Goal: Information Seeking & Learning: Find specific fact

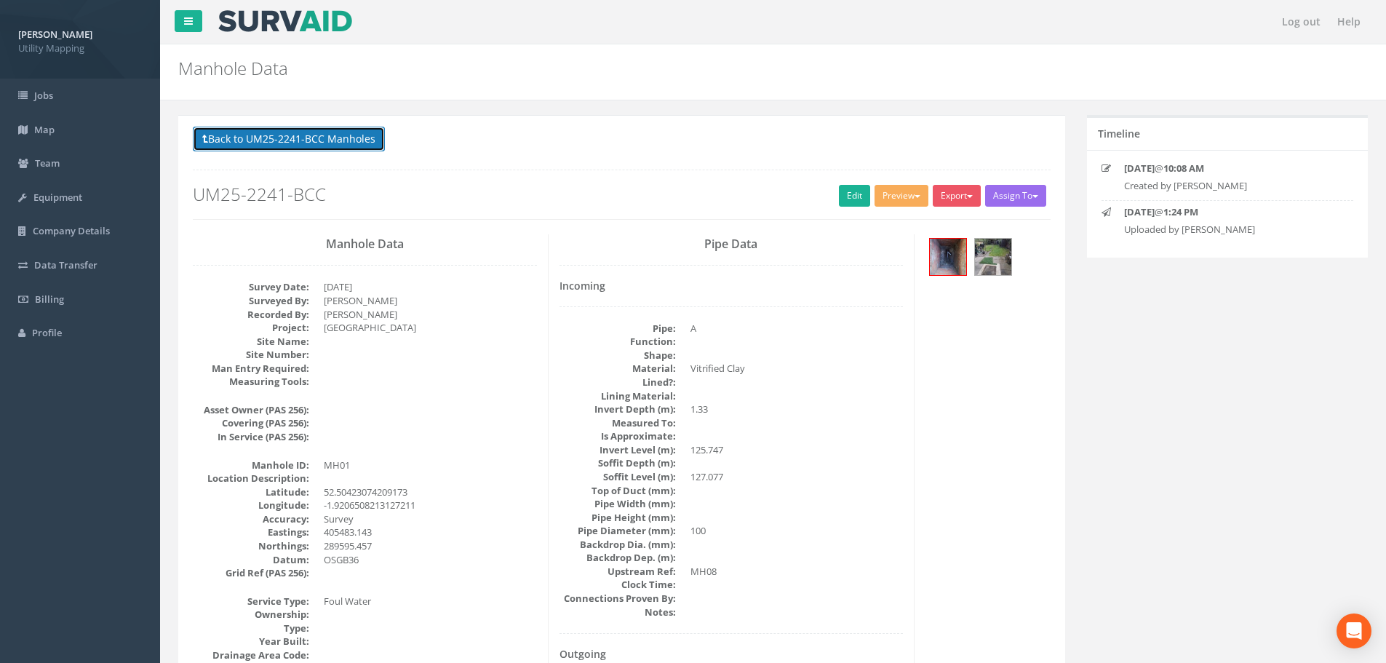
drag, startPoint x: 262, startPoint y: 139, endPoint x: 306, endPoint y: 150, distance: 45.7
click at [262, 139] on button "Back to UM25-2241-BCC Manholes" at bounding box center [289, 139] width 192 height 25
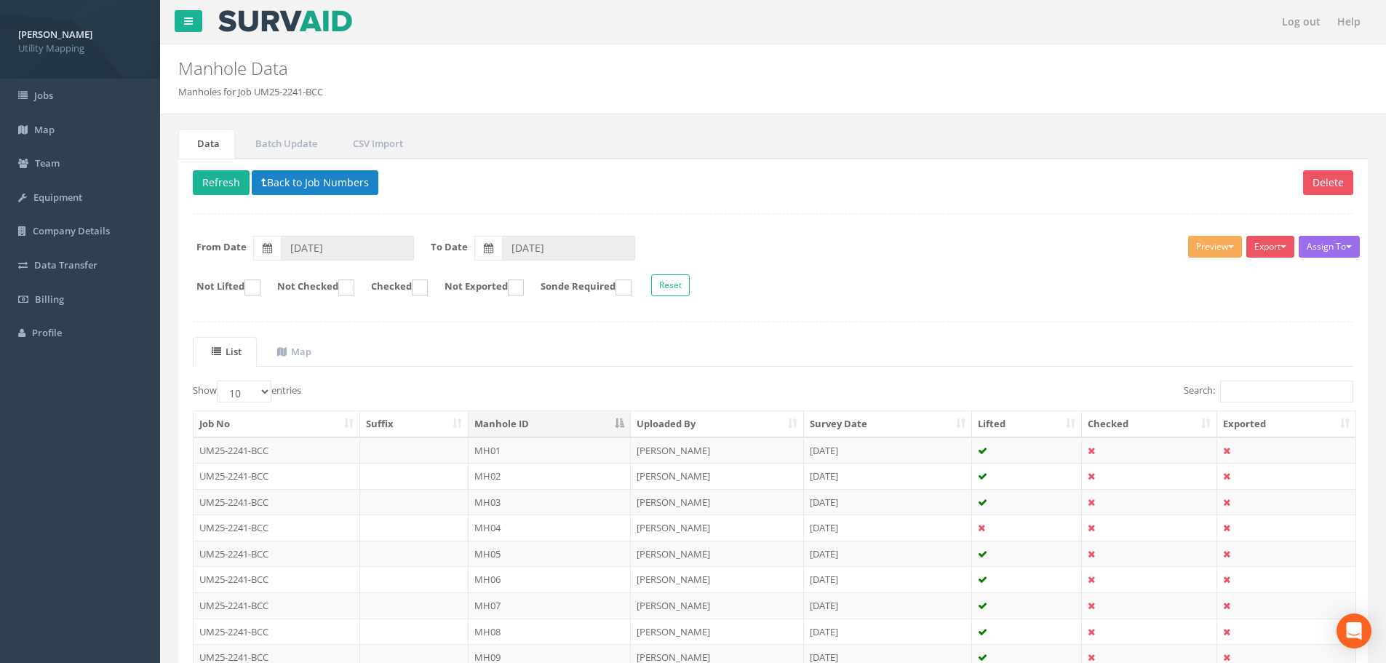
scroll to position [73, 0]
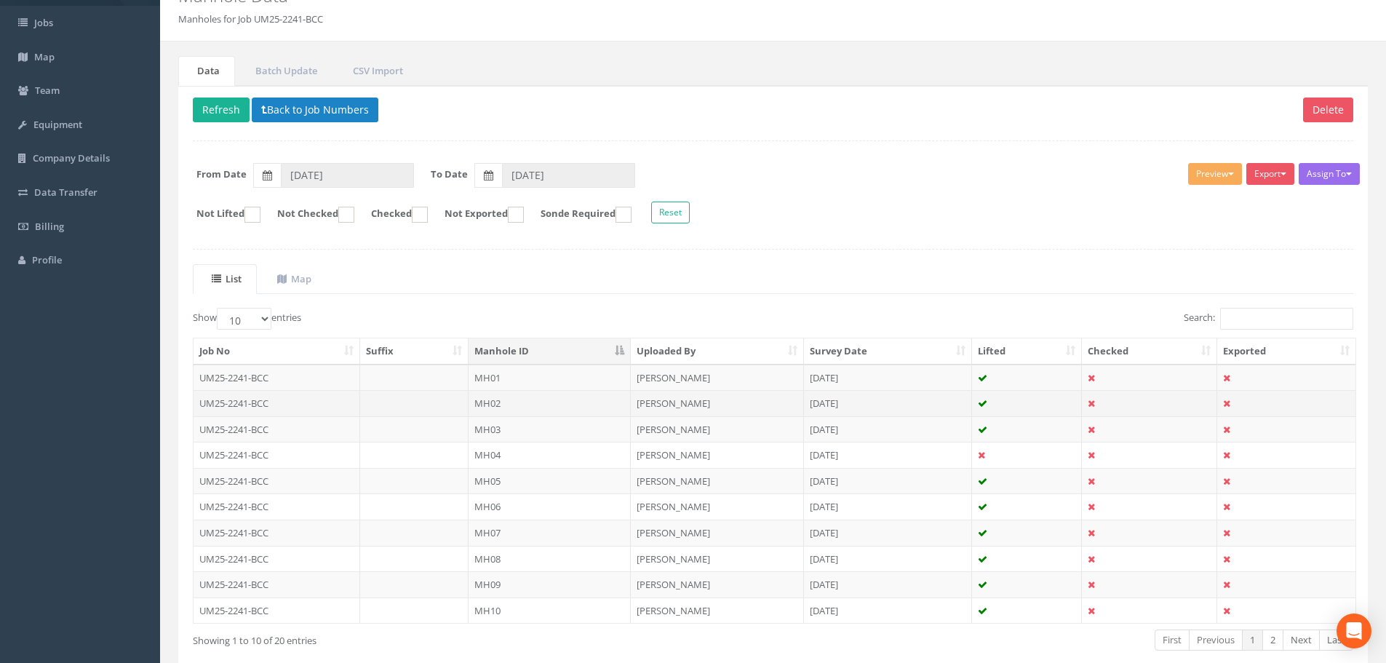
click at [283, 404] on td "UM25-2241-BCC" at bounding box center [277, 403] width 167 height 26
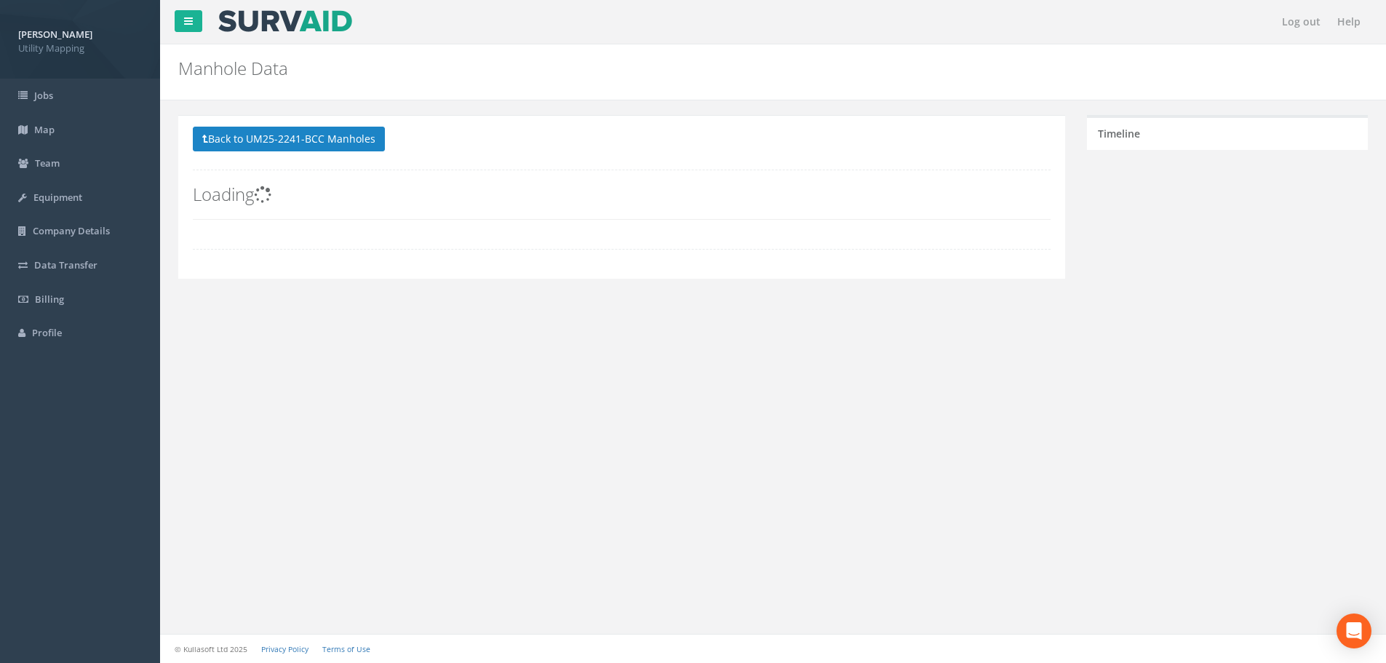
scroll to position [0, 0]
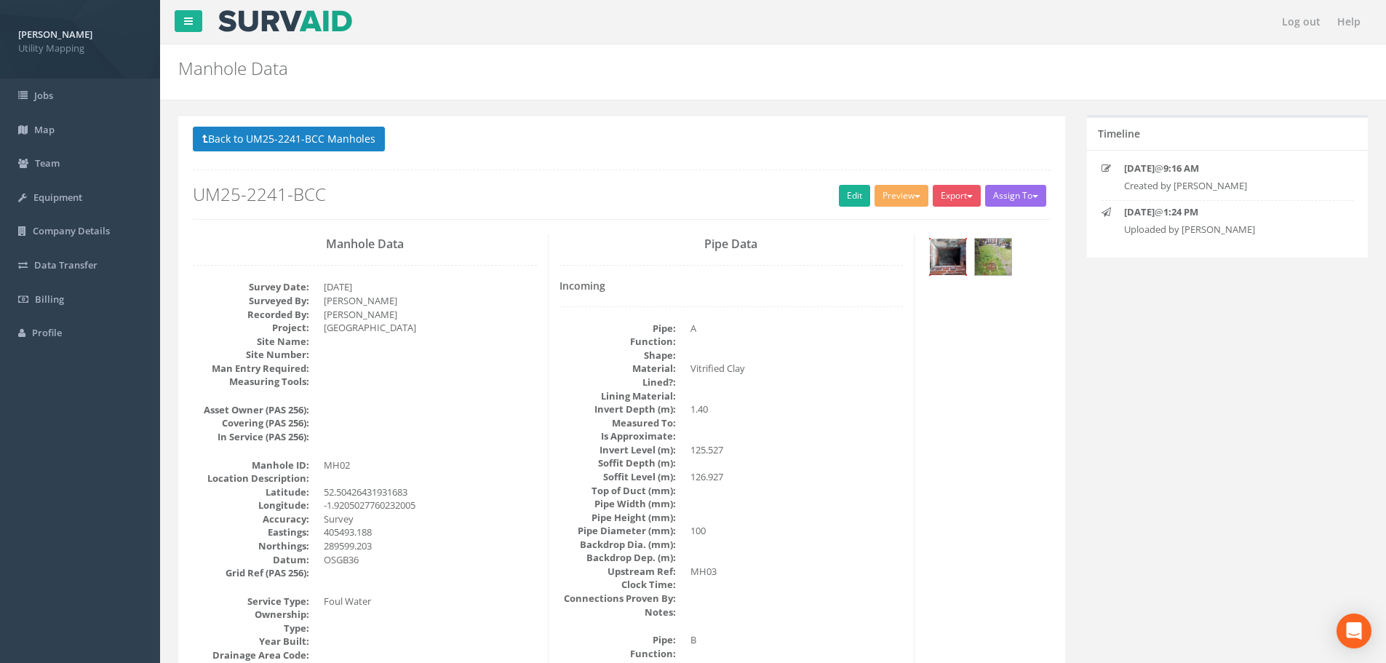
click at [946, 258] on img at bounding box center [948, 257] width 36 height 36
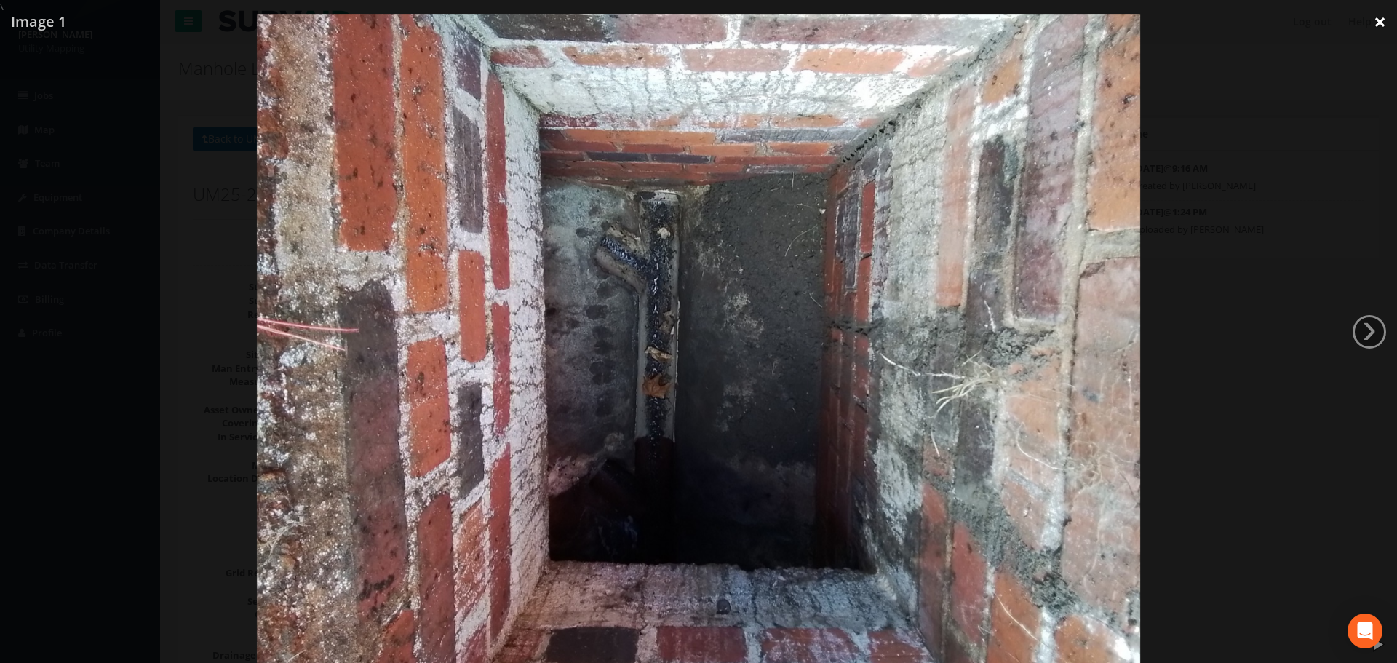
click at [1380, 18] on link "×" at bounding box center [1380, 22] width 34 height 44
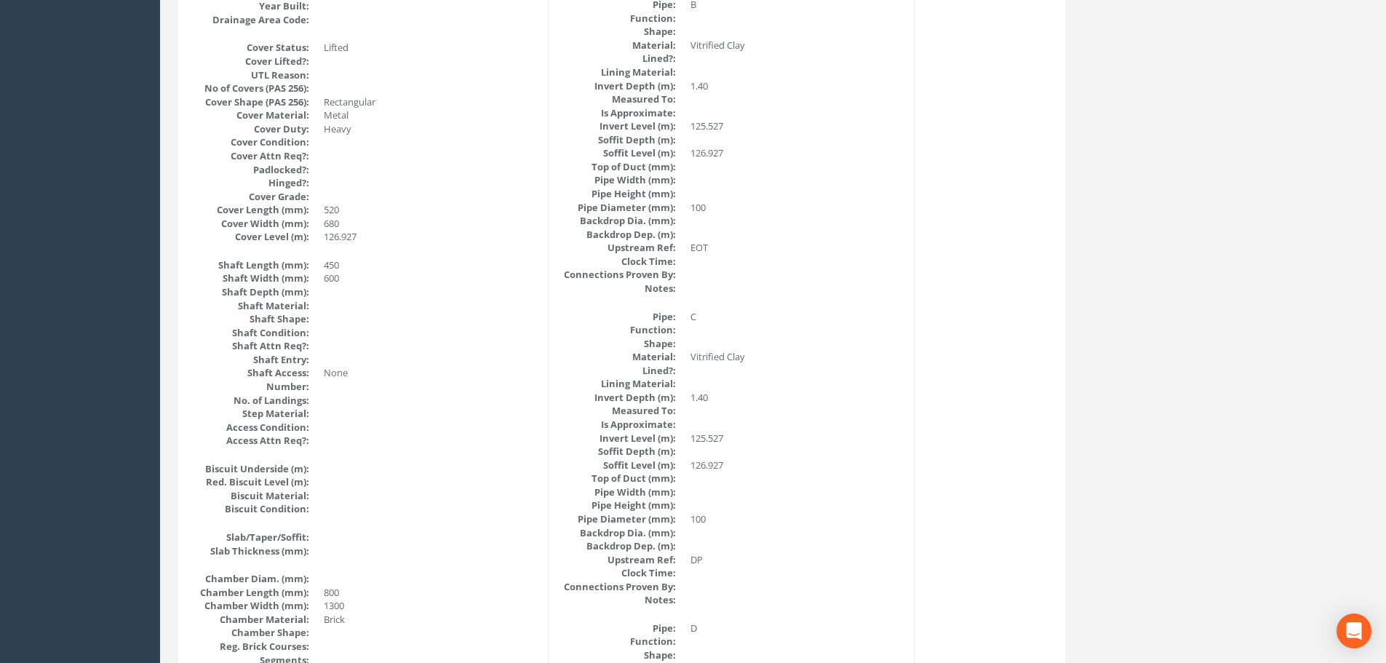
scroll to position [344, 0]
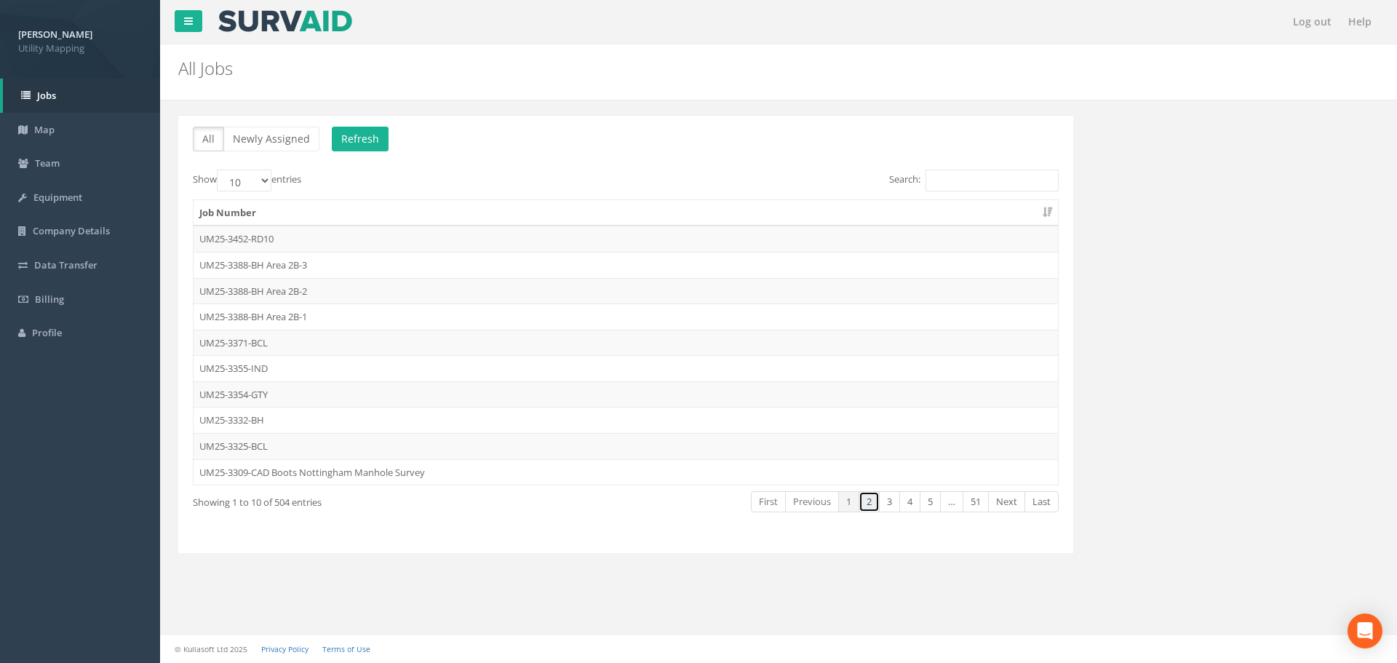
click at [876, 508] on link "2" at bounding box center [869, 501] width 21 height 21
click at [886, 508] on link "3" at bounding box center [889, 501] width 21 height 21
click at [894, 508] on link "3" at bounding box center [889, 501] width 21 height 21
click at [904, 504] on link "4" at bounding box center [909, 501] width 21 height 21
click at [274, 449] on td "UM25-2241-BCC" at bounding box center [626, 446] width 864 height 26
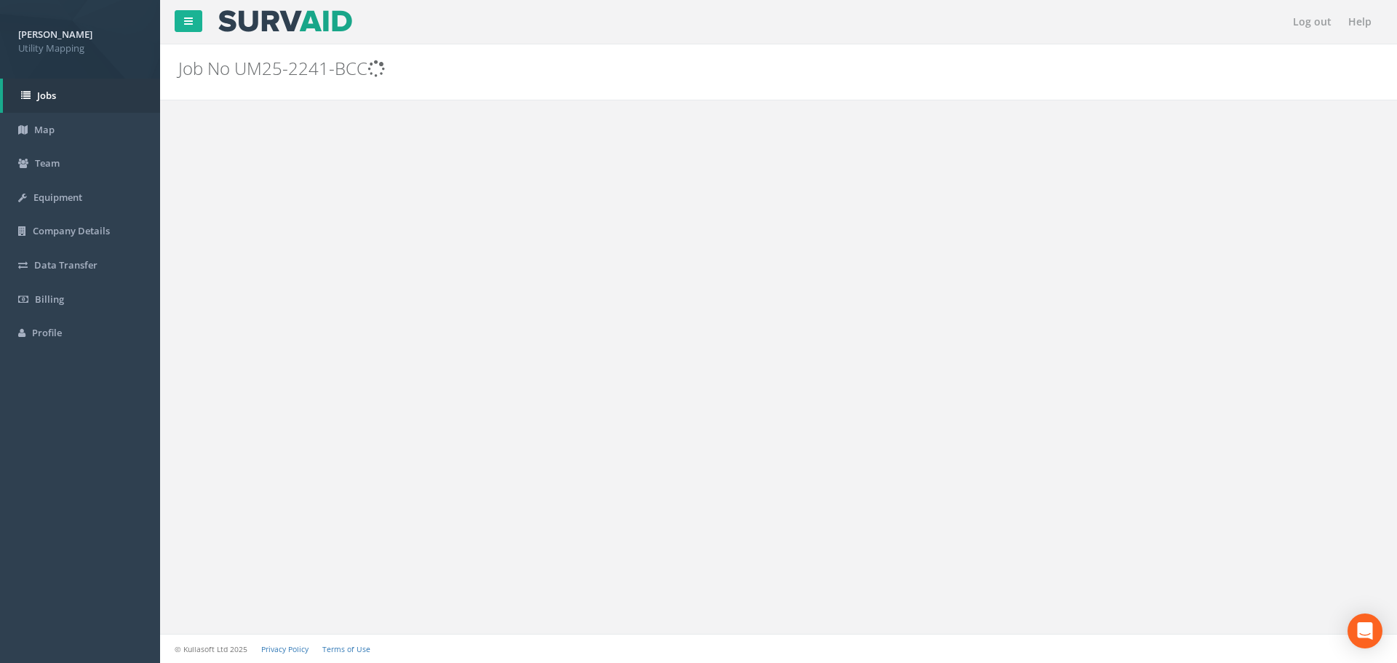
click at [274, 449] on div "Log out Help Job No UM25-2241-BCC PGMs for Job UM25-2241-BCC × There was an err…" at bounding box center [778, 331] width 1237 height 663
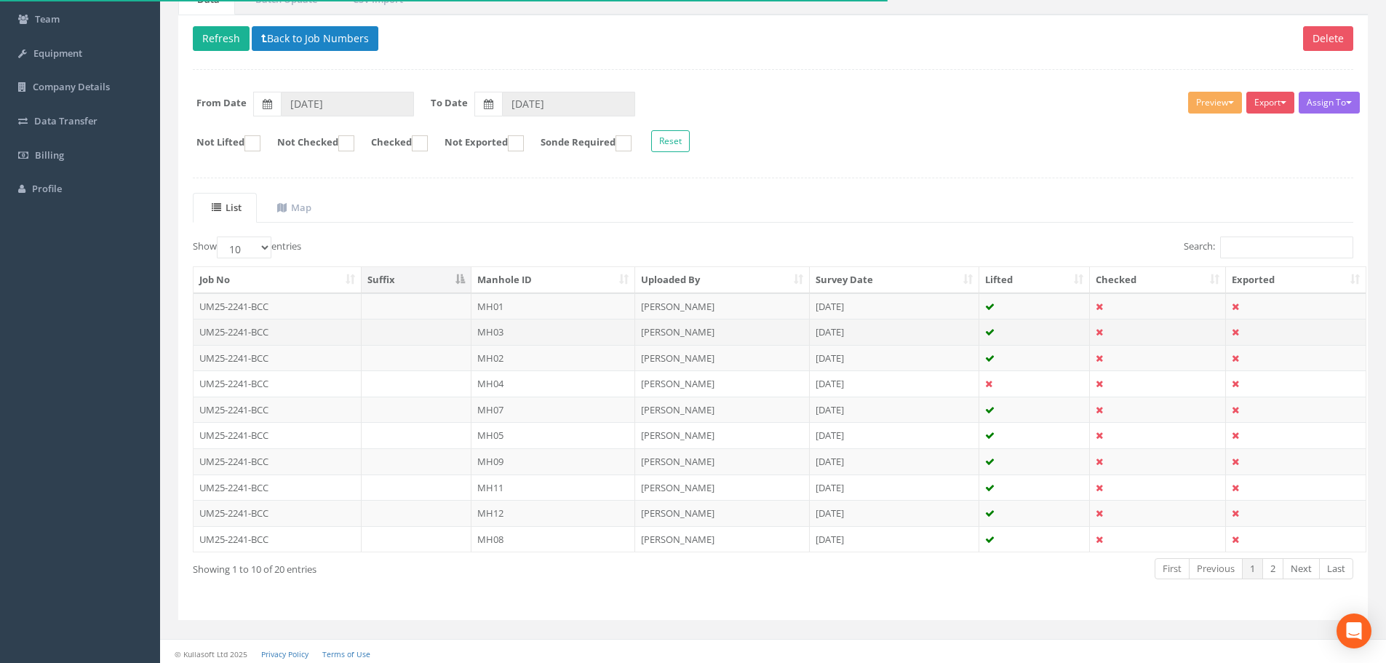
scroll to position [146, 0]
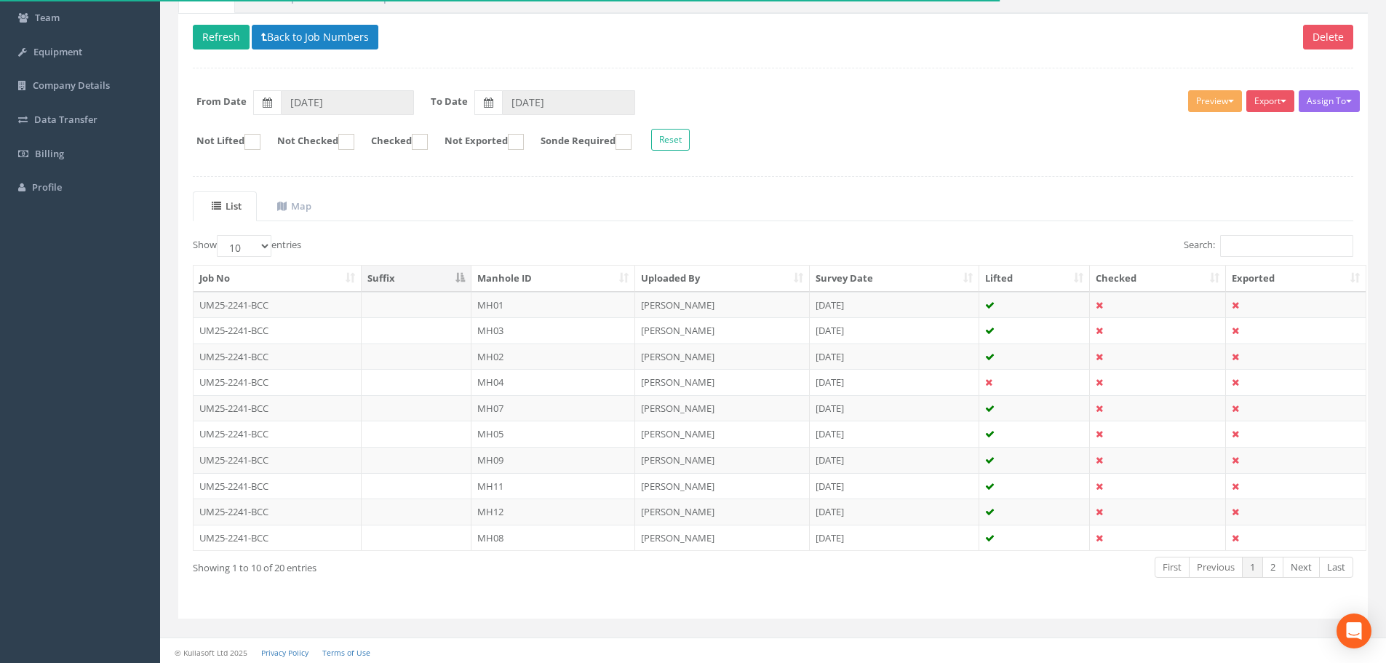
click at [530, 272] on th "Manhole ID" at bounding box center [554, 279] width 164 height 26
click at [282, 359] on td "UM25-2241-BCC" at bounding box center [278, 356] width 168 height 26
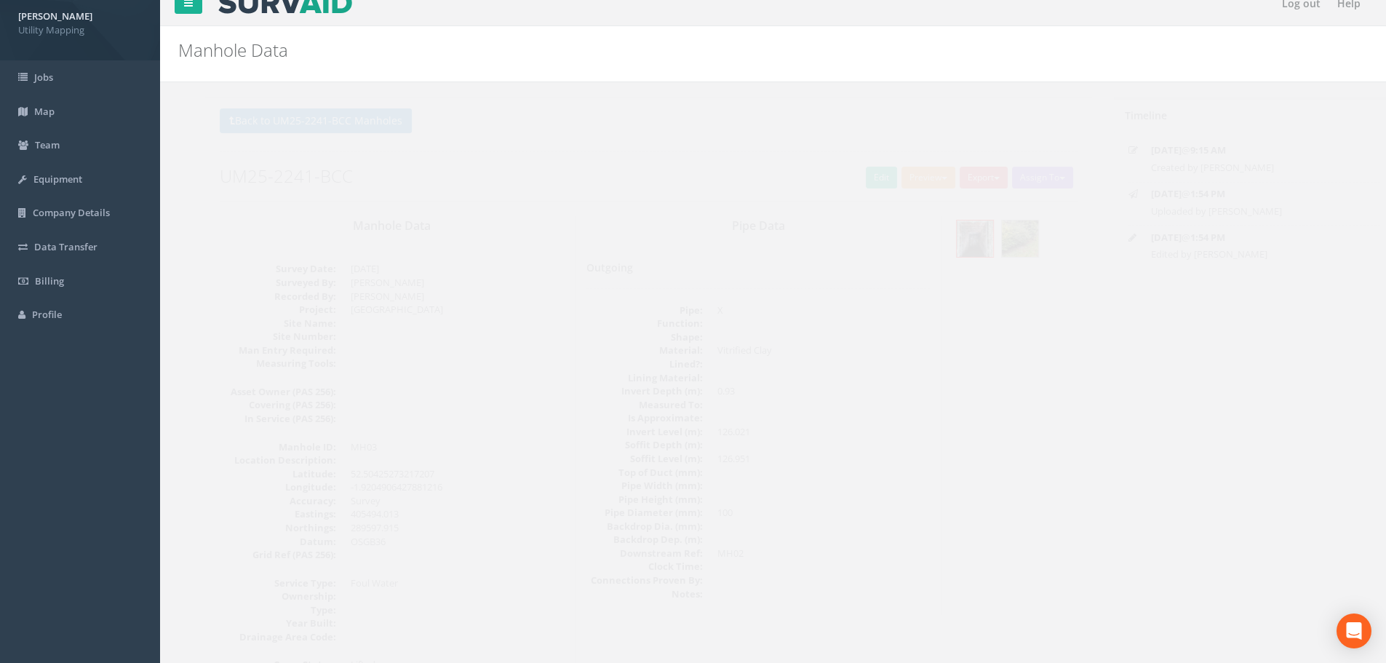
scroll to position [0, 0]
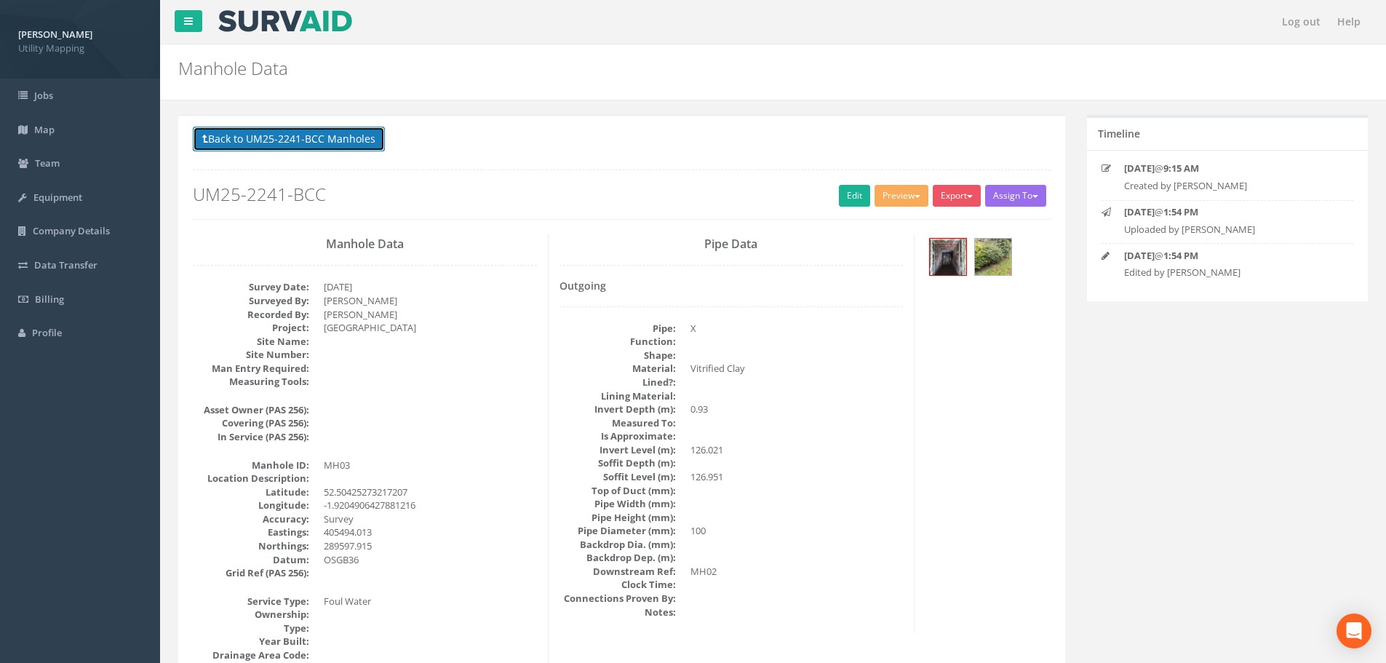
drag, startPoint x: 278, startPoint y: 135, endPoint x: 282, endPoint y: 147, distance: 13.1
click at [278, 135] on button "Back to UM25-2241-BCC Manholes" at bounding box center [289, 139] width 192 height 25
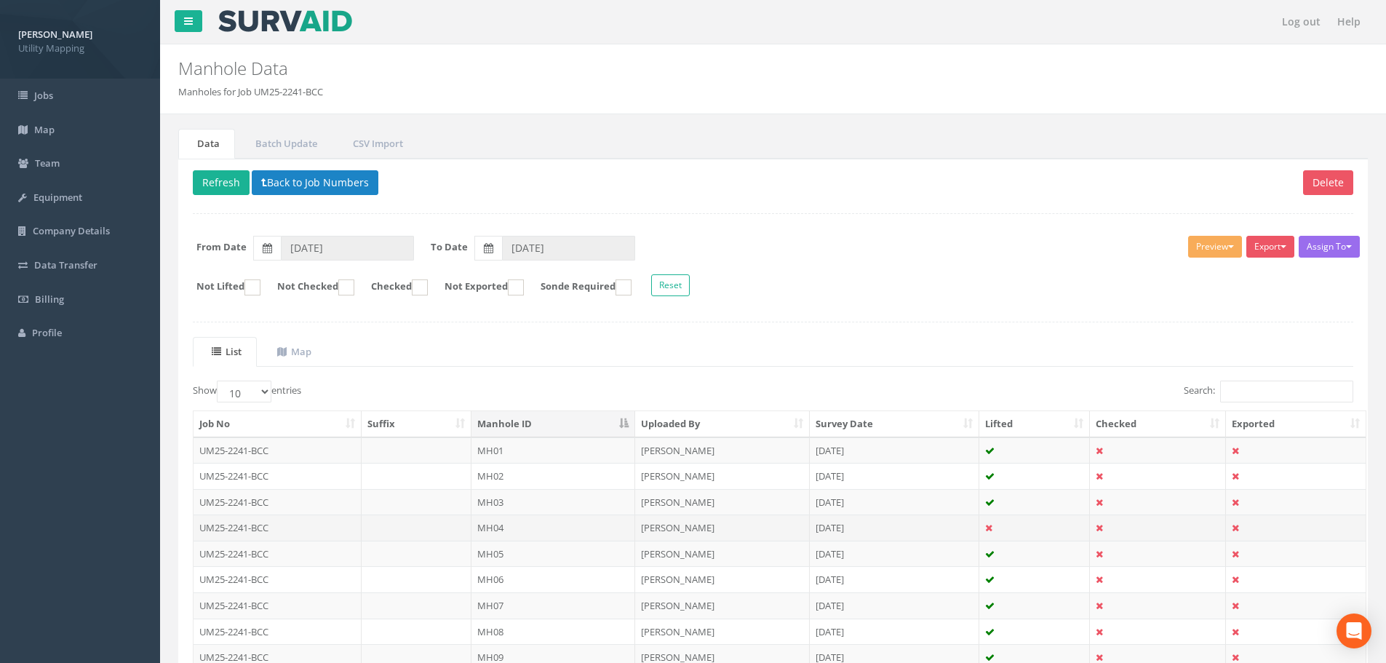
click at [465, 528] on td at bounding box center [417, 527] width 111 height 26
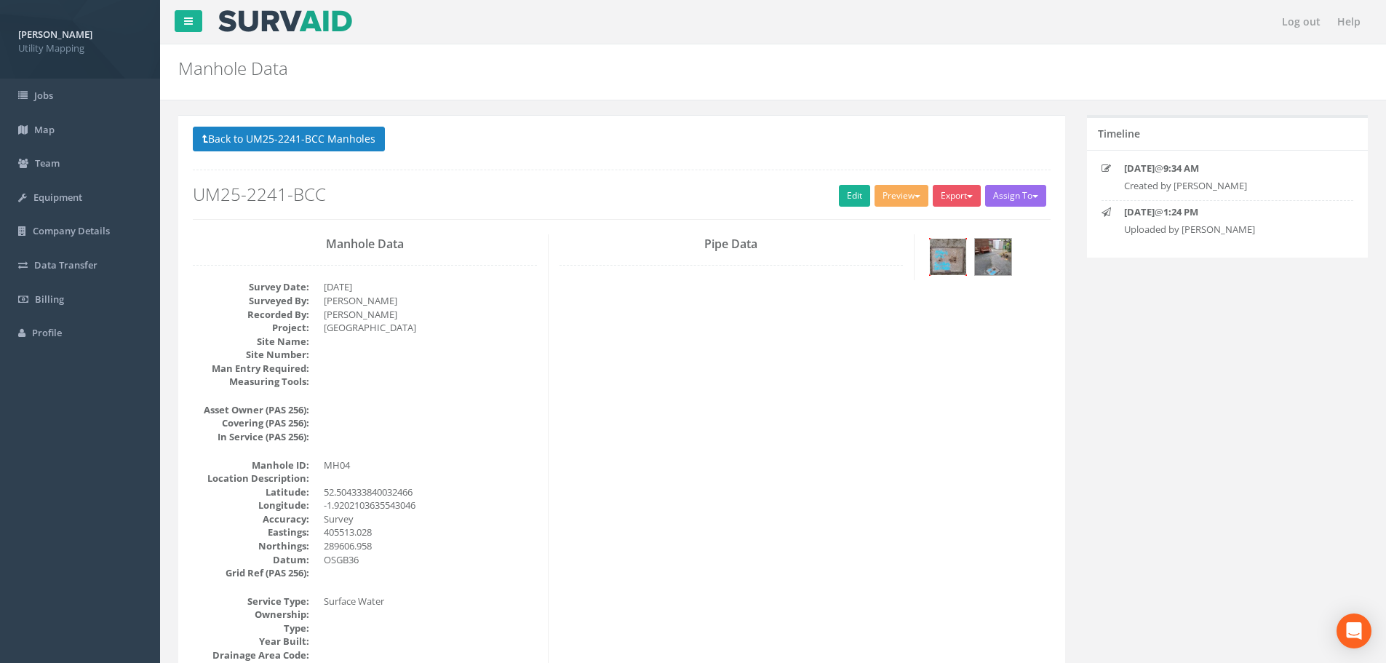
click at [944, 256] on img at bounding box center [948, 257] width 36 height 36
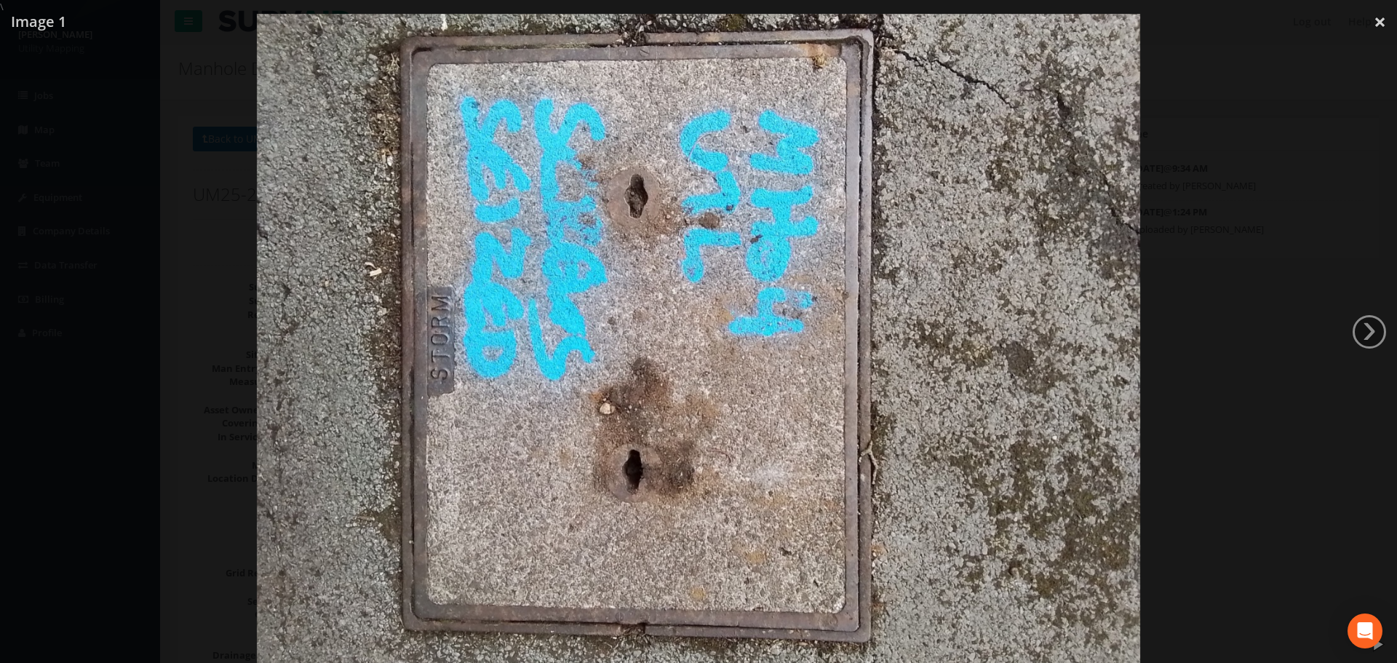
click at [199, 235] on div at bounding box center [698, 345] width 1397 height 663
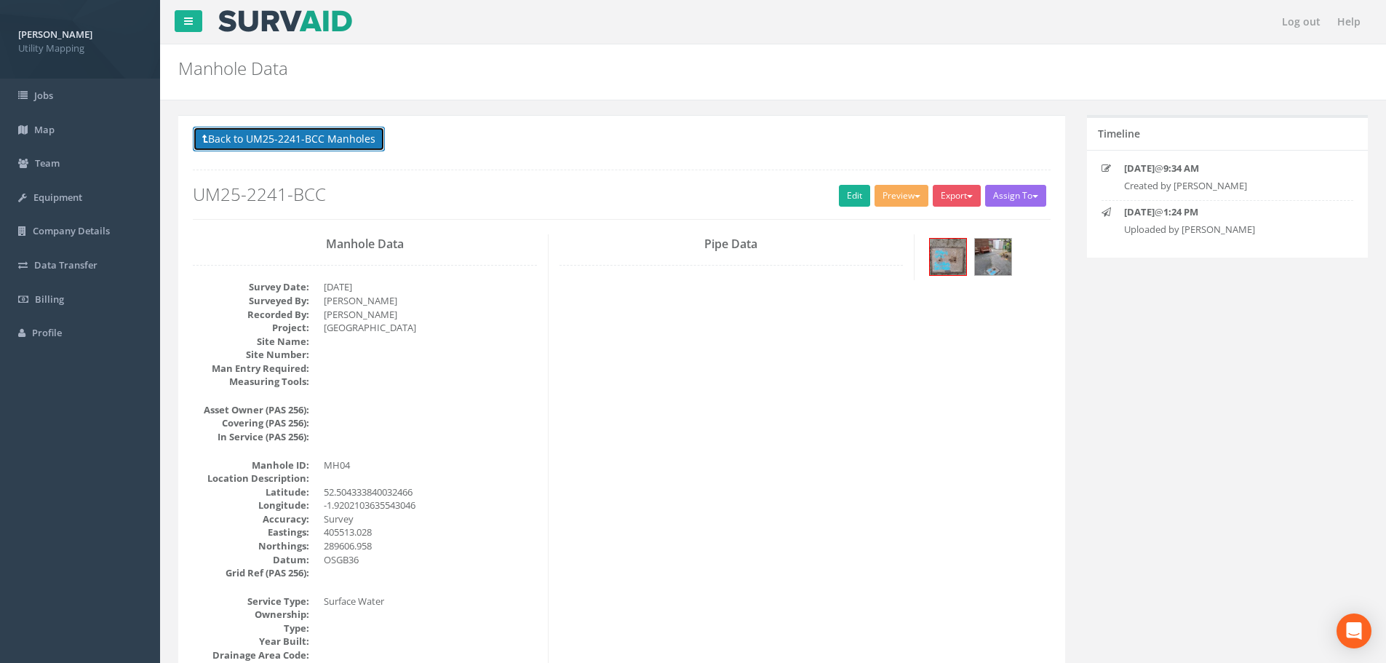
click at [306, 138] on button "Back to UM25-2241-BCC Manholes" at bounding box center [289, 139] width 192 height 25
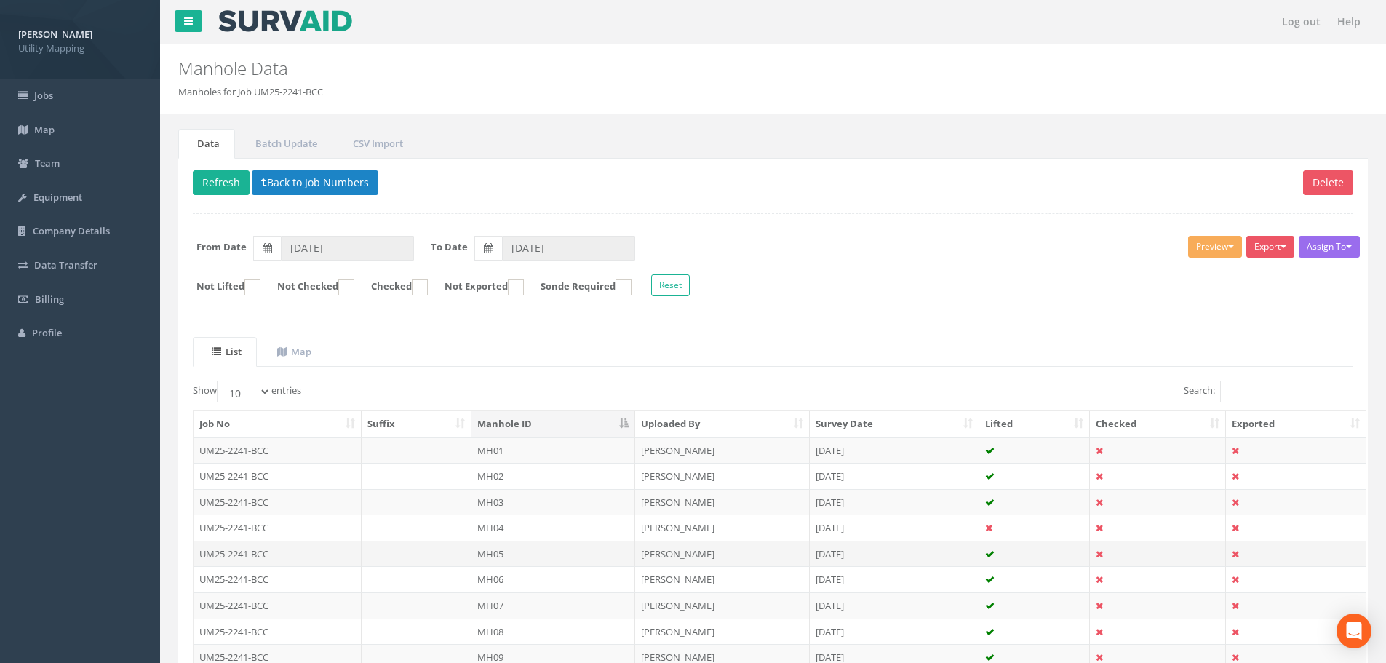
click at [439, 555] on td at bounding box center [417, 554] width 111 height 26
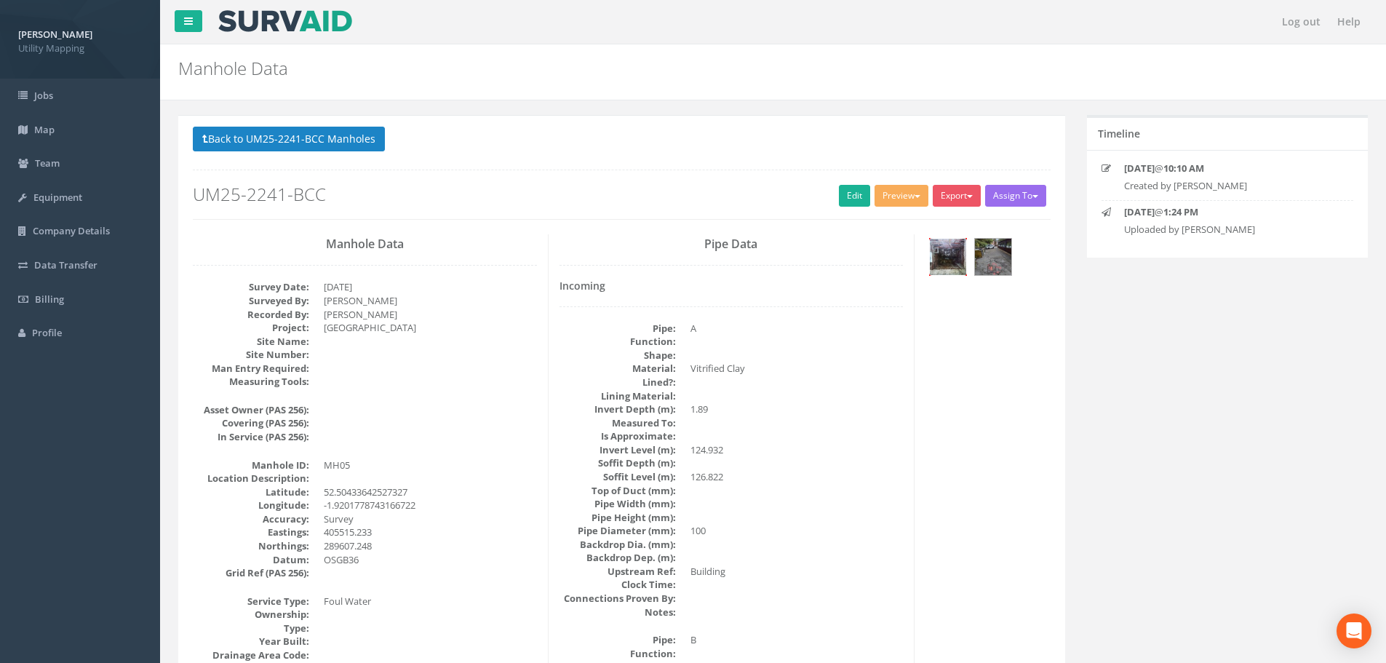
click at [943, 266] on img at bounding box center [948, 257] width 36 height 36
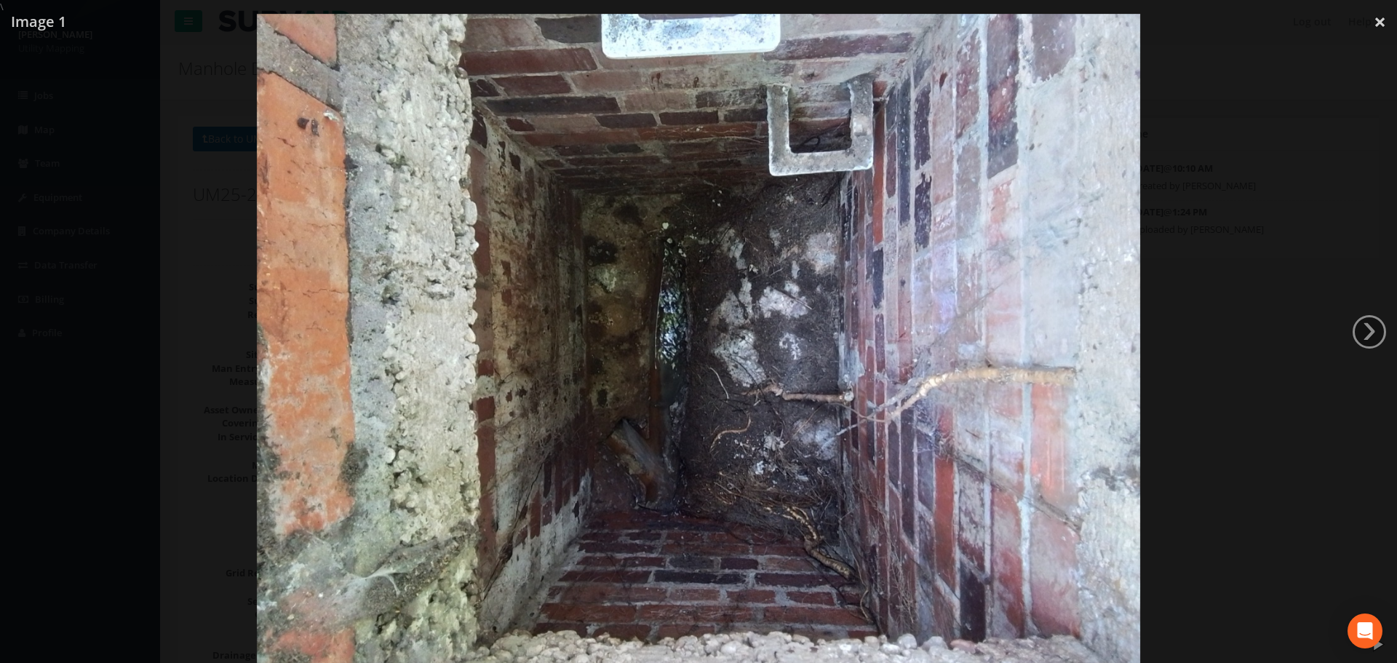
drag, startPoint x: 119, startPoint y: 95, endPoint x: 145, endPoint y: 114, distance: 32.3
click at [122, 100] on div at bounding box center [698, 345] width 1397 height 663
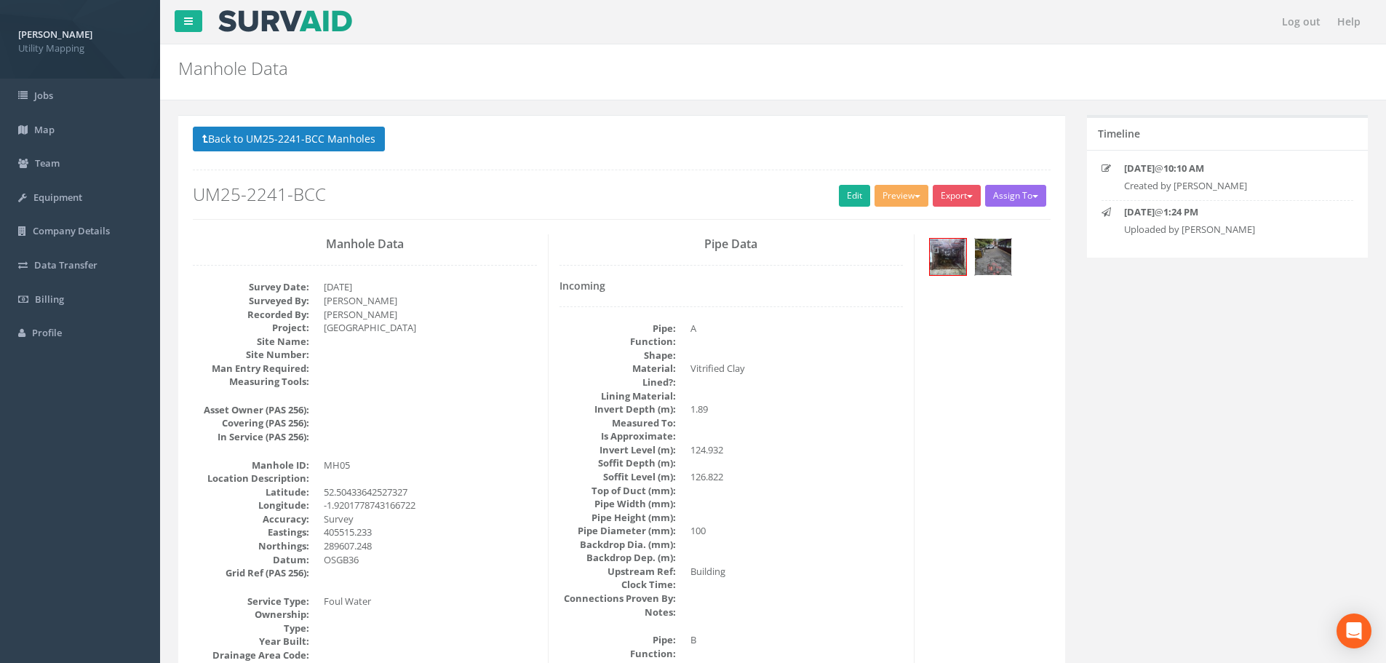
click at [999, 261] on img at bounding box center [993, 257] width 36 height 36
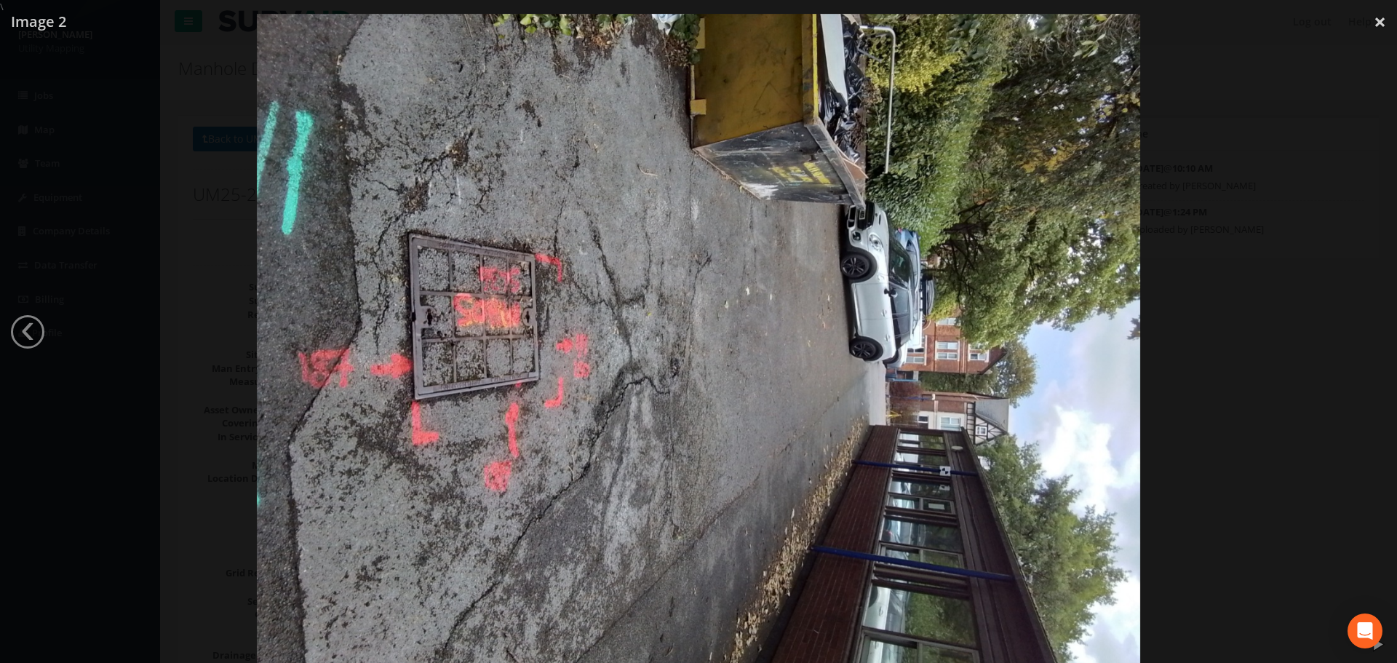
click at [138, 388] on div at bounding box center [698, 345] width 1397 height 663
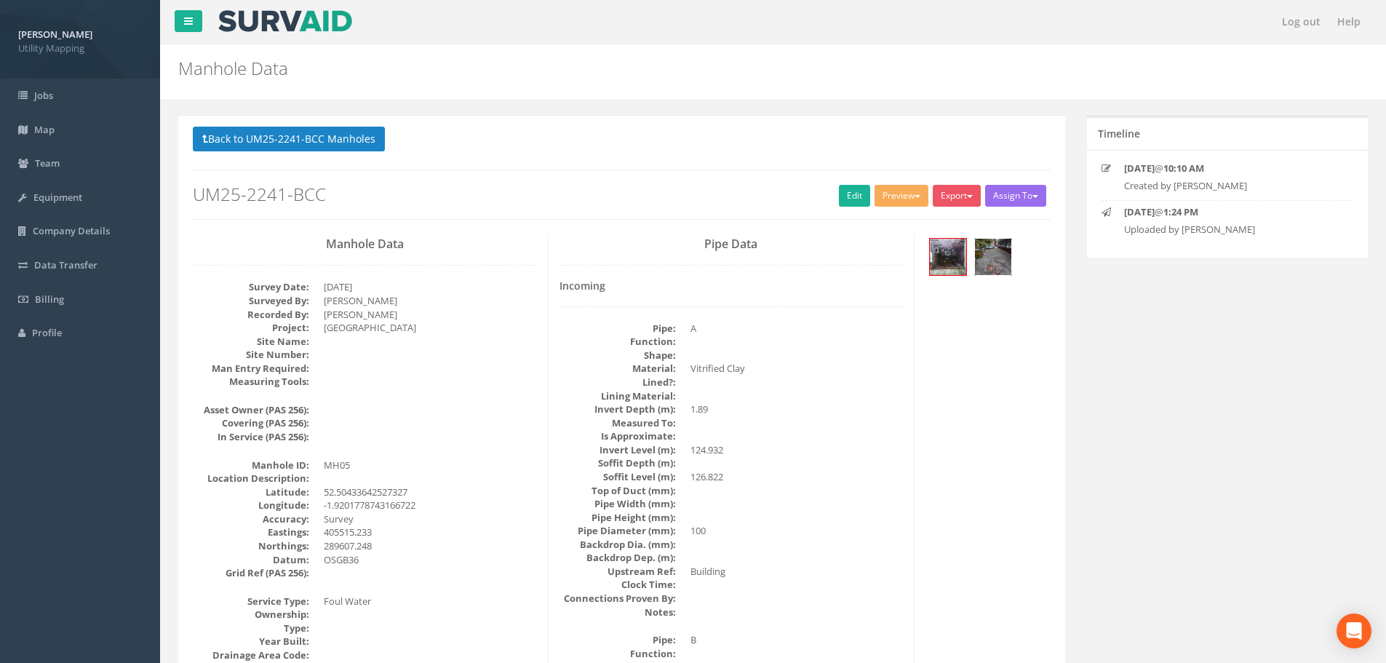
click at [989, 258] on img at bounding box center [993, 257] width 36 height 36
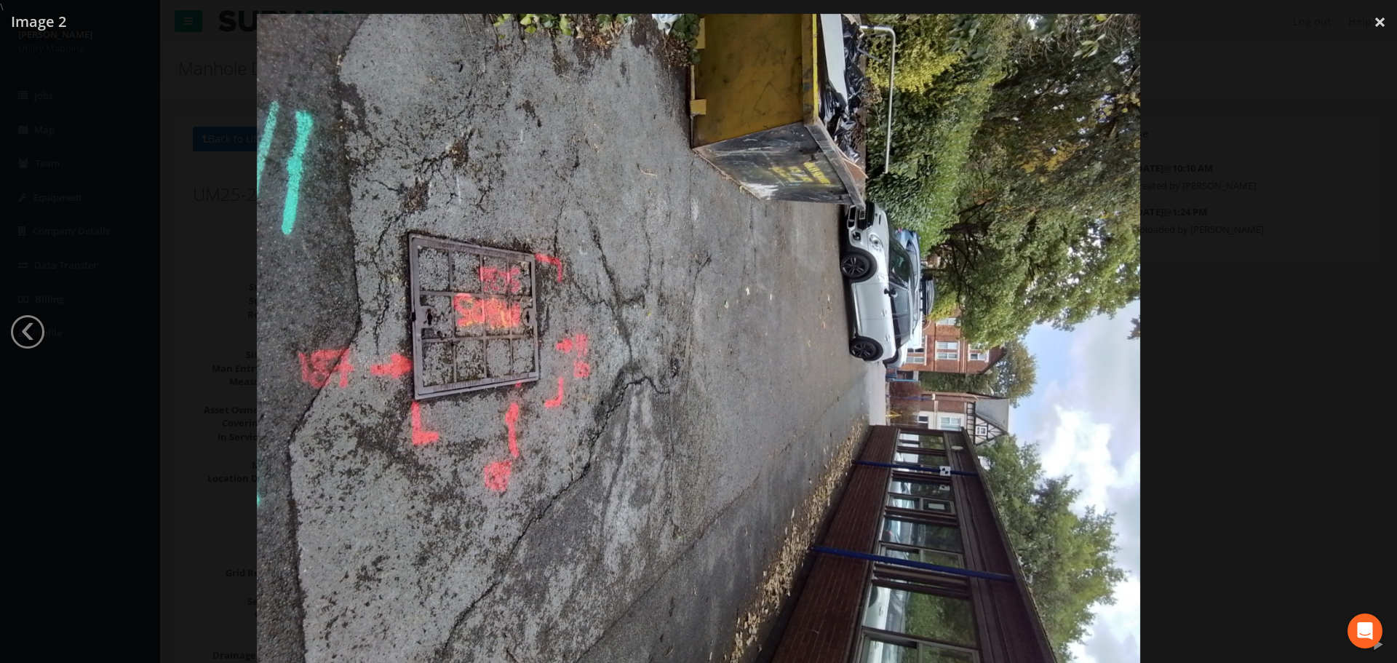
click at [173, 375] on div at bounding box center [698, 345] width 1397 height 663
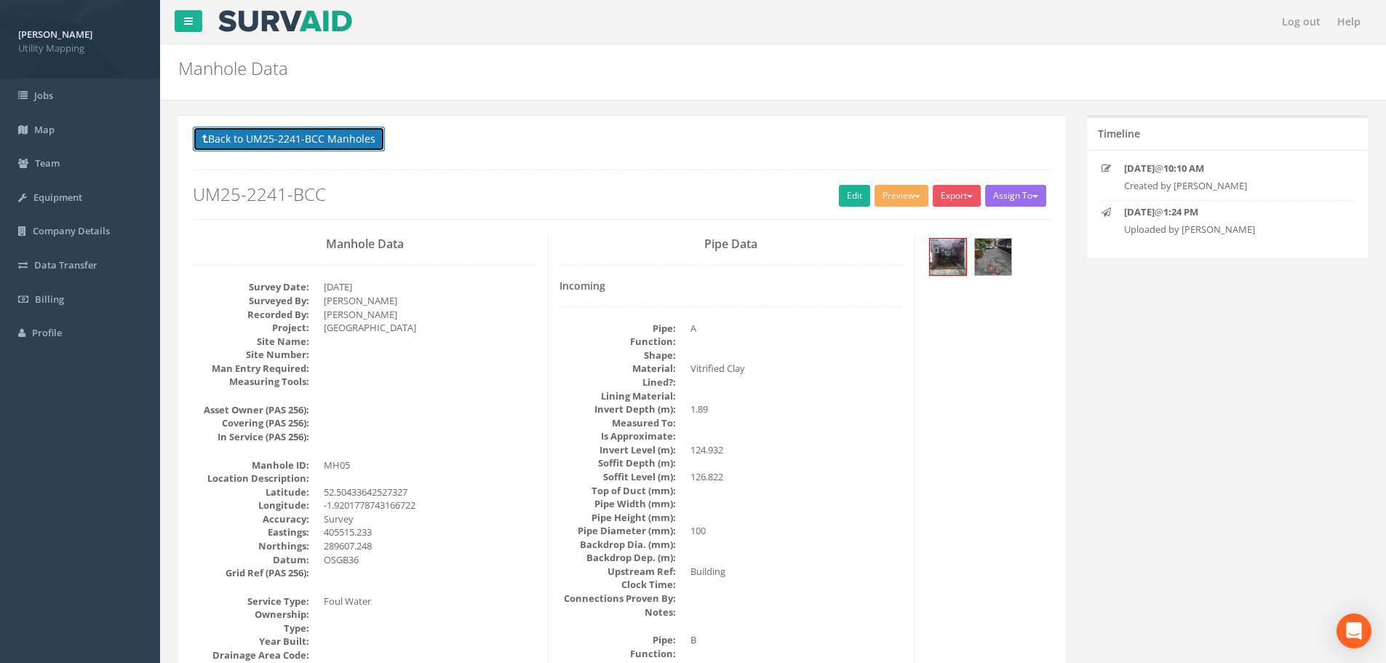
click at [311, 147] on button "Back to UM25-2241-BCC Manholes" at bounding box center [289, 139] width 192 height 25
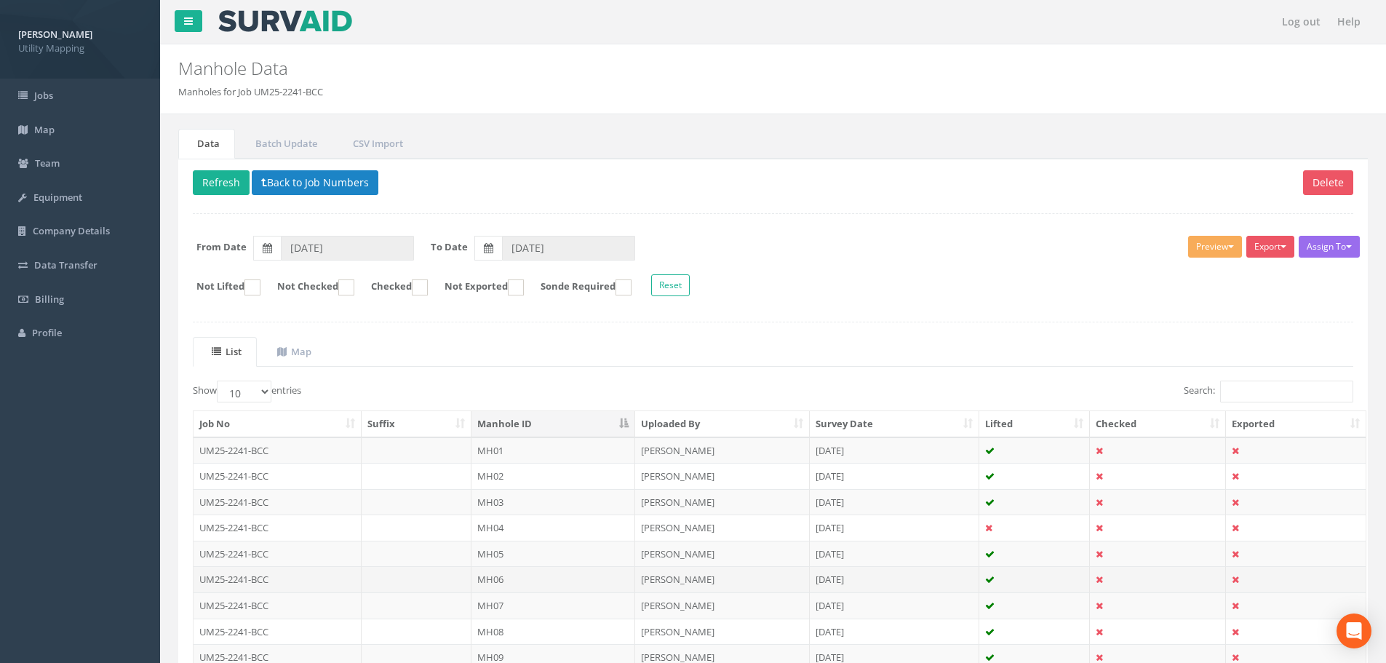
click at [453, 581] on td at bounding box center [417, 579] width 111 height 26
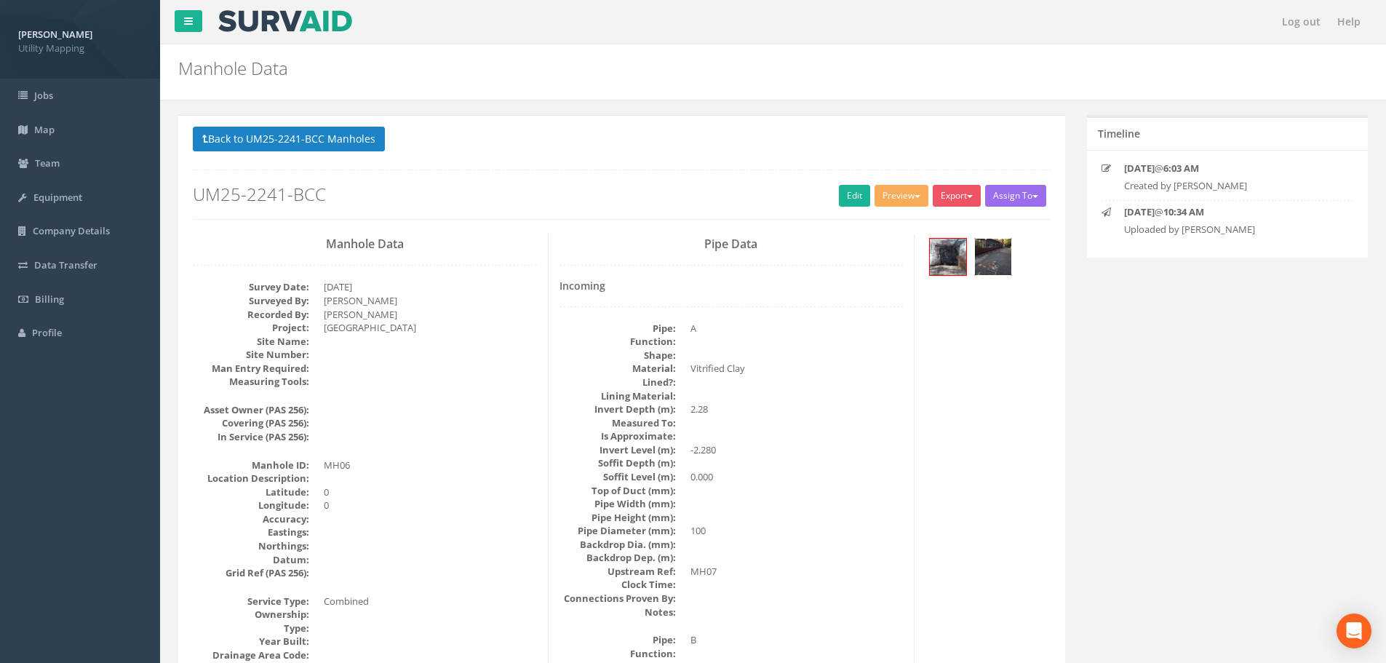
click at [995, 251] on img at bounding box center [993, 257] width 36 height 36
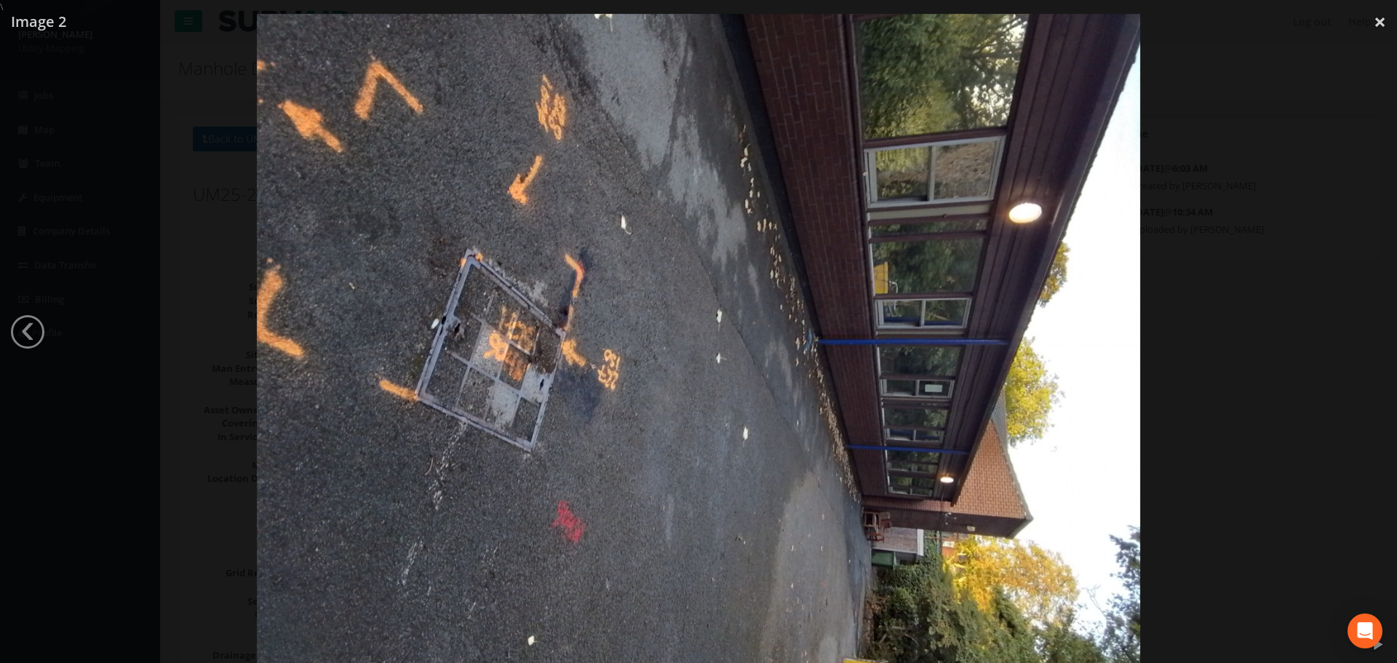
click at [148, 176] on div at bounding box center [698, 345] width 1397 height 663
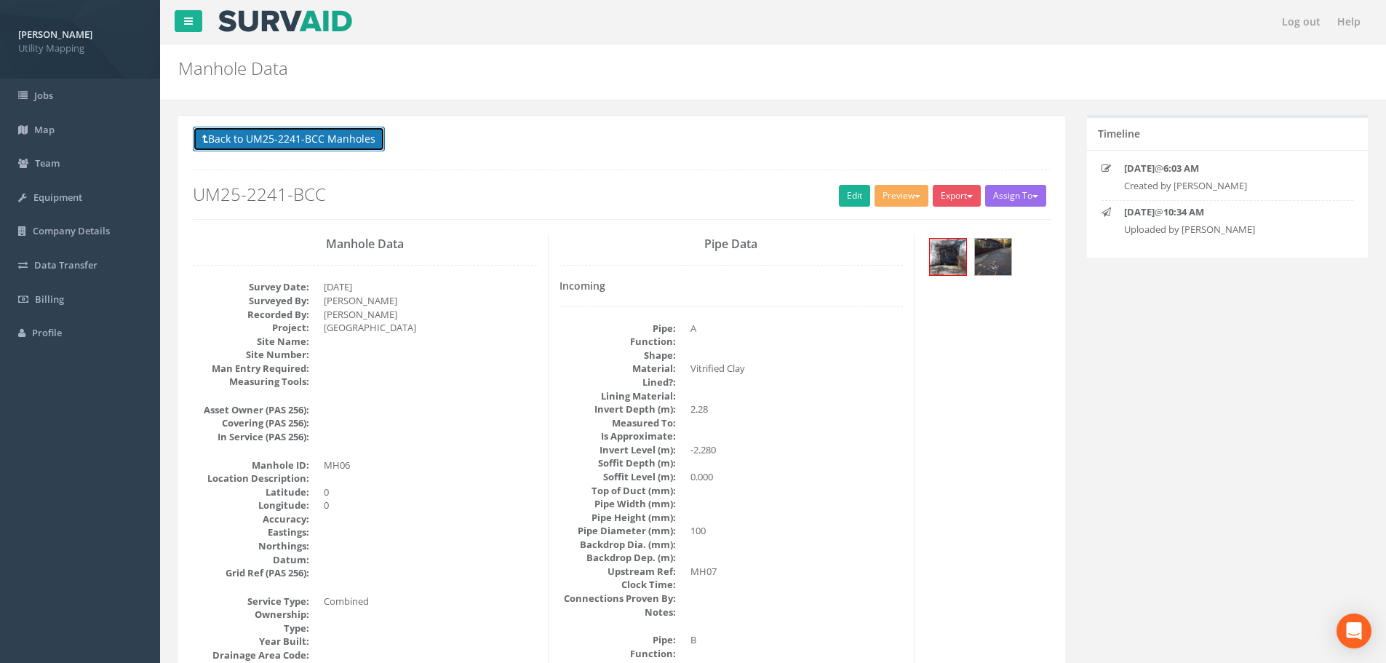
click at [266, 138] on button "Back to UM25-2241-BCC Manholes" at bounding box center [289, 139] width 192 height 25
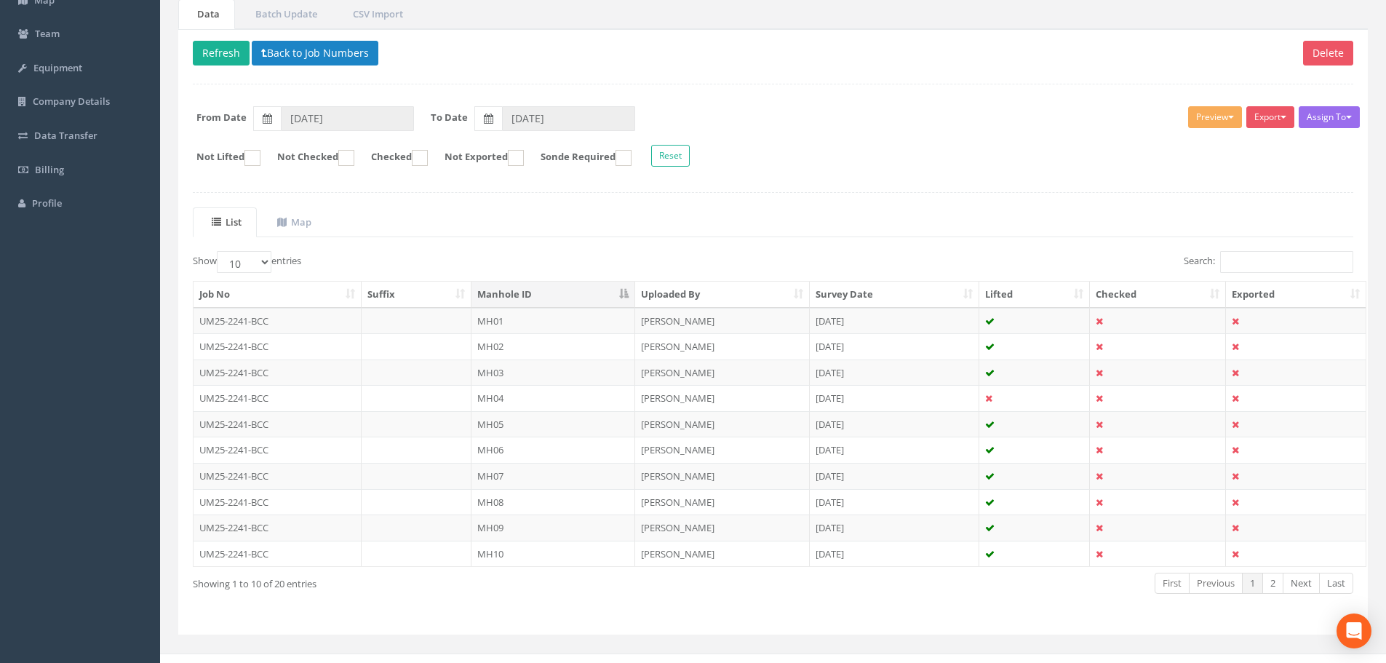
scroll to position [148, 0]
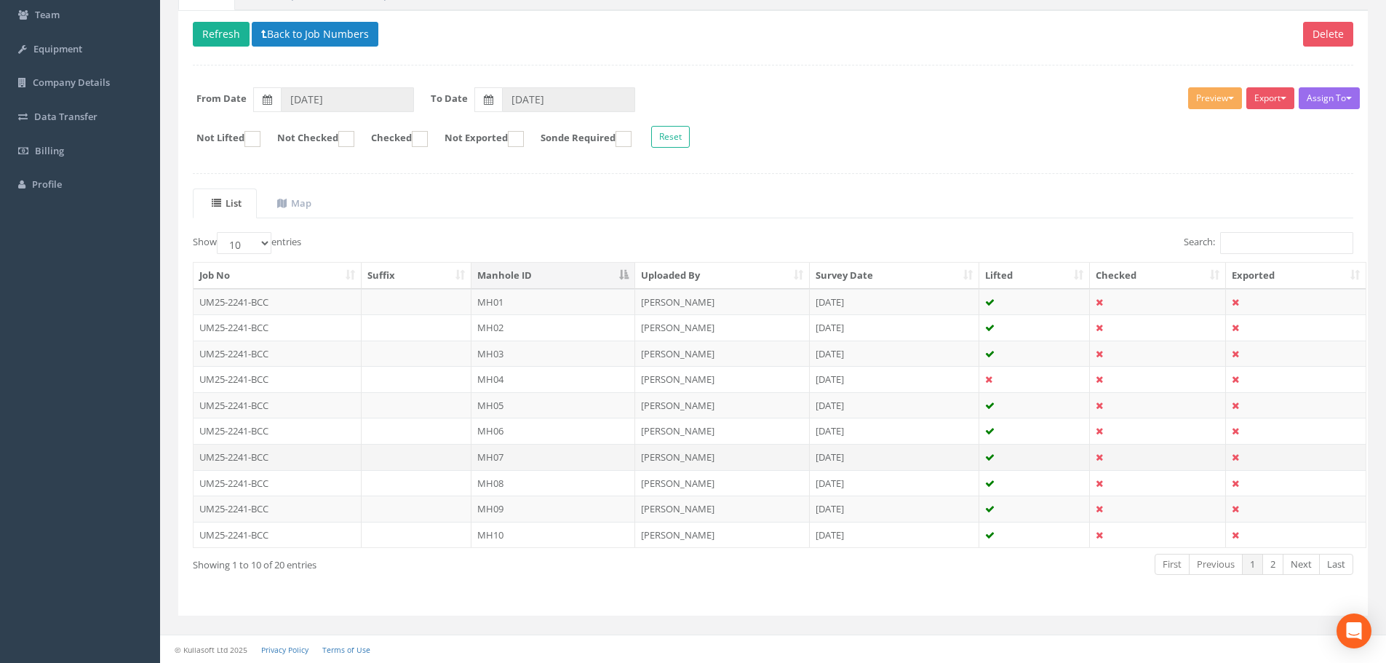
click at [298, 462] on td "UM25-2241-BCC" at bounding box center [278, 457] width 168 height 26
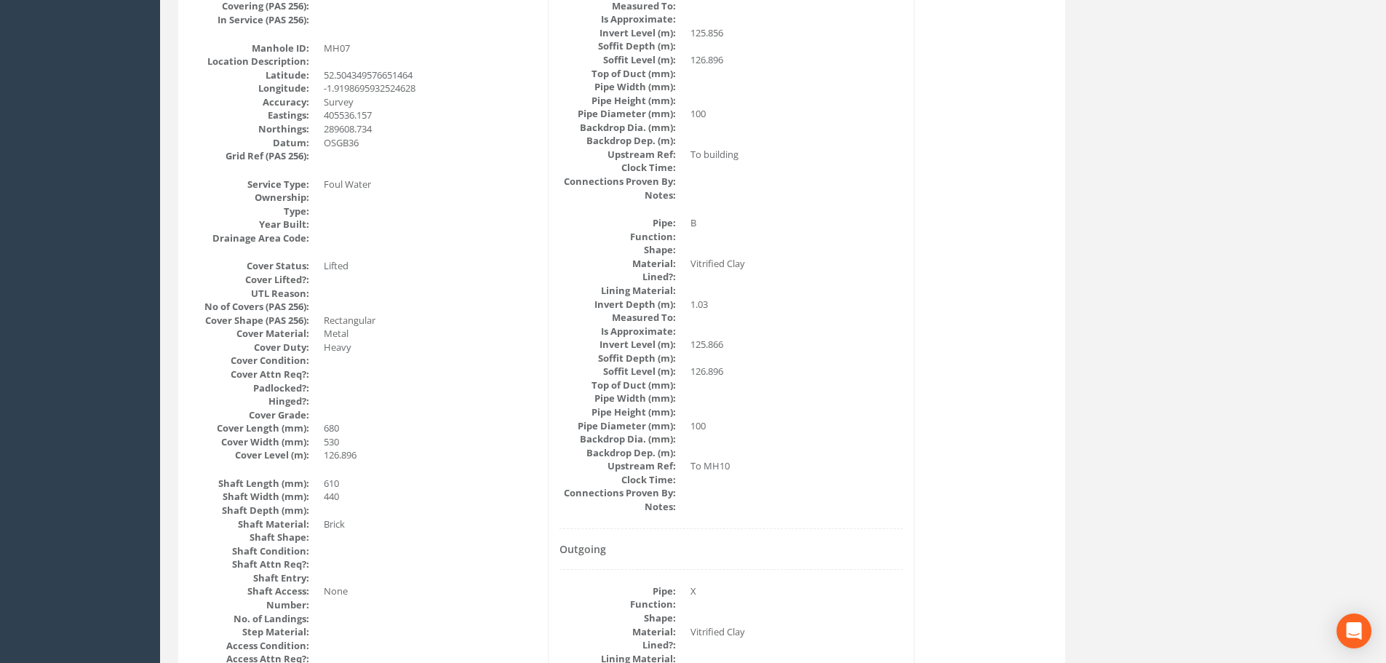
scroll to position [0, 0]
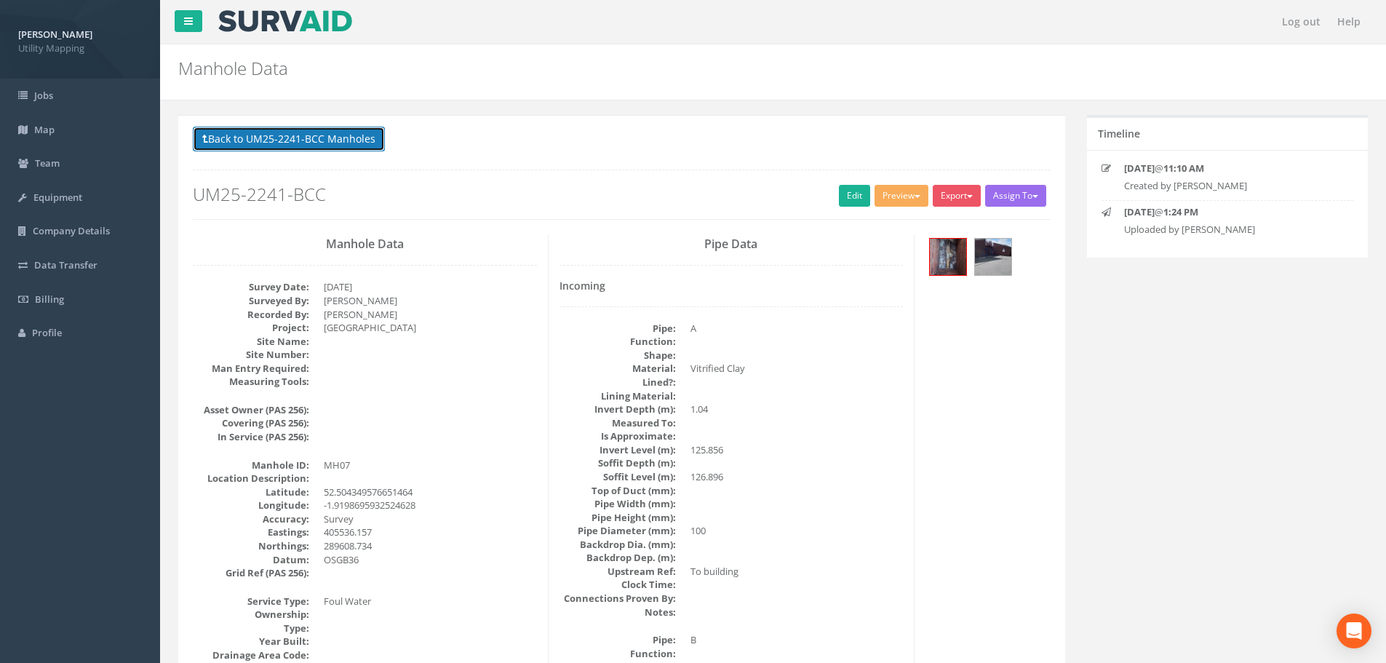
click at [314, 142] on button "Back to UM25-2241-BCC Manholes" at bounding box center [289, 139] width 192 height 25
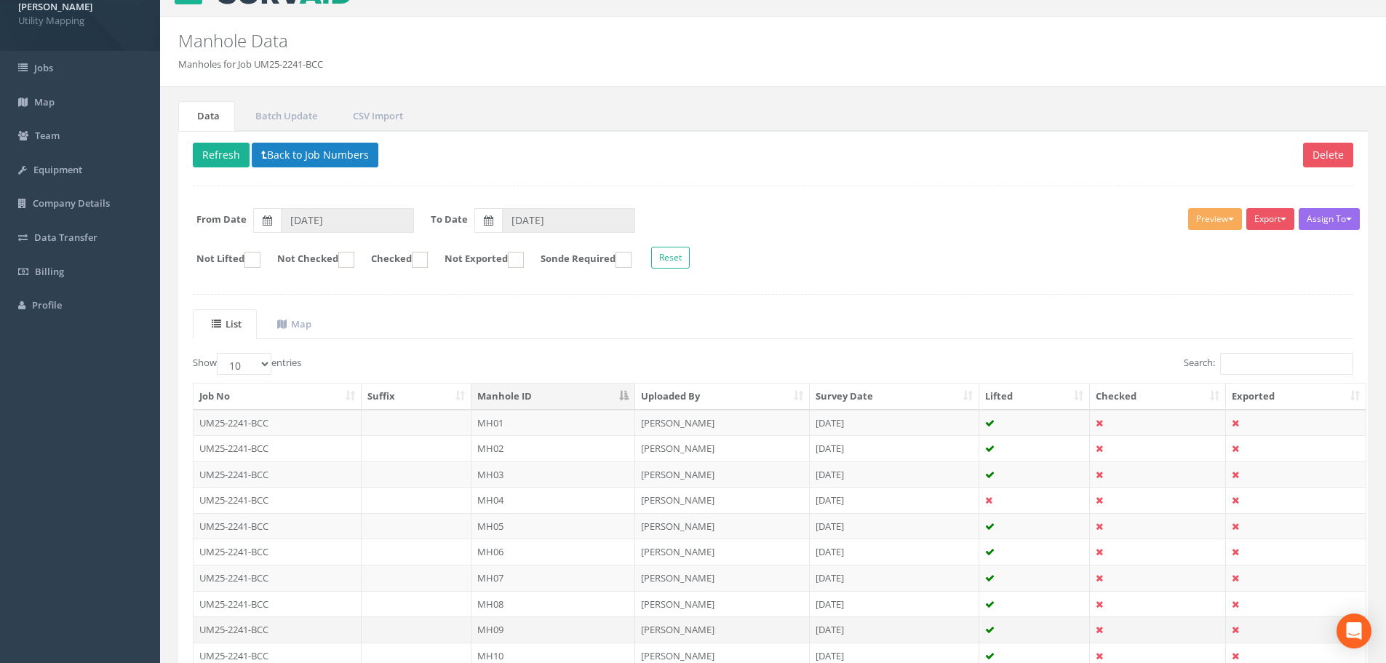
scroll to position [73, 0]
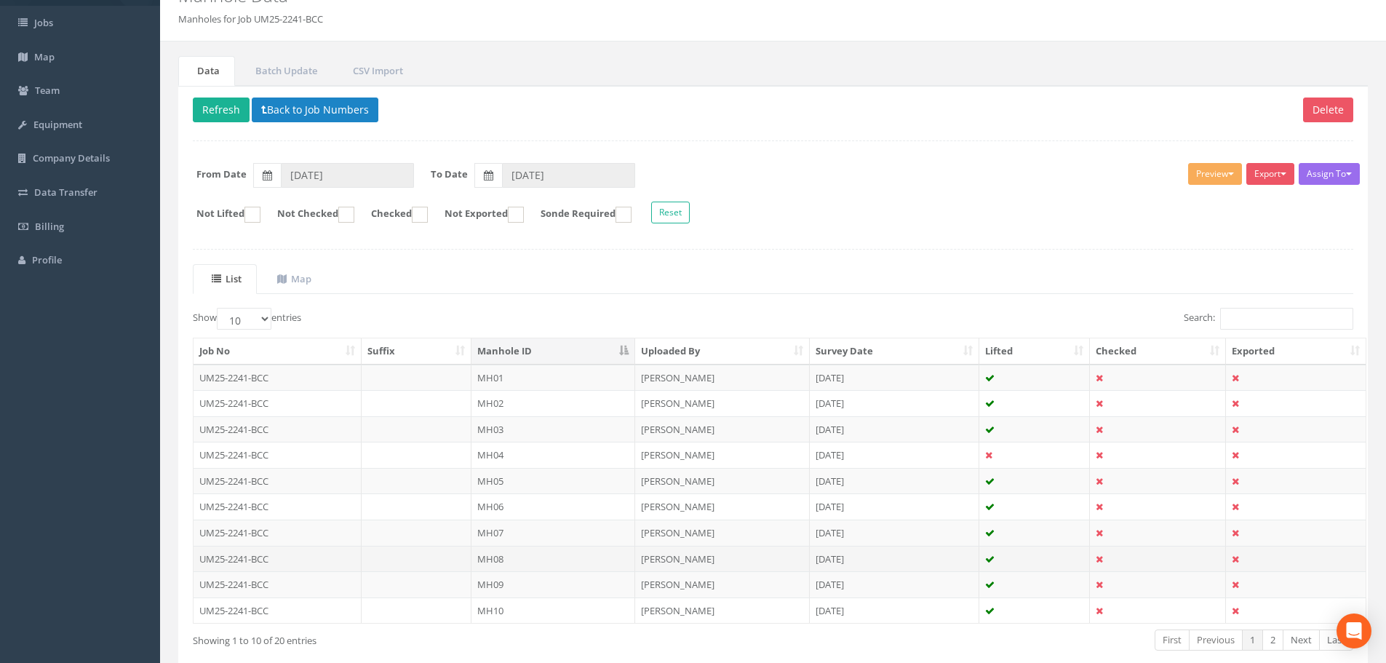
click at [442, 557] on td at bounding box center [417, 559] width 111 height 26
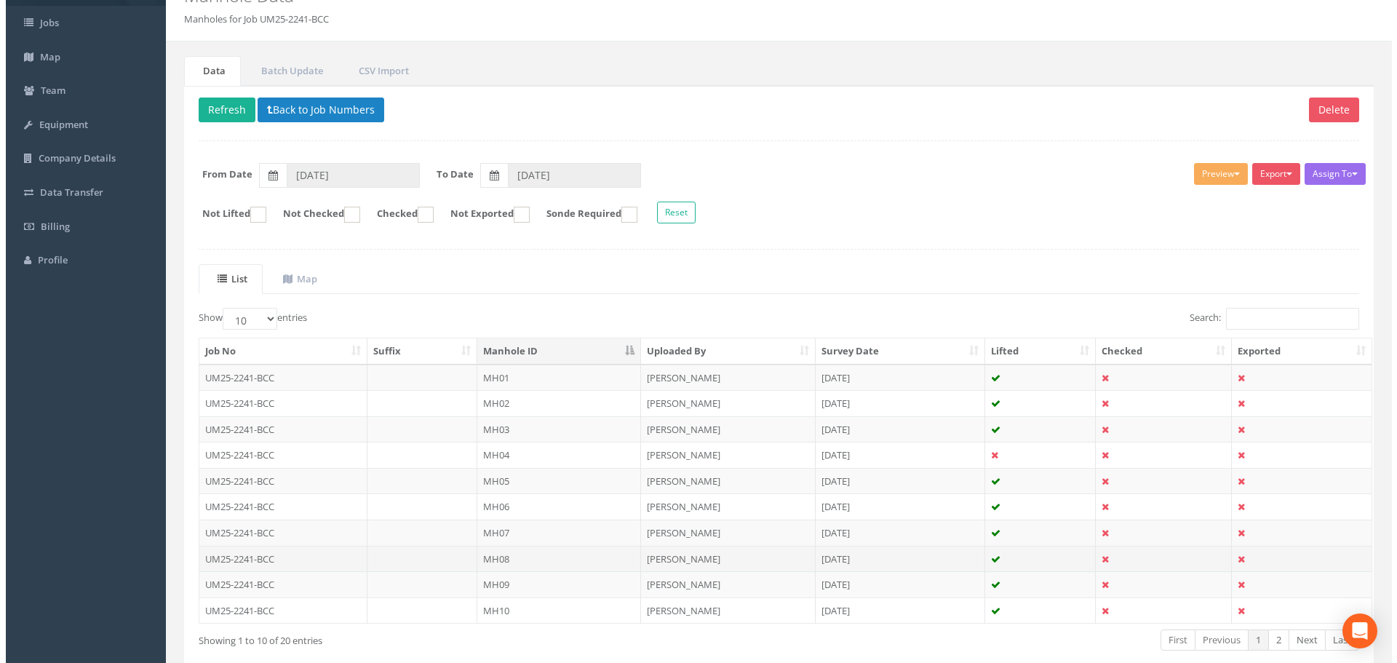
scroll to position [0, 0]
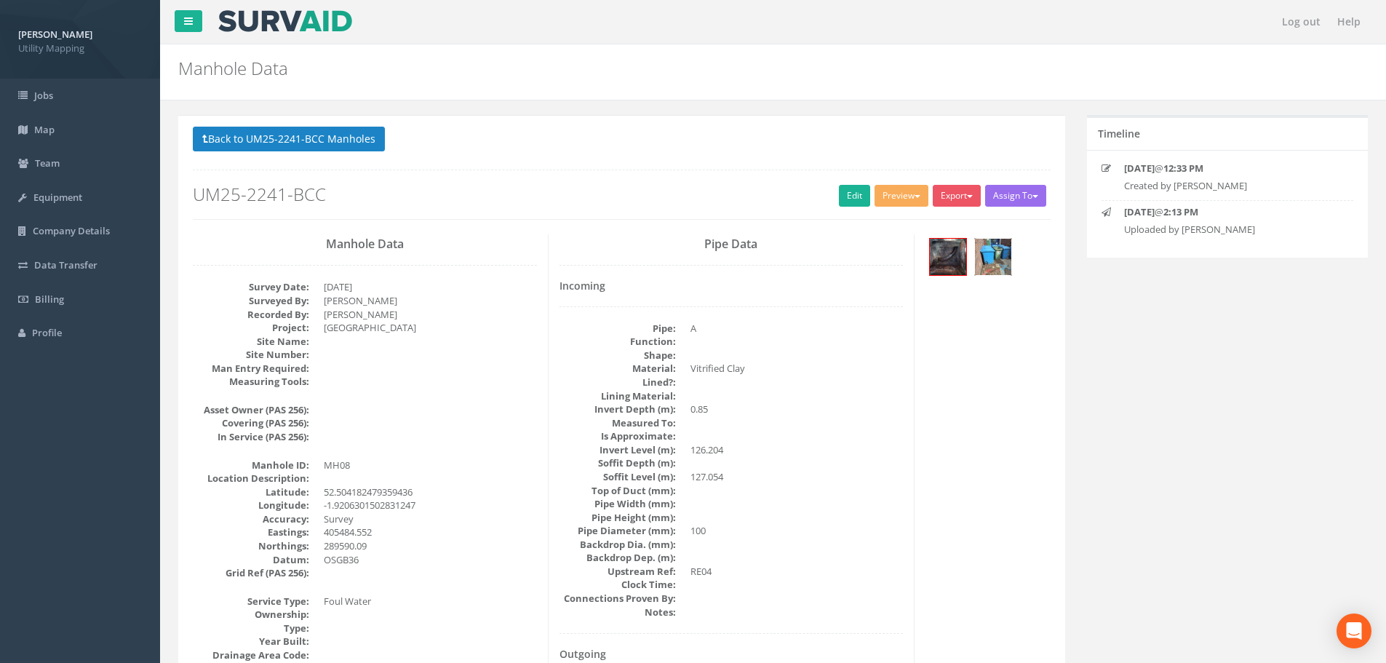
click at [987, 262] on img at bounding box center [993, 257] width 36 height 36
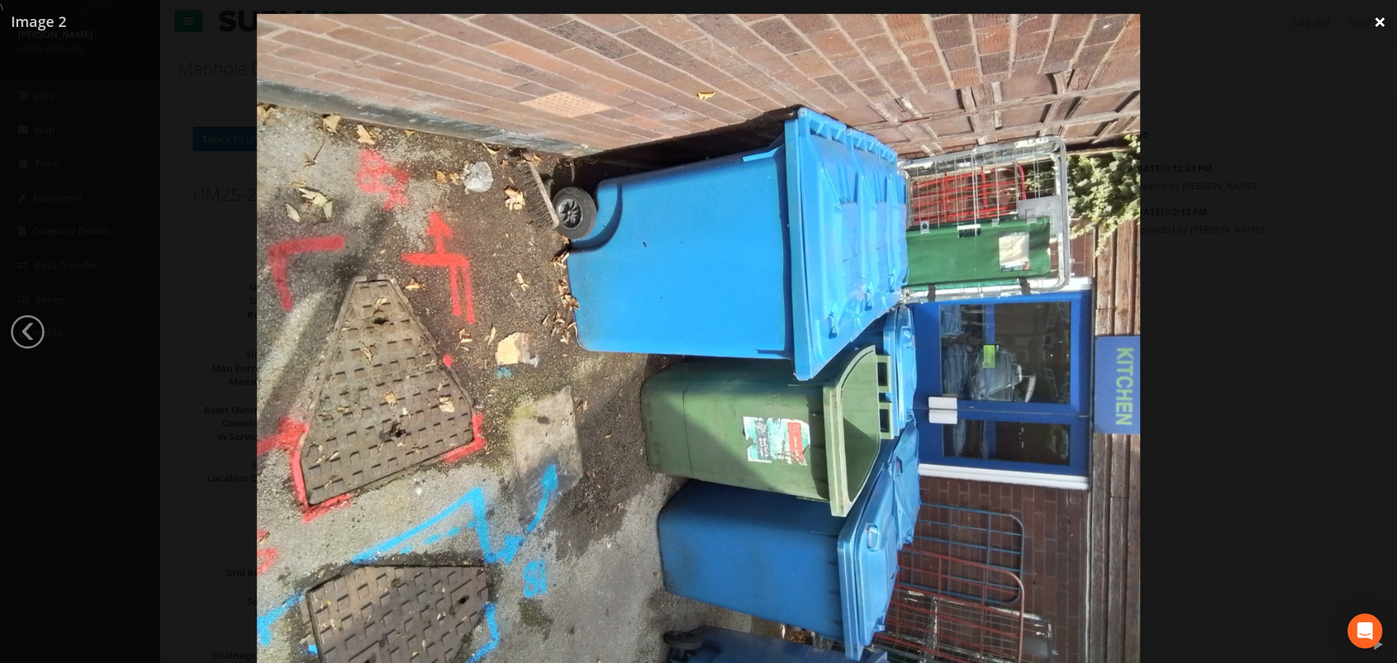
click at [1385, 20] on link "×" at bounding box center [1380, 22] width 34 height 44
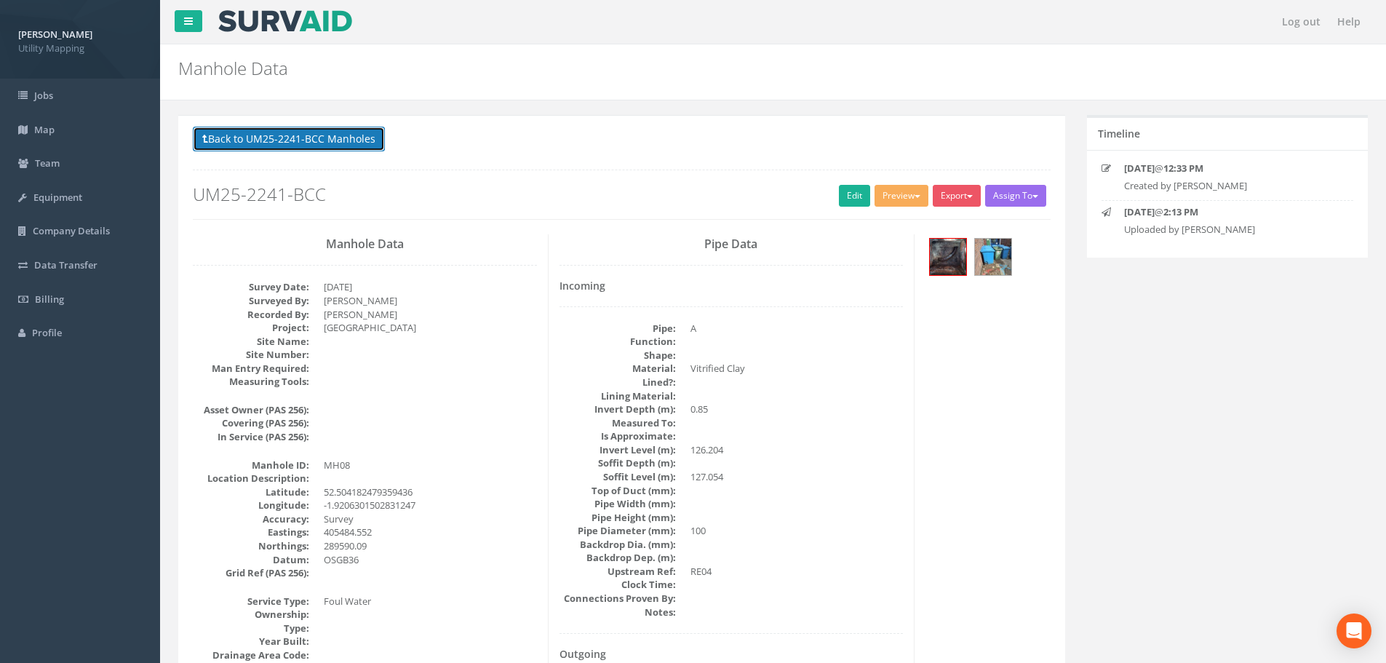
drag, startPoint x: 252, startPoint y: 135, endPoint x: 299, endPoint y: 172, distance: 59.5
click at [252, 135] on button "Back to UM25-2241-BCC Manholes" at bounding box center [289, 139] width 192 height 25
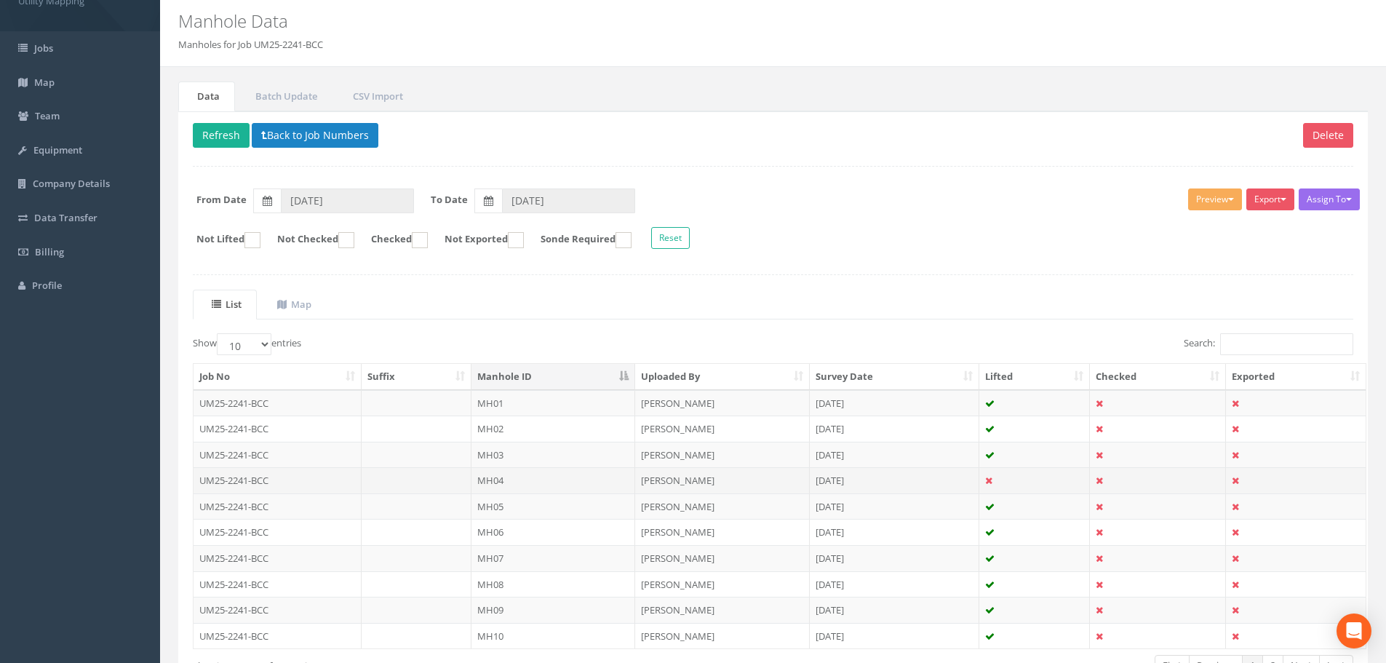
scroll to position [73, 0]
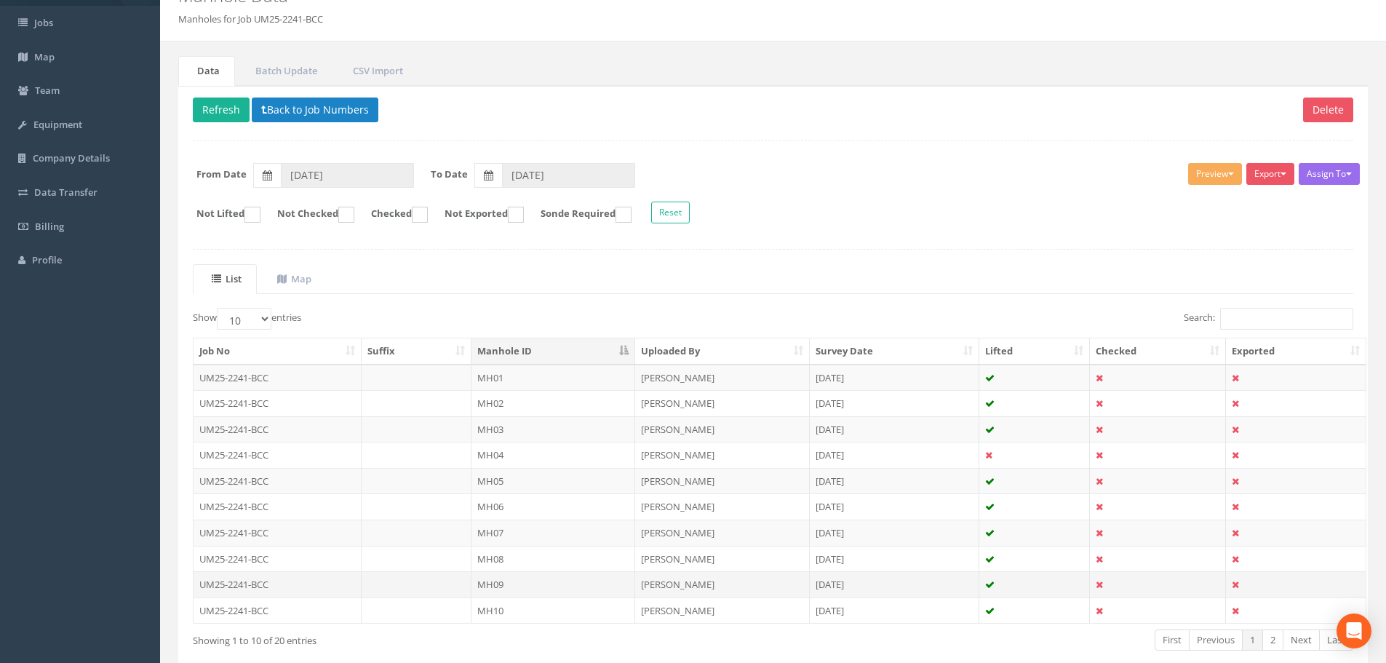
click at [450, 578] on td at bounding box center [417, 584] width 111 height 26
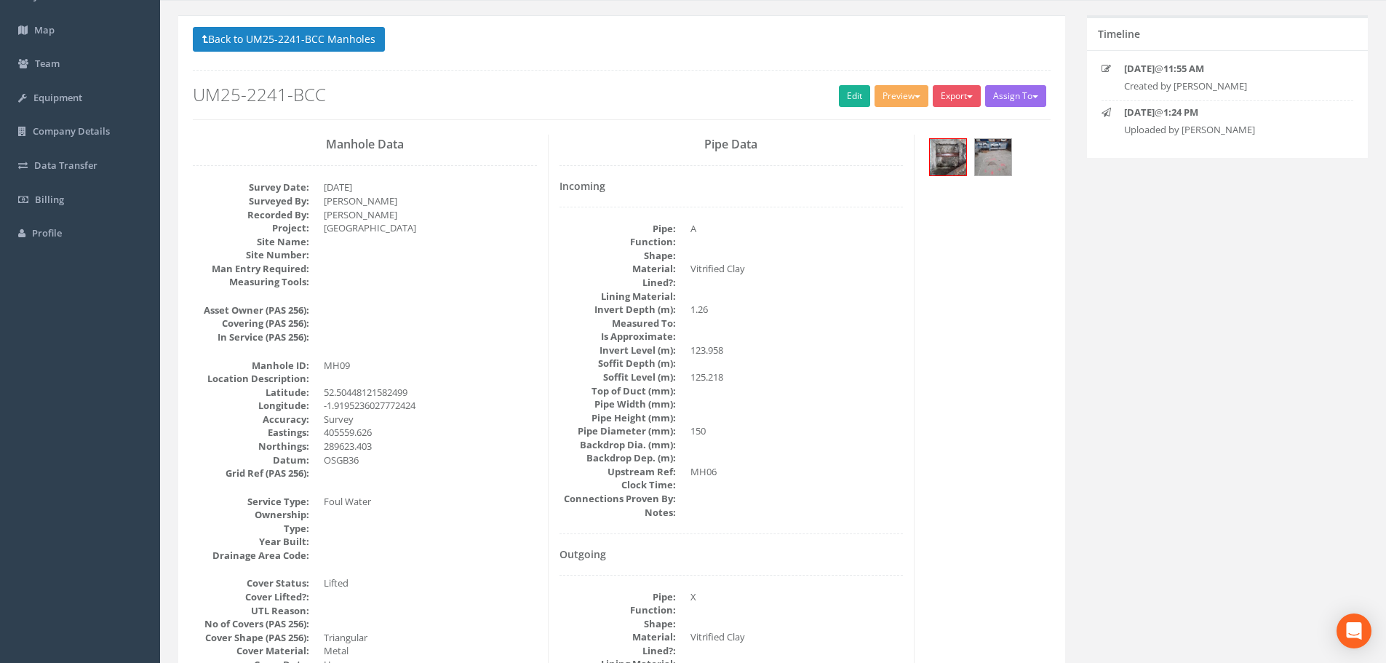
scroll to position [0, 0]
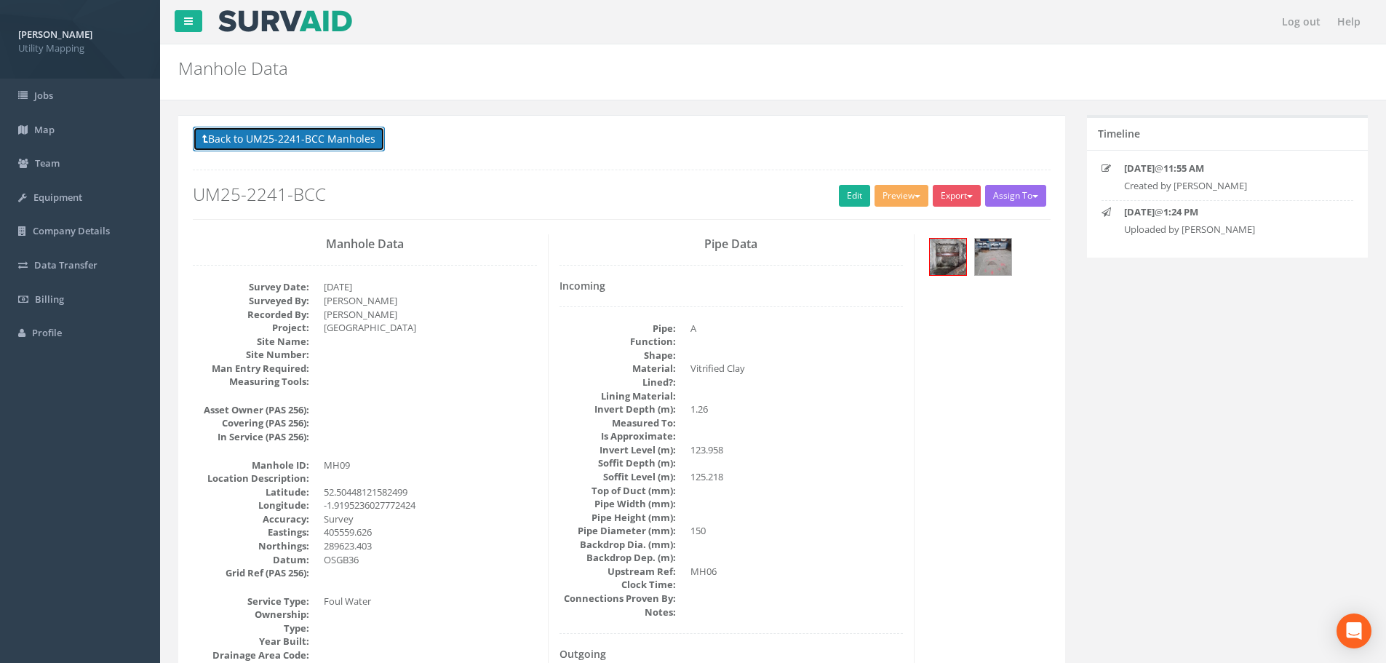
drag, startPoint x: 273, startPoint y: 151, endPoint x: 280, endPoint y: 162, distance: 13.1
click at [273, 151] on button "Back to UM25-2241-BCC Manholes" at bounding box center [289, 139] width 192 height 25
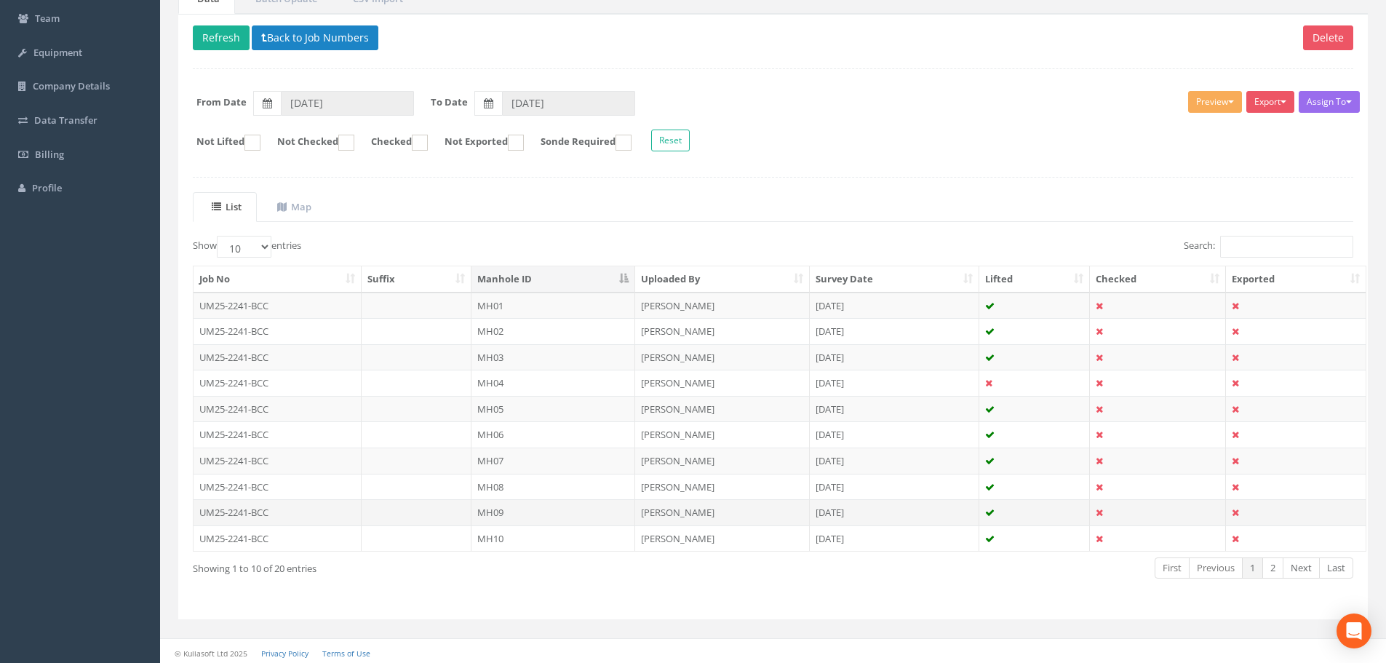
scroll to position [148, 0]
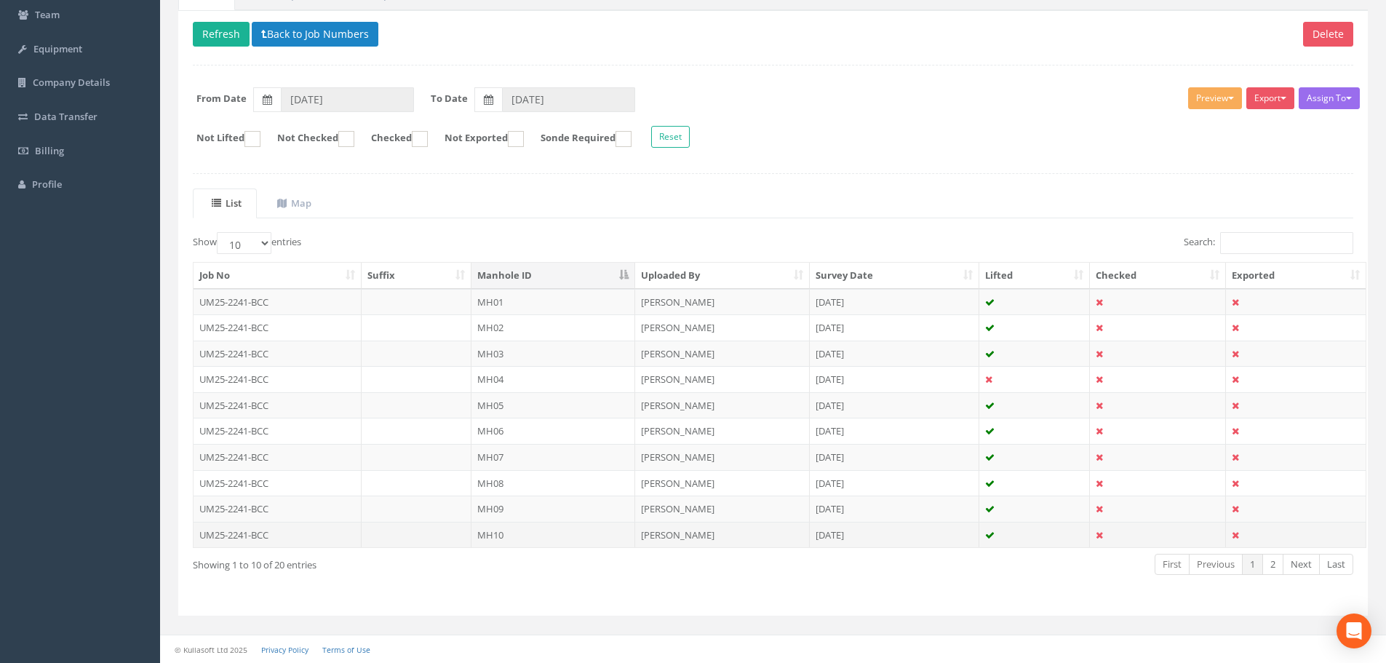
click at [438, 536] on td at bounding box center [417, 535] width 111 height 26
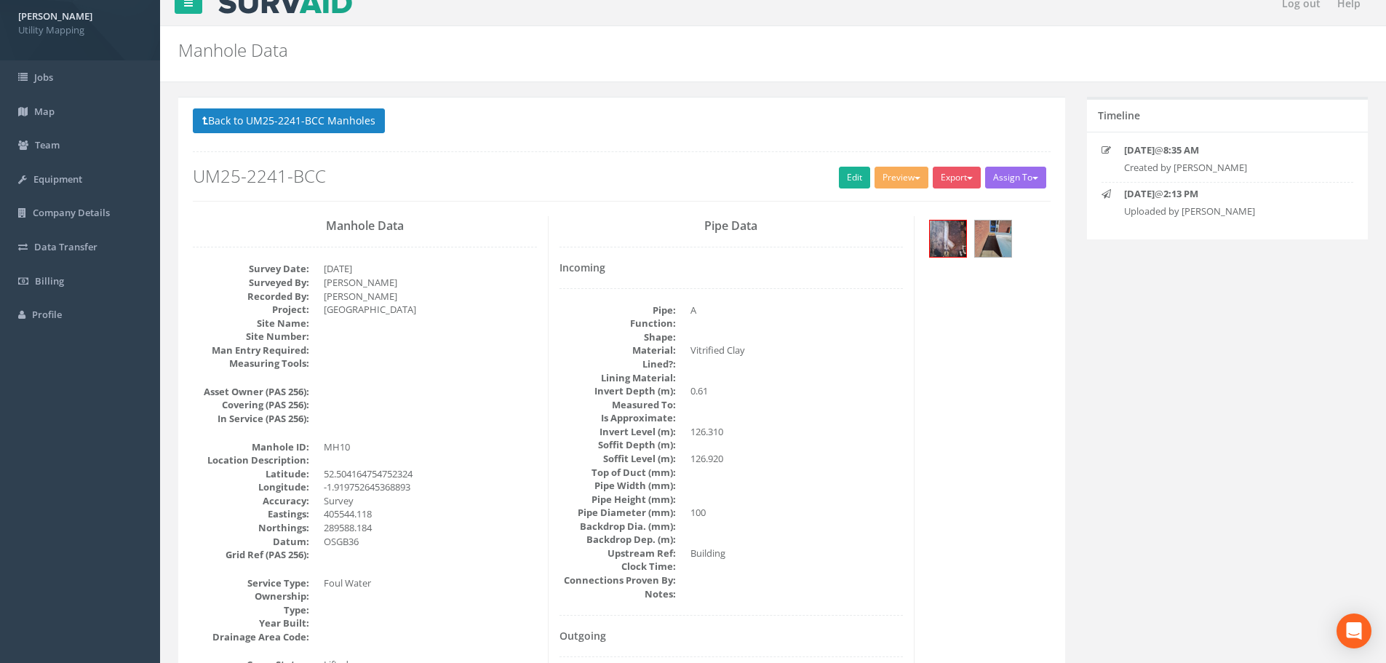
scroll to position [0, 0]
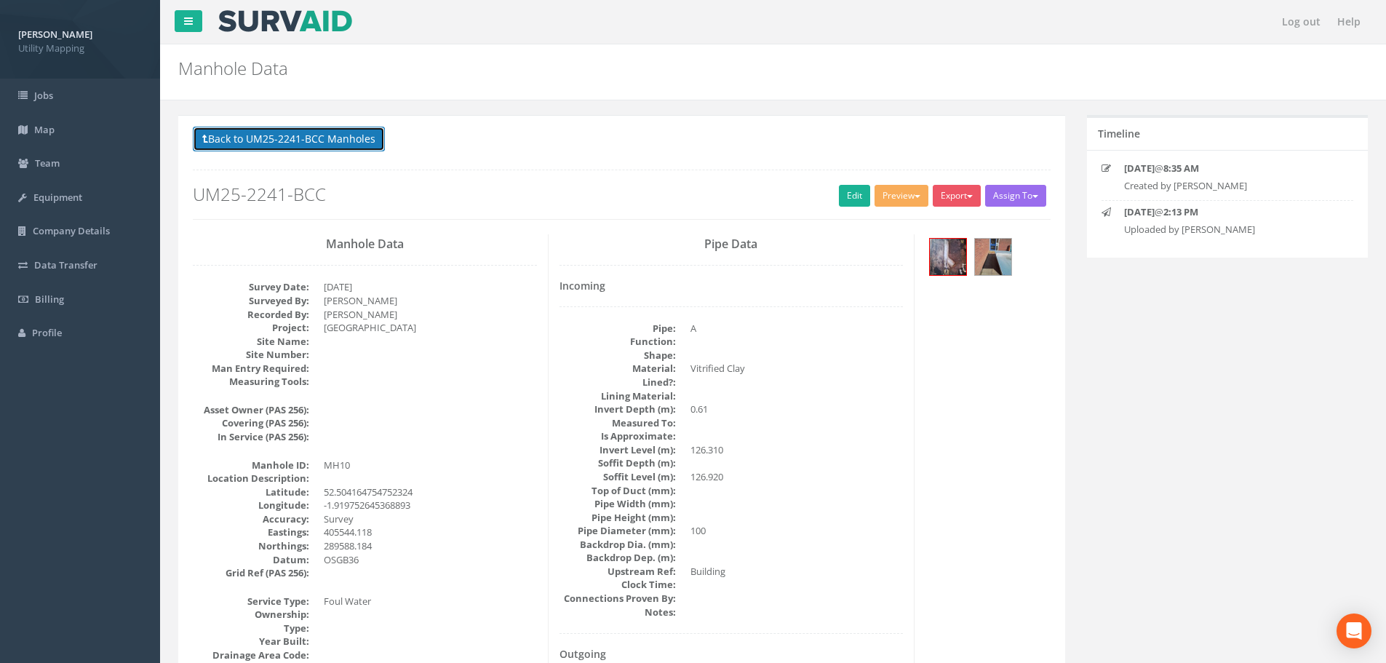
click at [263, 143] on button "Back to UM25-2241-BCC Manholes" at bounding box center [289, 139] width 192 height 25
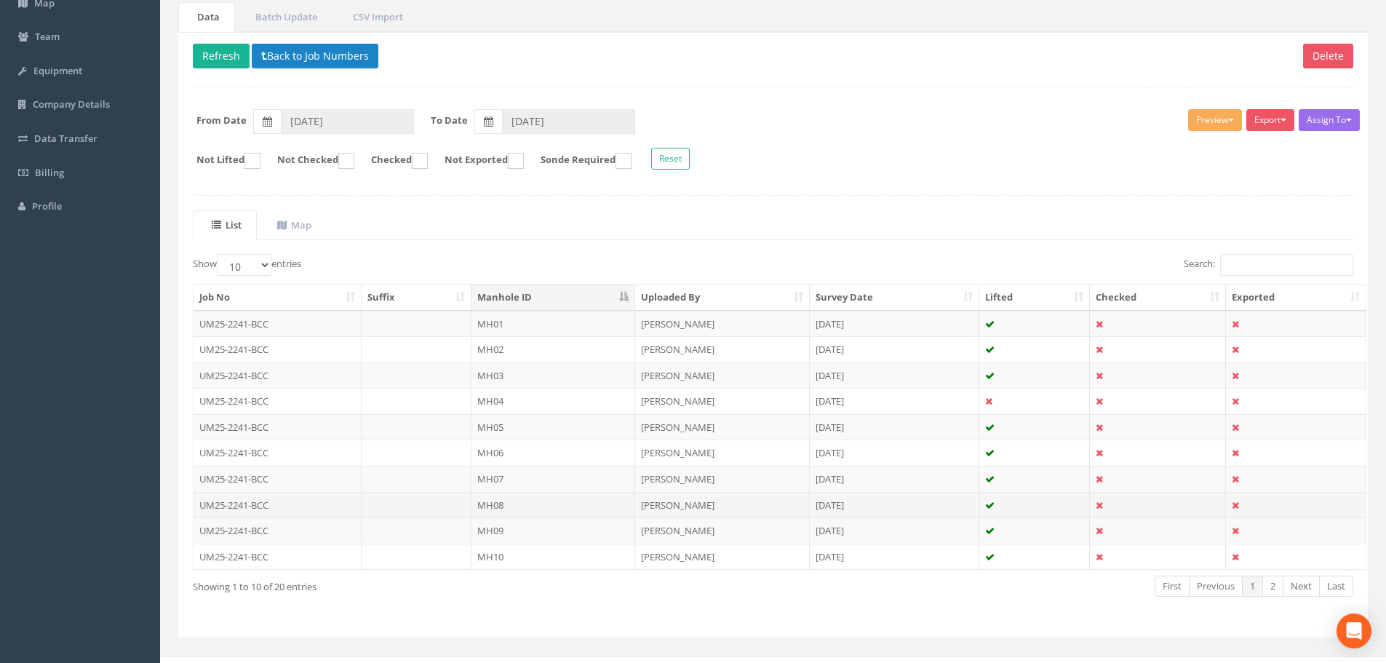
scroll to position [148, 0]
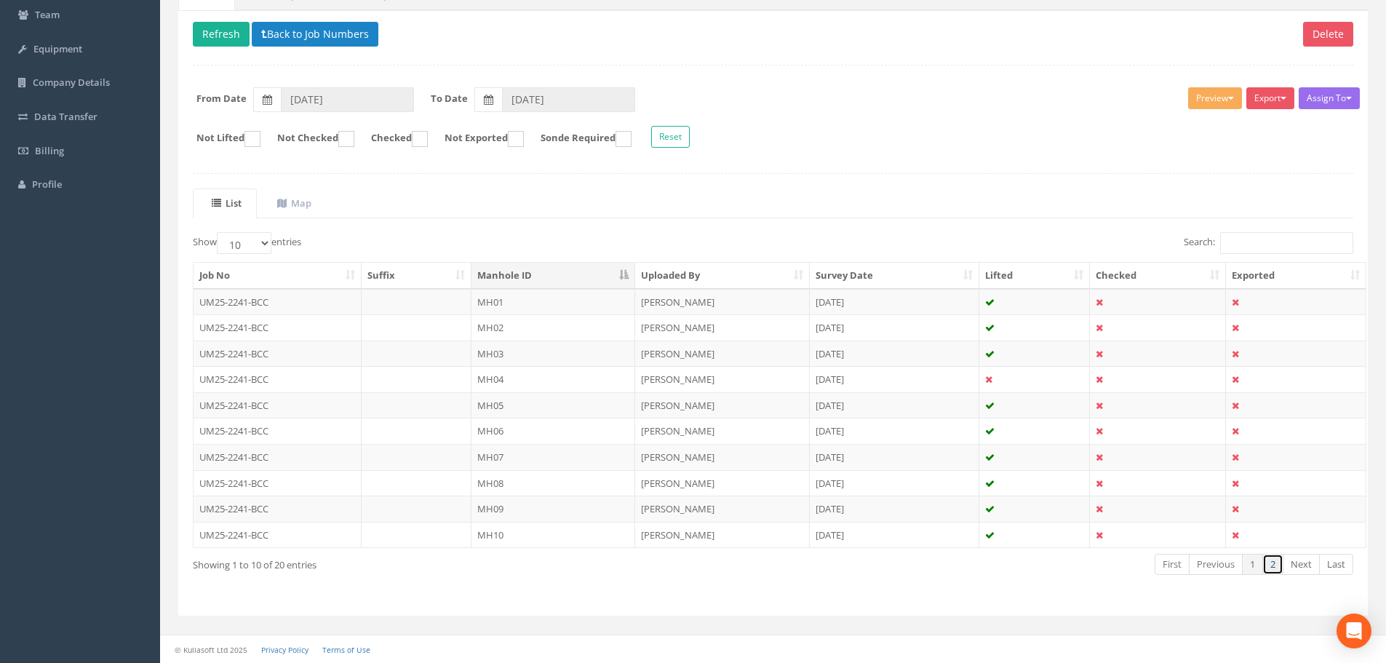
click at [1276, 565] on link "2" at bounding box center [1272, 564] width 21 height 21
click at [316, 309] on td "UM25-2241-BCC" at bounding box center [278, 302] width 168 height 26
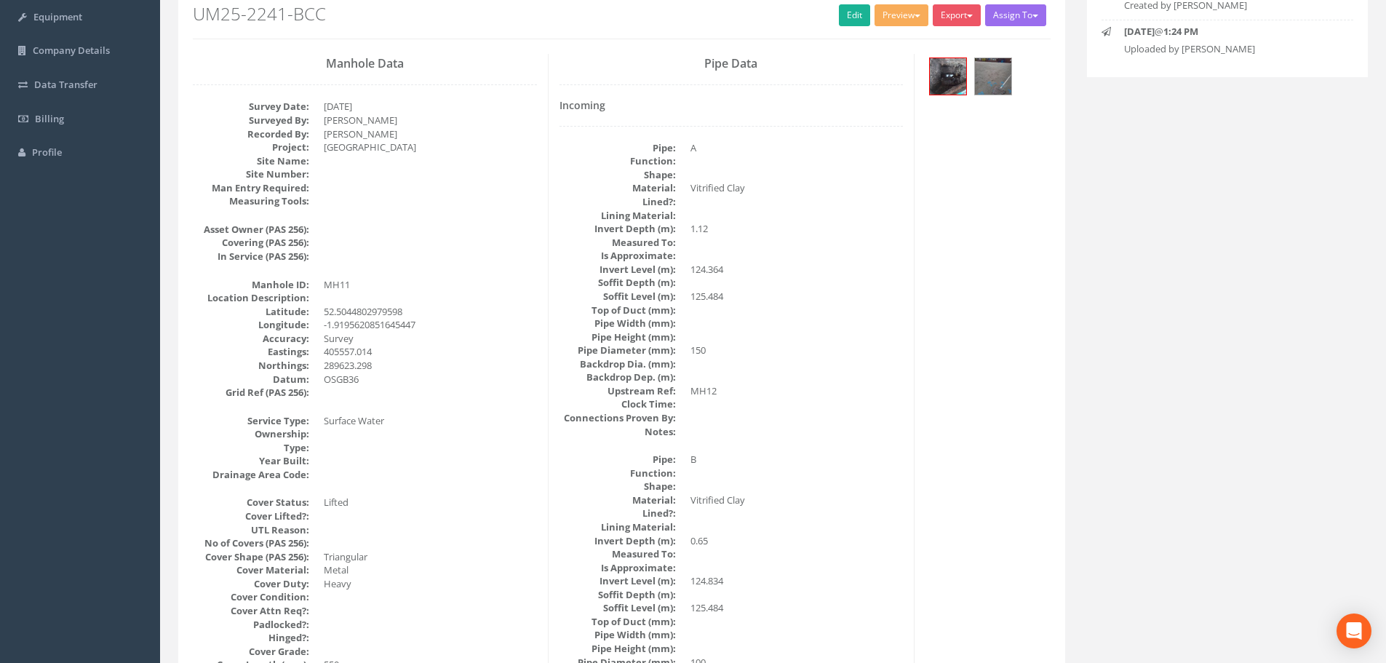
scroll to position [0, 0]
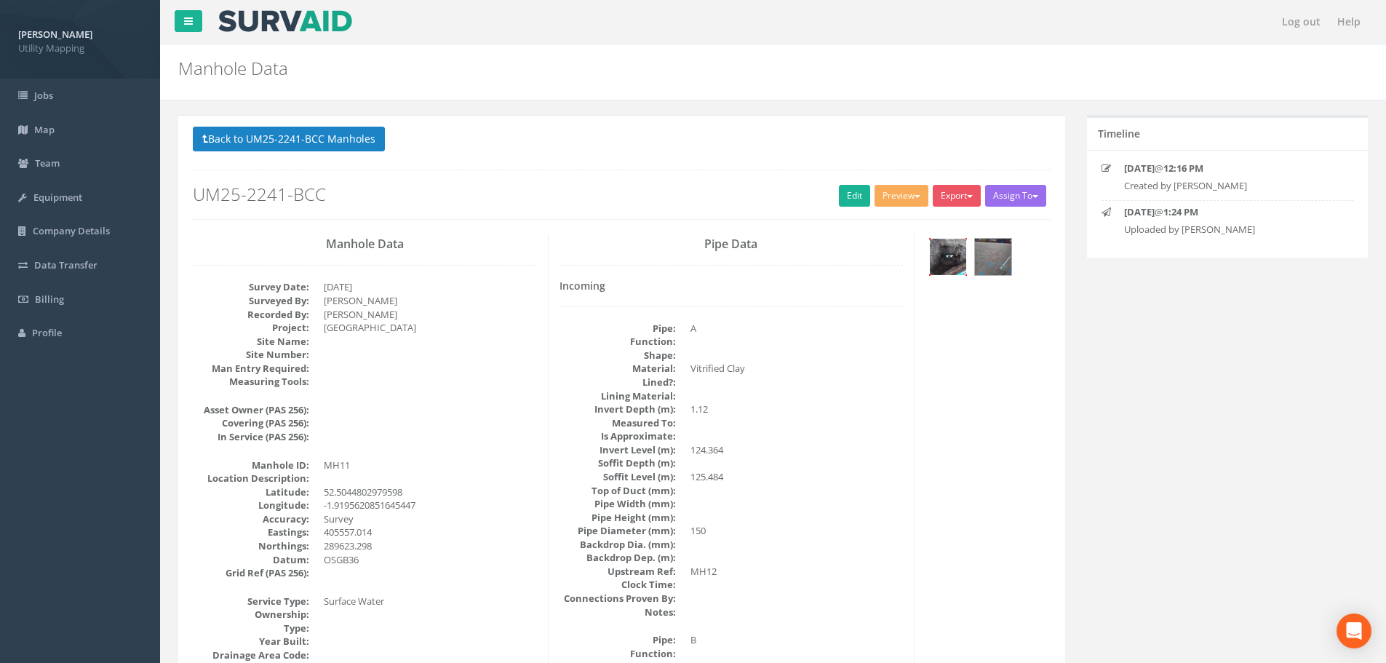
click at [948, 266] on img at bounding box center [948, 257] width 36 height 36
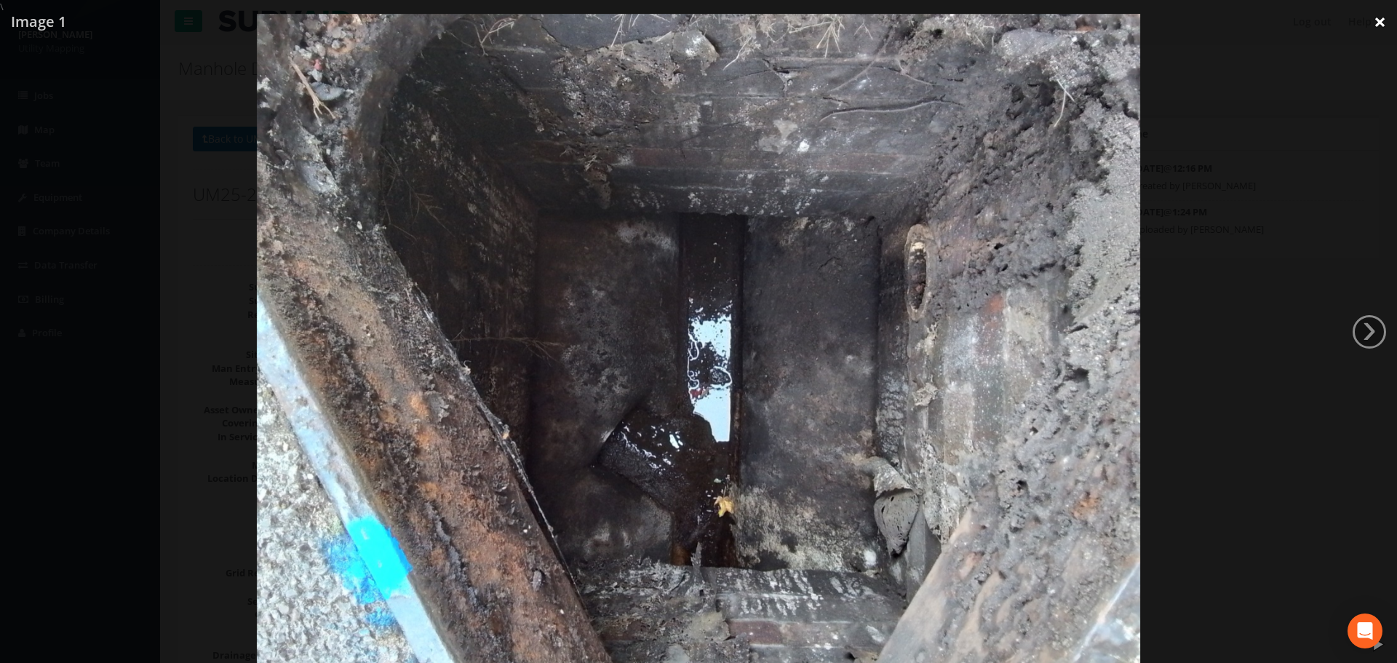
click at [1385, 22] on link "×" at bounding box center [1380, 22] width 34 height 44
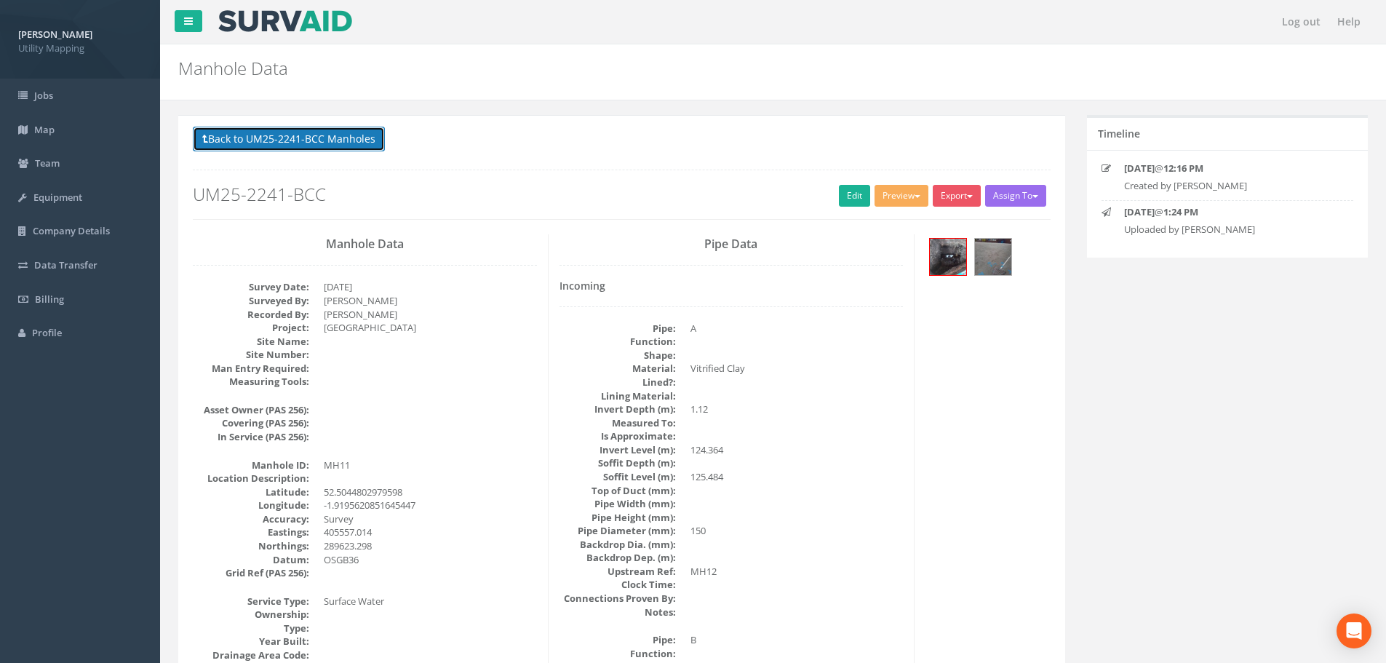
click at [267, 129] on button "Back to UM25-2241-BCC Manholes" at bounding box center [289, 139] width 192 height 25
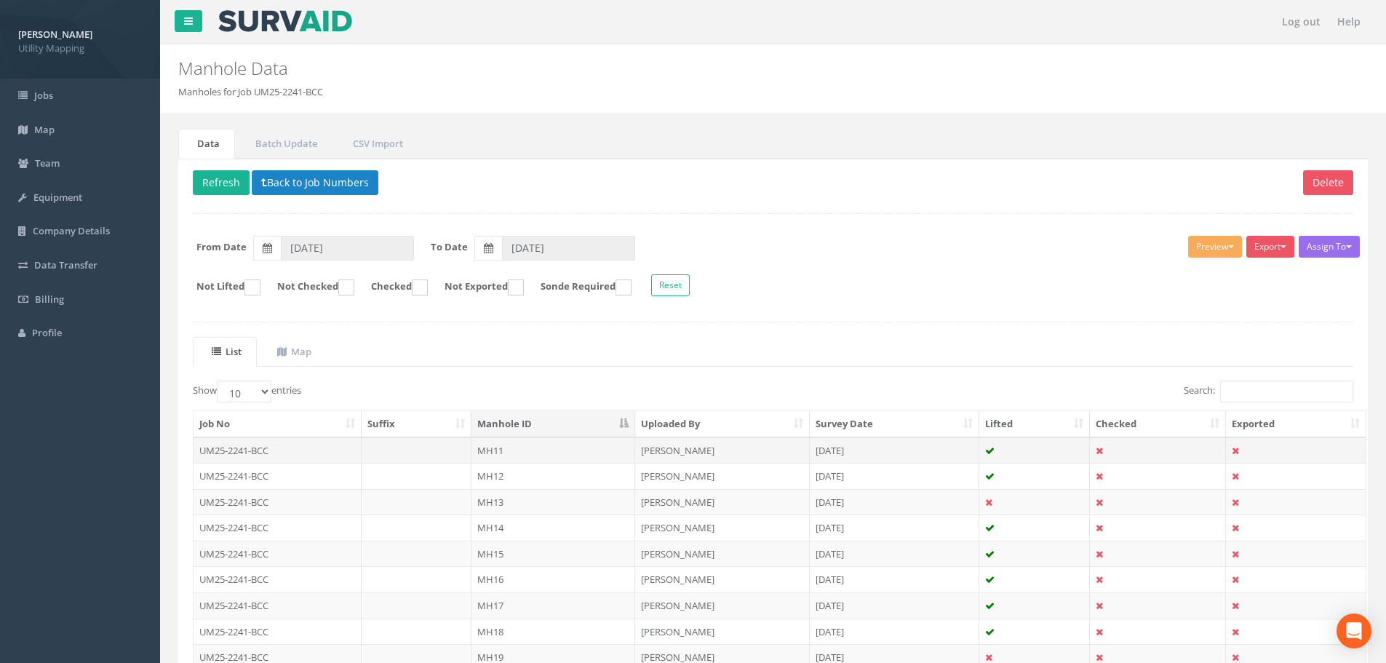
click at [274, 457] on td "UM25-2241-BCC" at bounding box center [278, 450] width 168 height 26
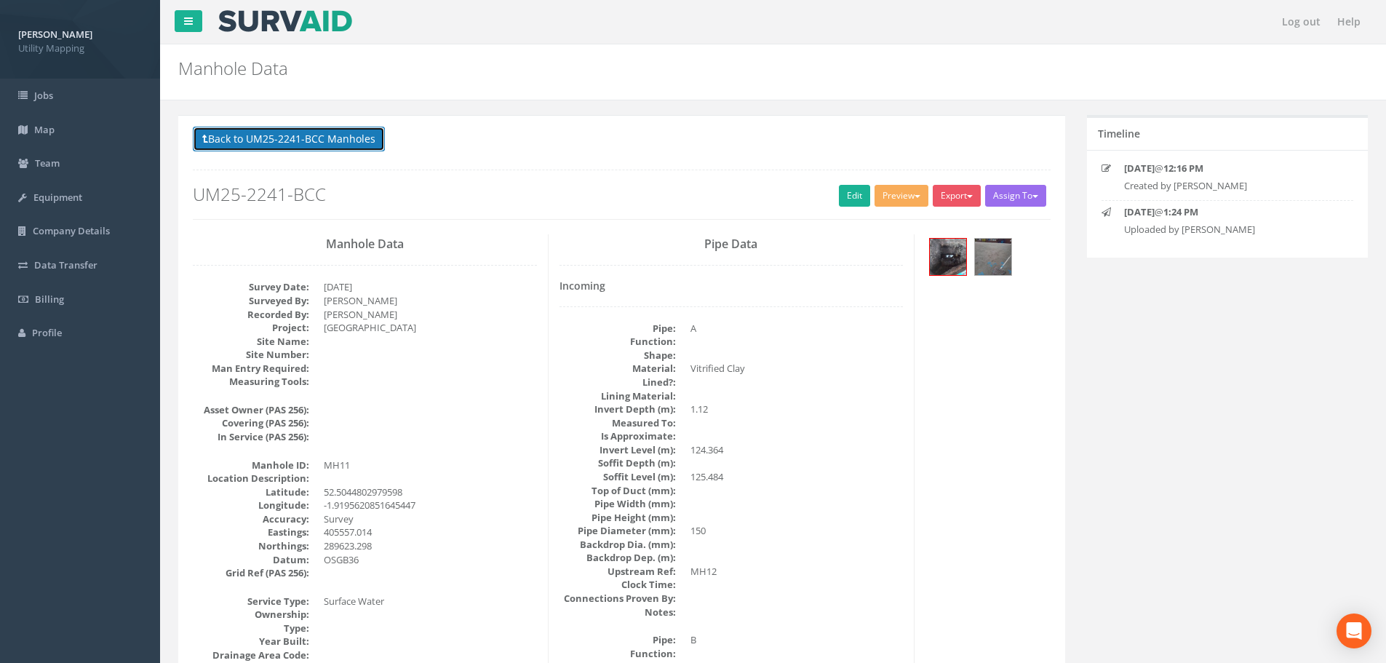
click at [302, 140] on button "Back to UM25-2241-BCC Manholes" at bounding box center [289, 139] width 192 height 25
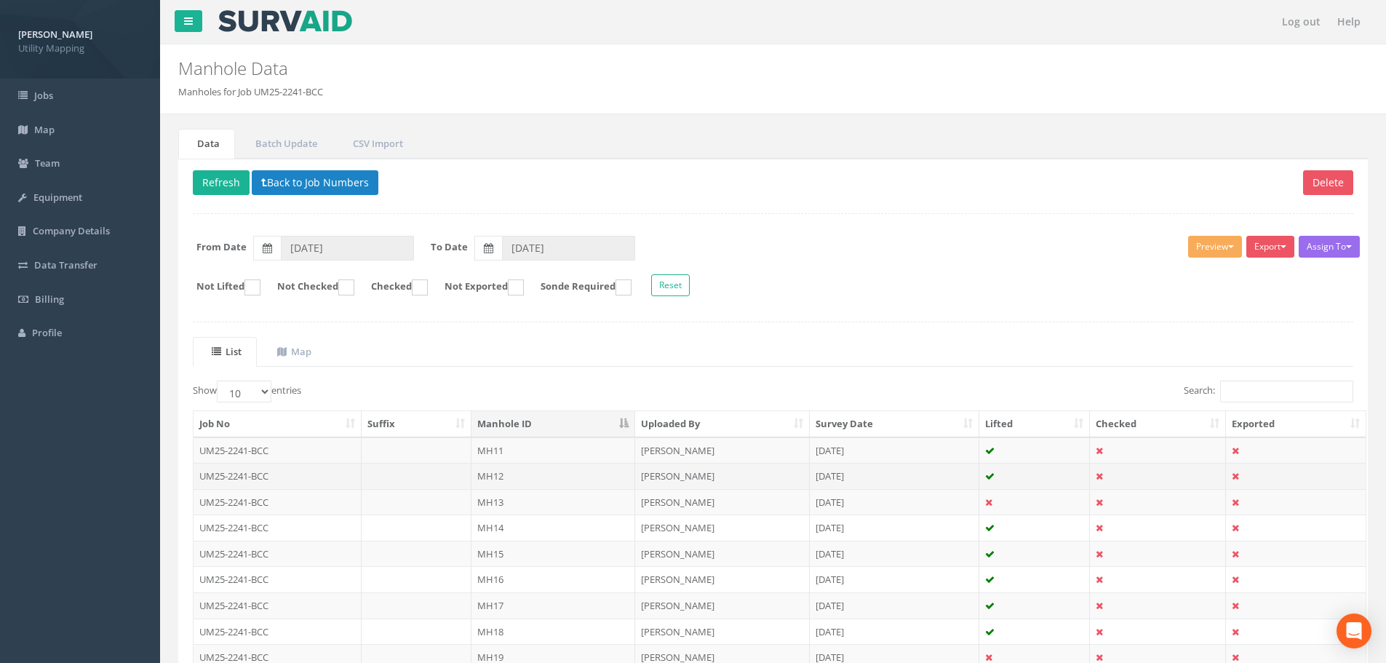
click at [405, 471] on td at bounding box center [417, 476] width 111 height 26
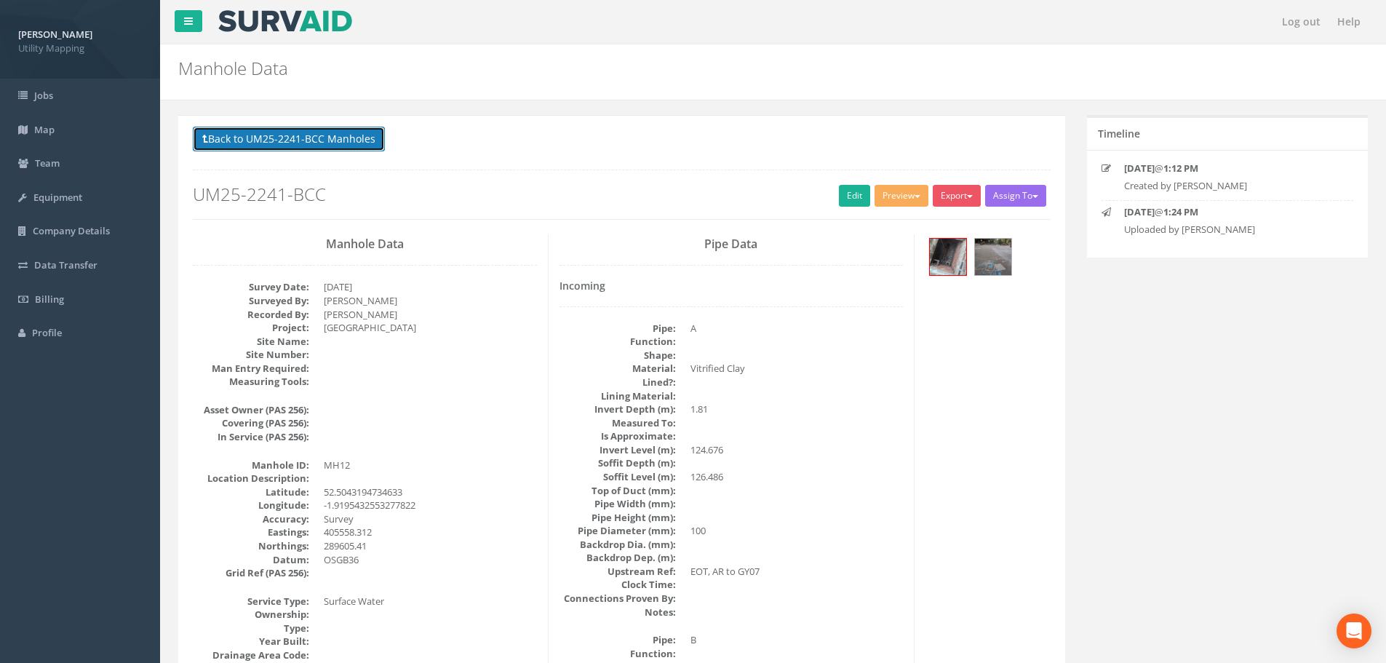
drag, startPoint x: 242, startPoint y: 146, endPoint x: 319, endPoint y: 180, distance: 84.4
click at [242, 146] on button "Back to UM25-2241-BCC Manholes" at bounding box center [289, 139] width 192 height 25
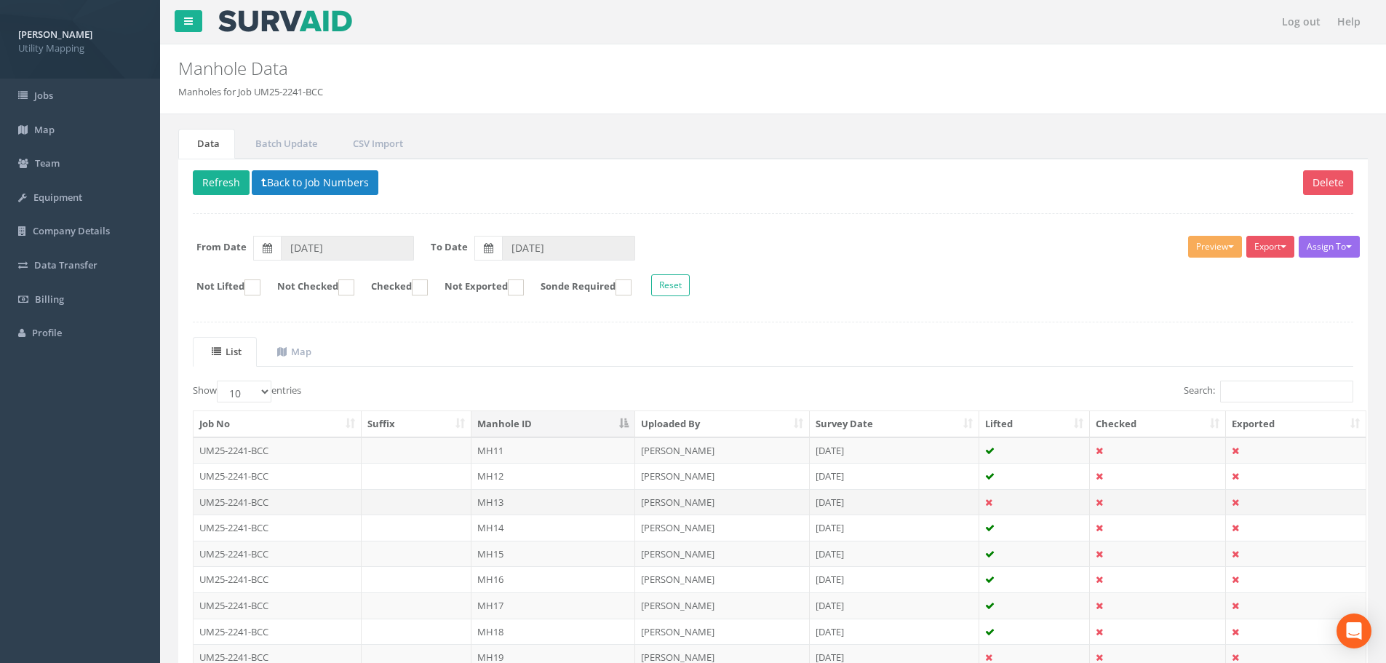
click at [313, 502] on td "UM25-2241-BCC" at bounding box center [278, 502] width 168 height 26
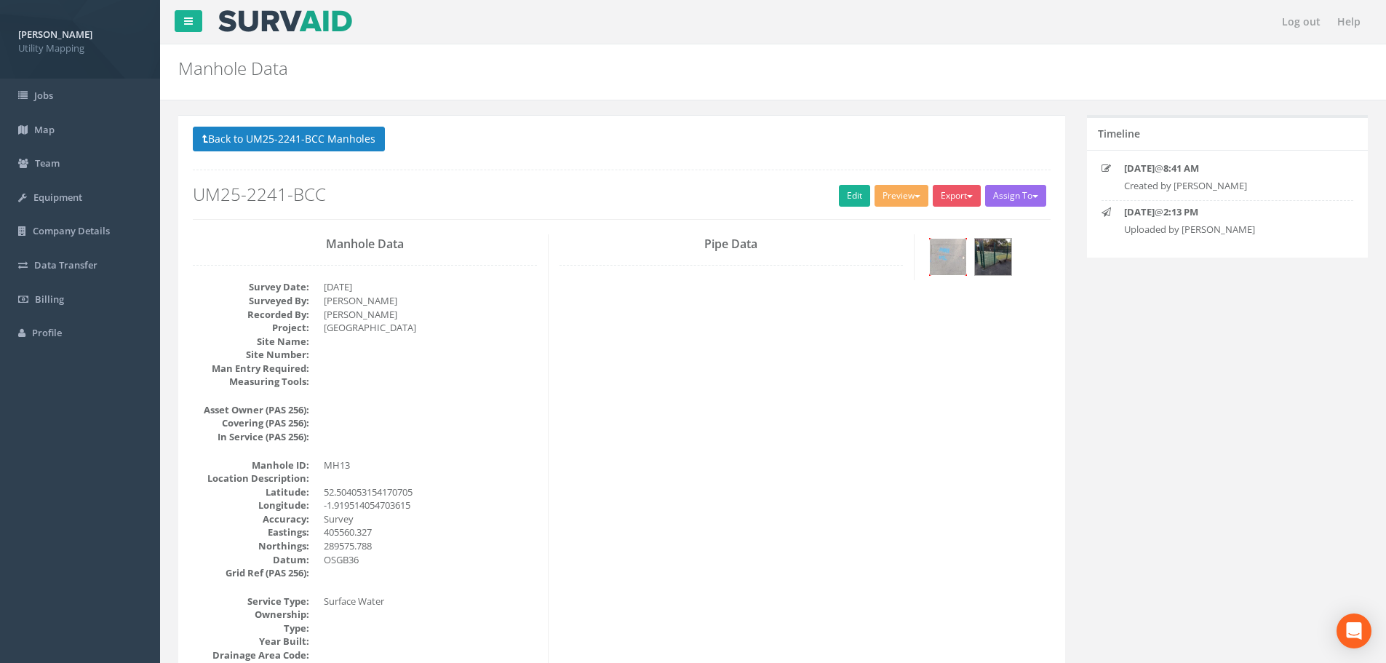
click at [951, 269] on img at bounding box center [948, 257] width 36 height 36
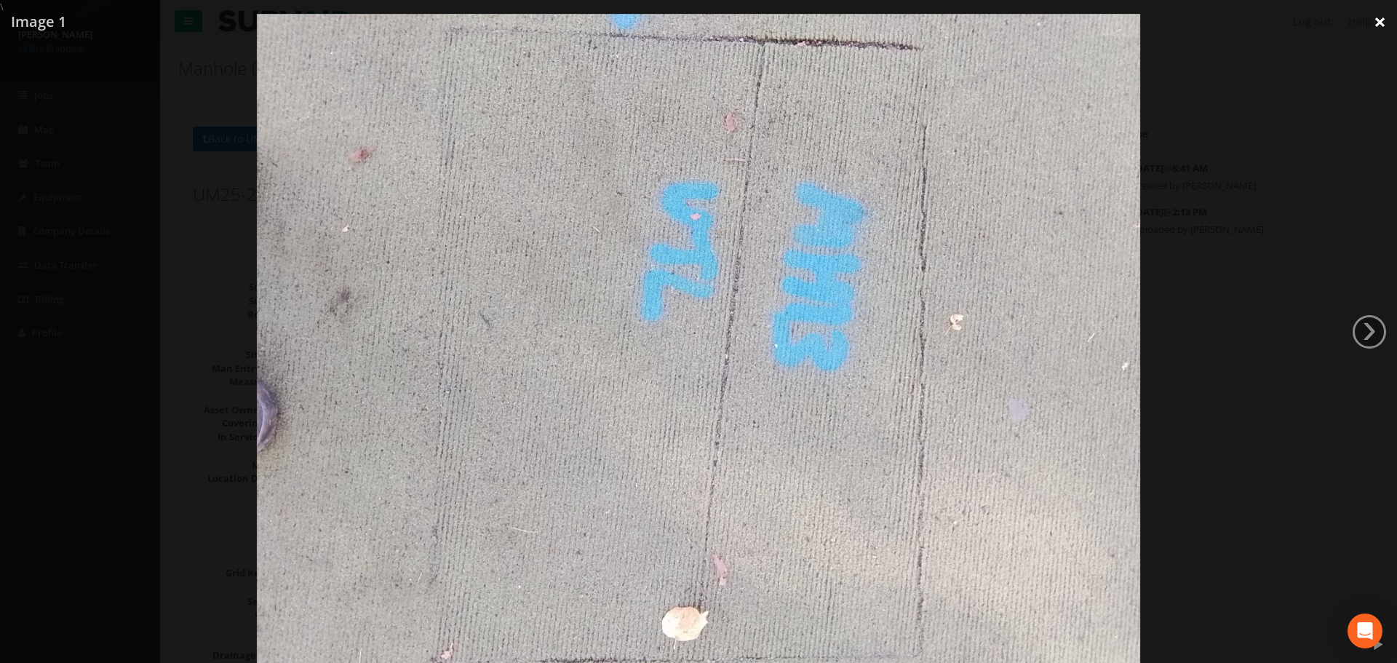
click at [1382, 16] on link "×" at bounding box center [1380, 22] width 34 height 44
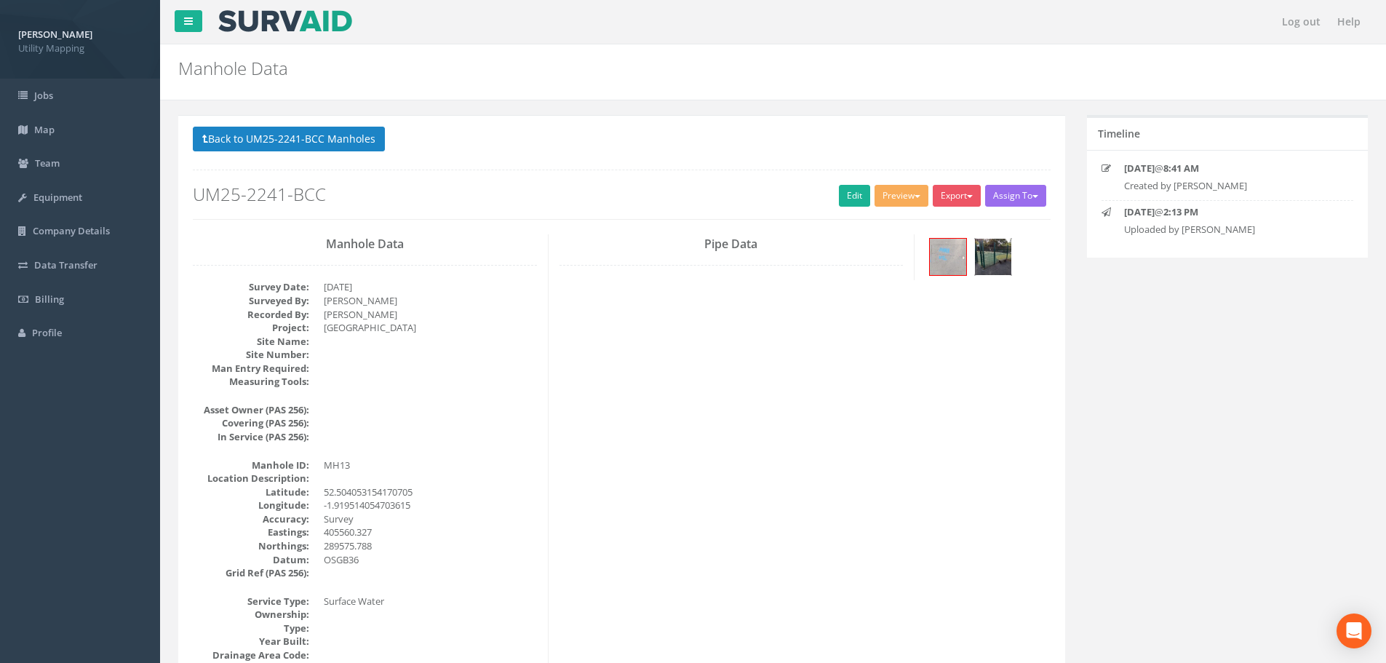
click at [1007, 266] on img at bounding box center [993, 257] width 36 height 36
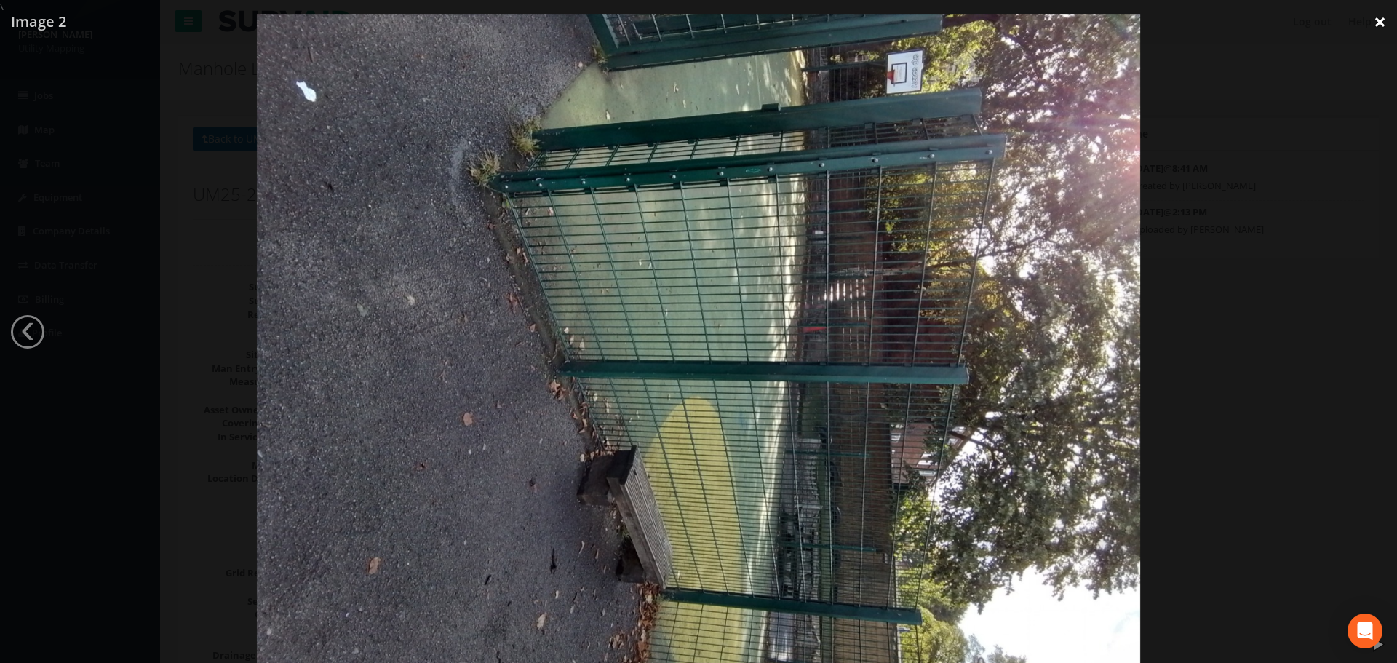
click at [1383, 16] on link "×" at bounding box center [1380, 22] width 34 height 44
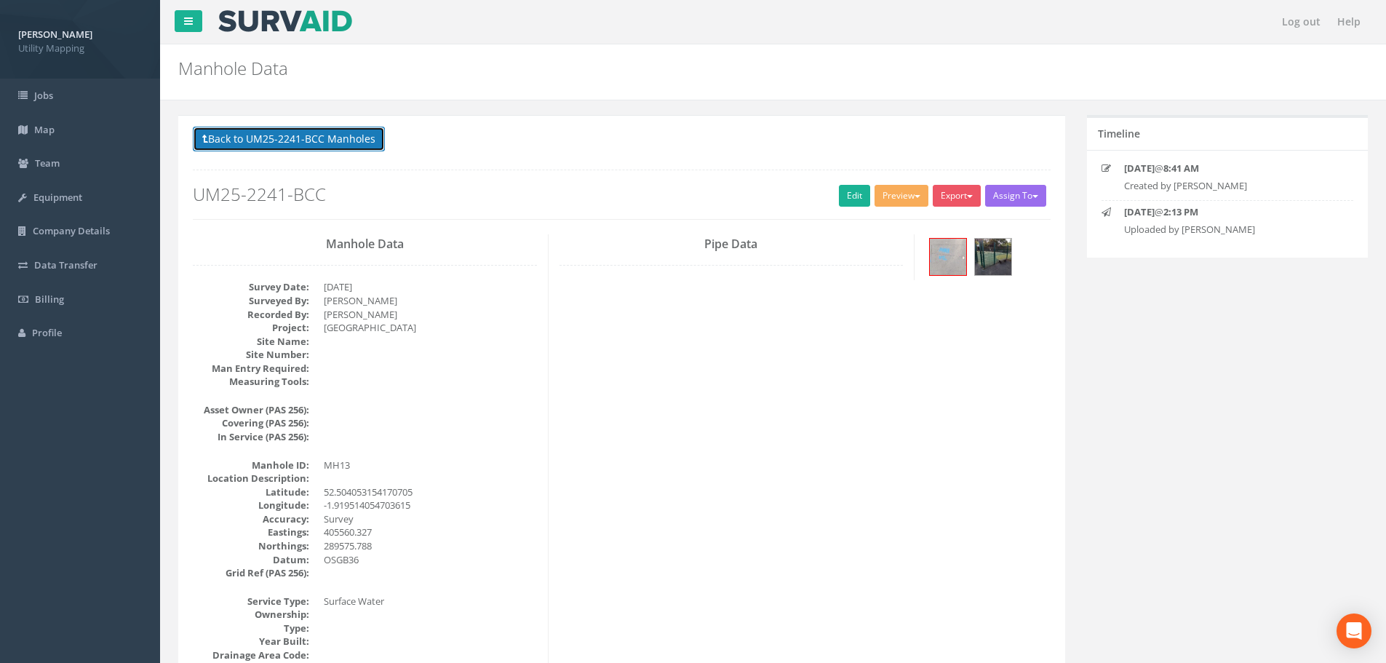
click at [250, 140] on button "Back to UM25-2241-BCC Manholes" at bounding box center [289, 139] width 192 height 25
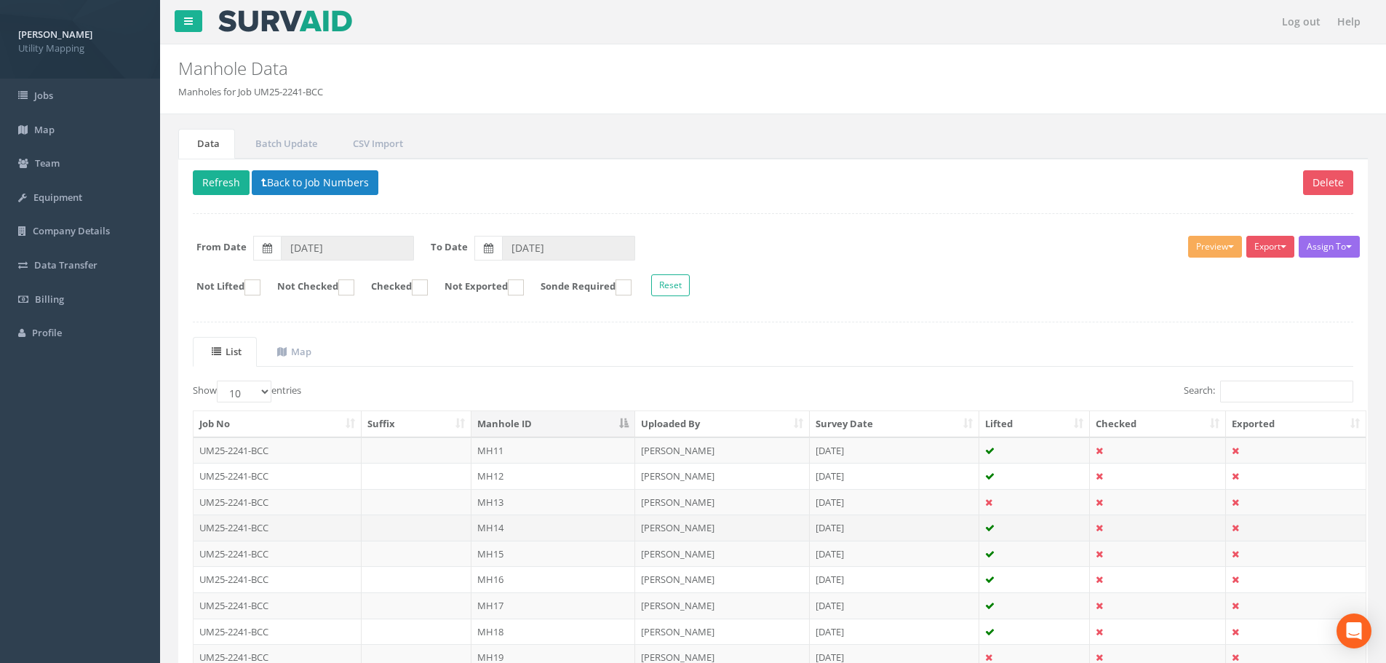
click at [447, 534] on td at bounding box center [417, 527] width 111 height 26
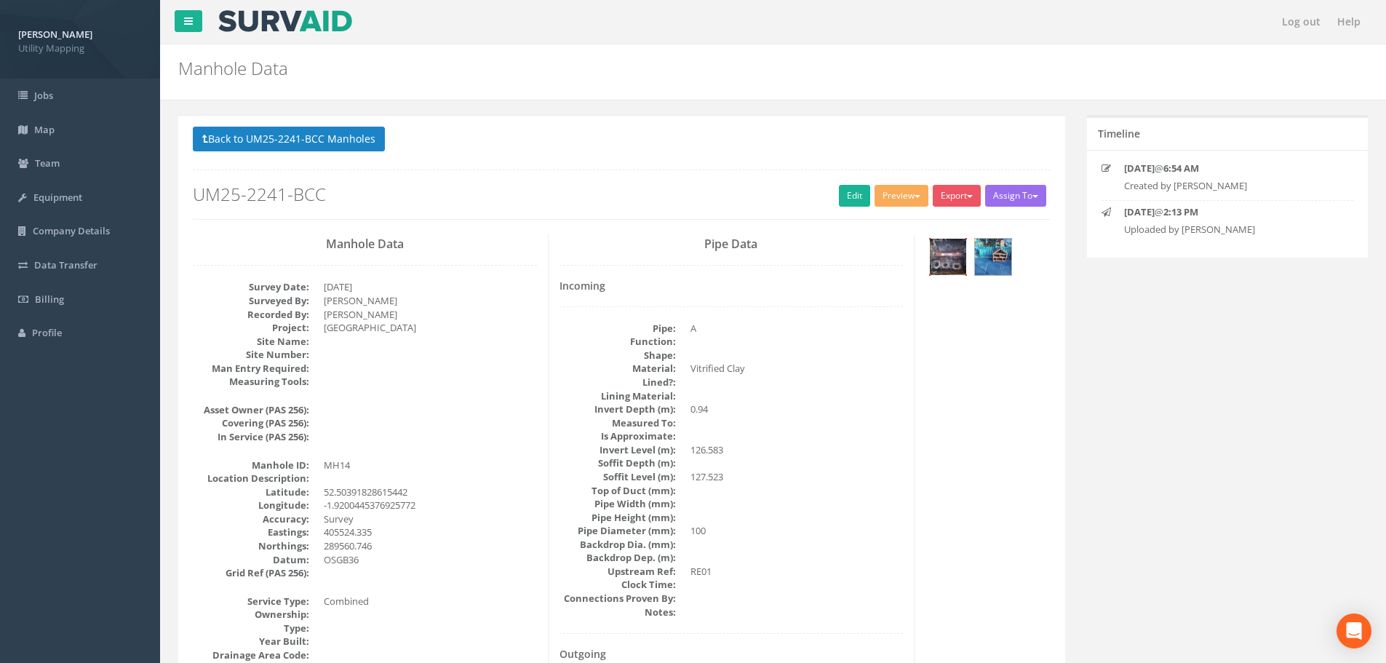
click at [951, 262] on img at bounding box center [948, 257] width 36 height 36
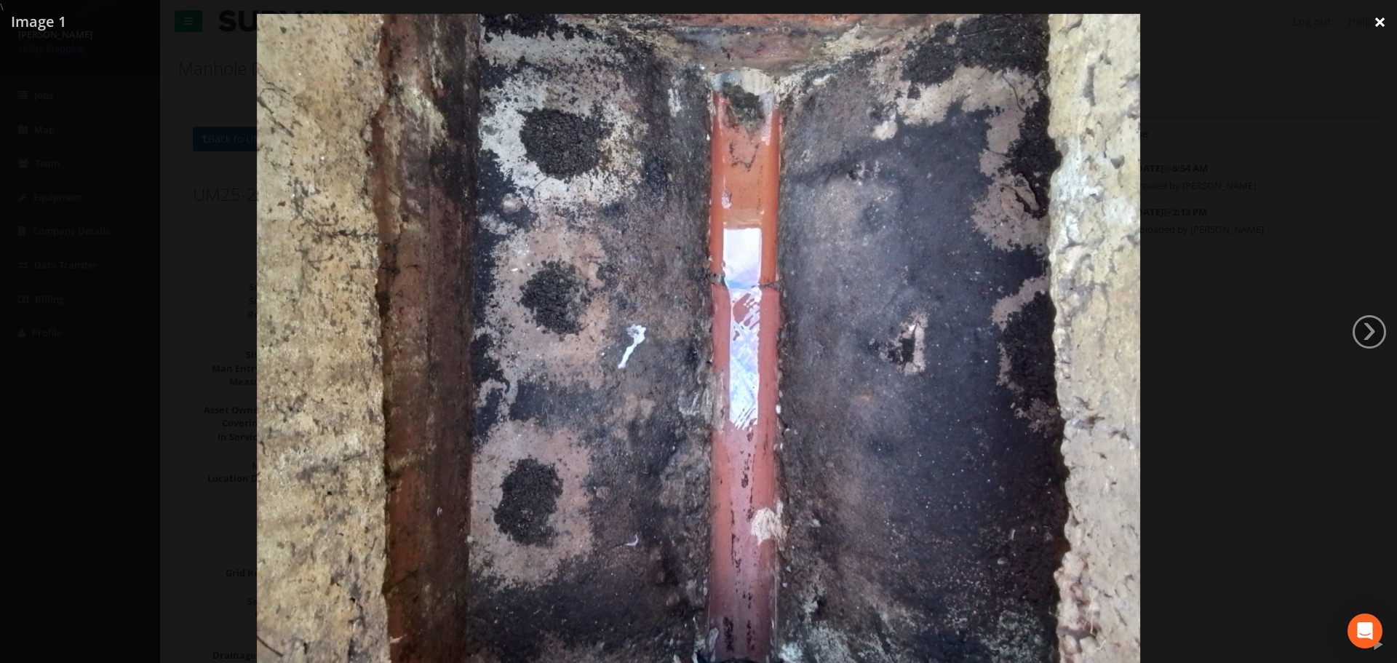
click at [1373, 20] on link "×" at bounding box center [1380, 22] width 34 height 44
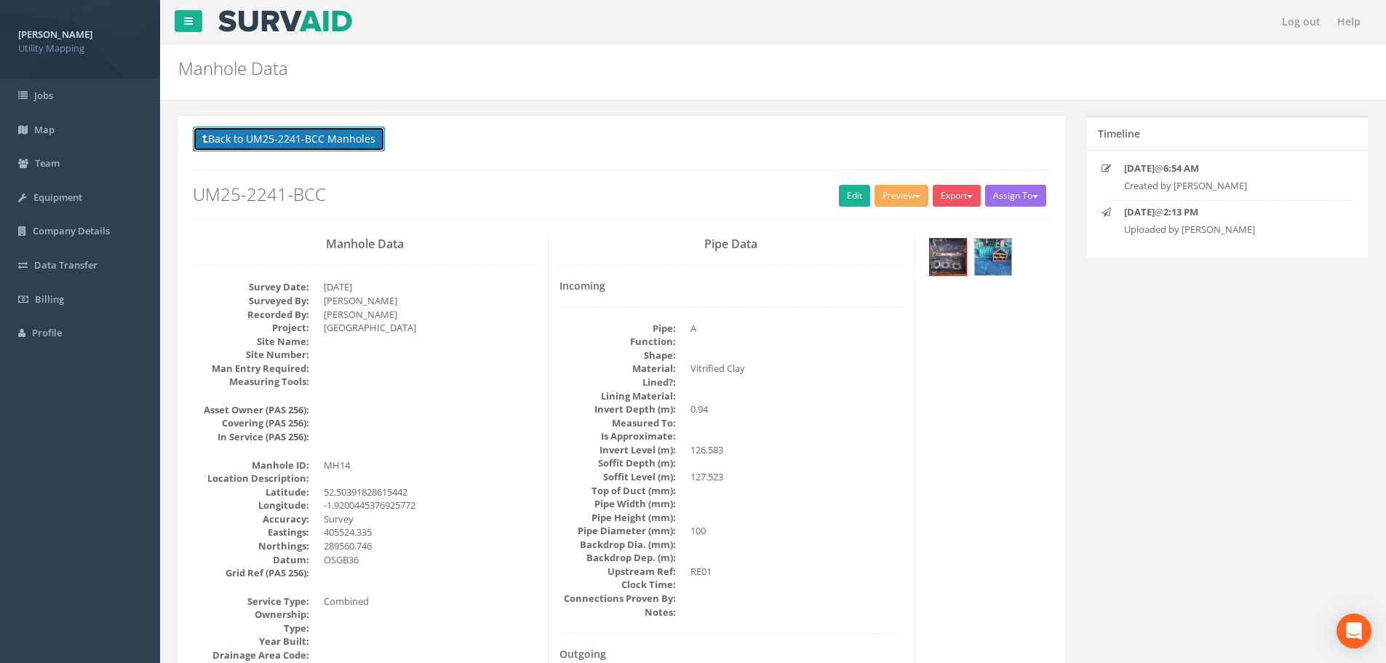
click at [324, 135] on button "Back to UM25-2241-BCC Manholes" at bounding box center [289, 139] width 192 height 25
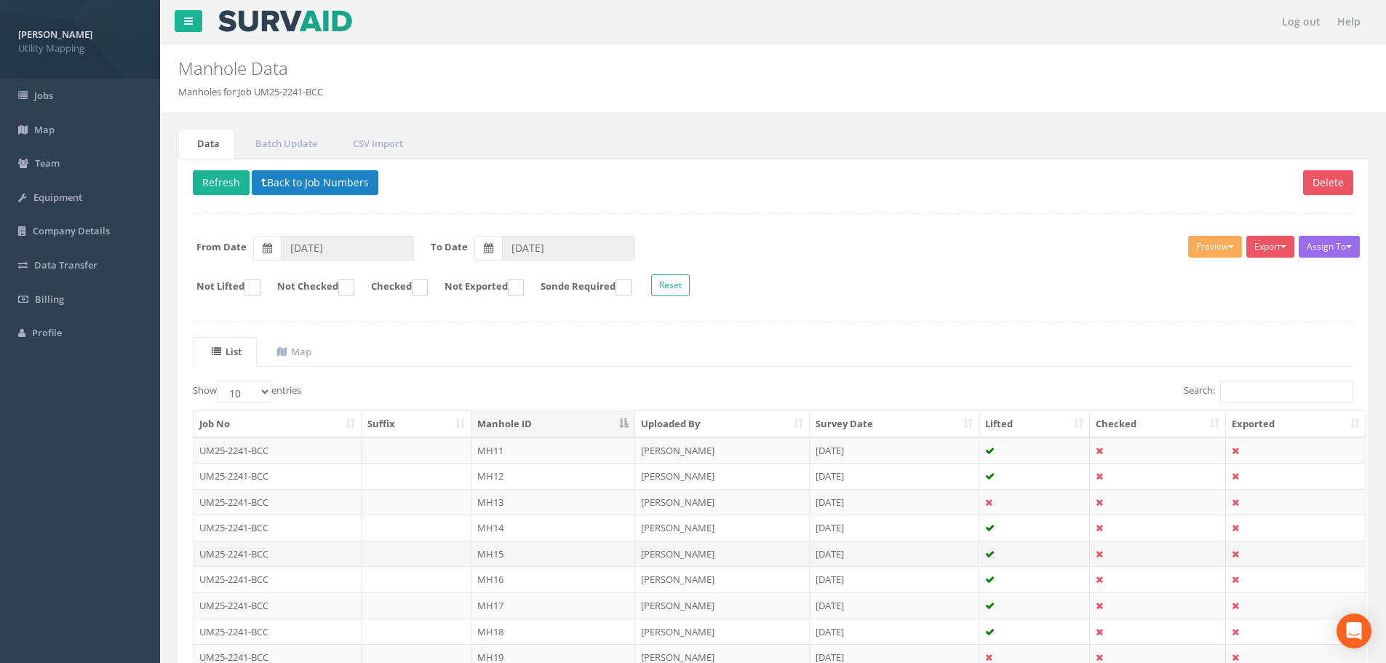
click at [453, 551] on td at bounding box center [417, 554] width 111 height 26
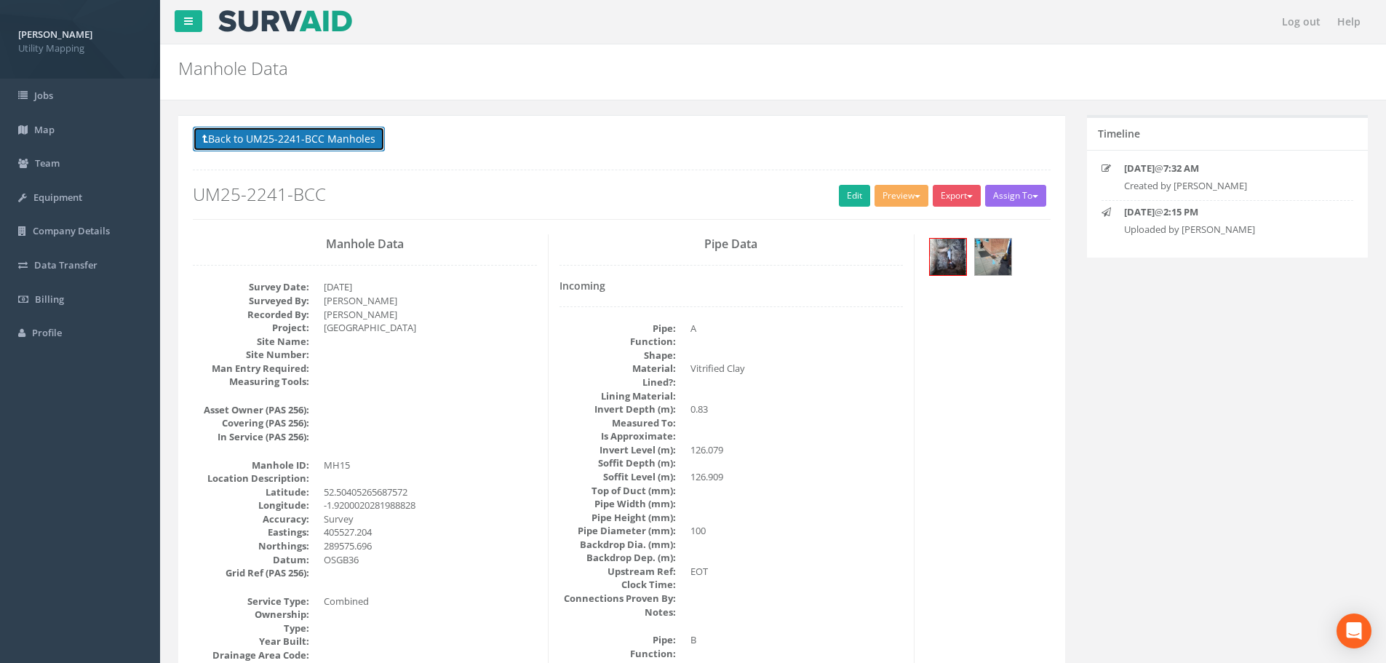
drag, startPoint x: 293, startPoint y: 139, endPoint x: 407, endPoint y: 192, distance: 126.0
click at [293, 139] on button "Back to UM25-2241-BCC Manholes" at bounding box center [289, 139] width 192 height 25
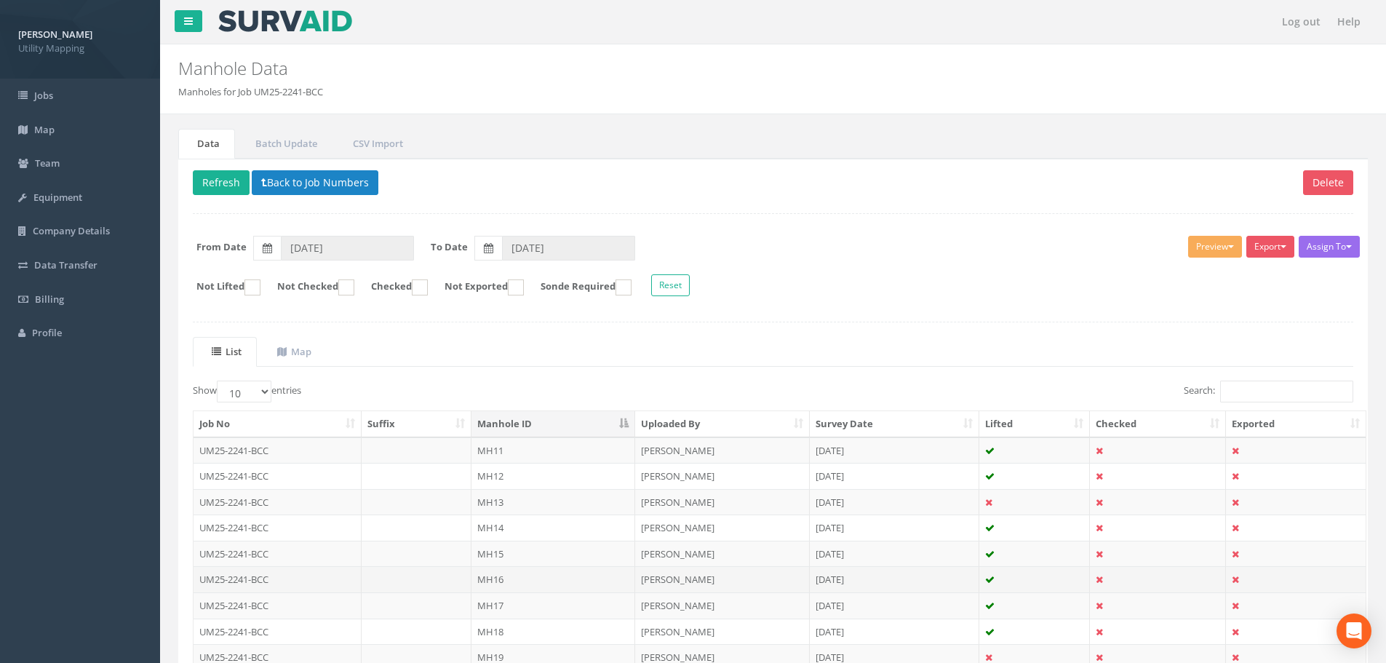
scroll to position [73, 0]
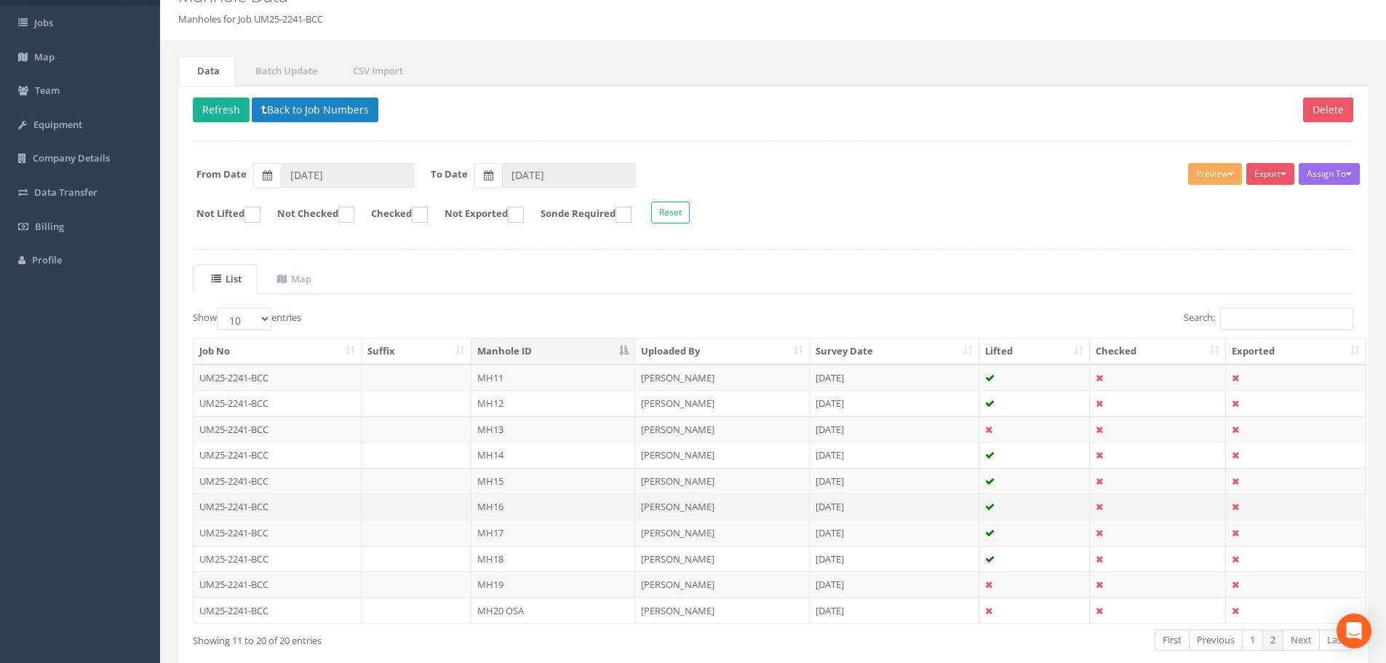
click at [448, 507] on td at bounding box center [417, 506] width 111 height 26
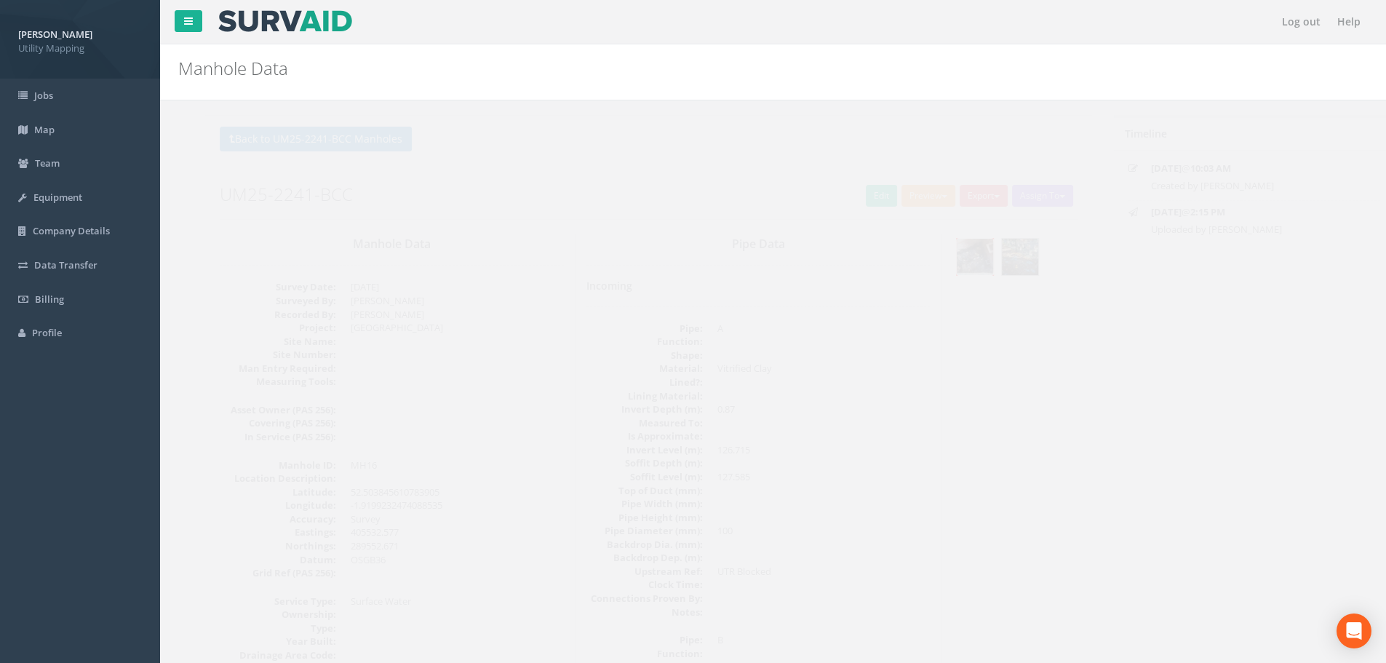
click at [950, 270] on img at bounding box center [948, 257] width 36 height 36
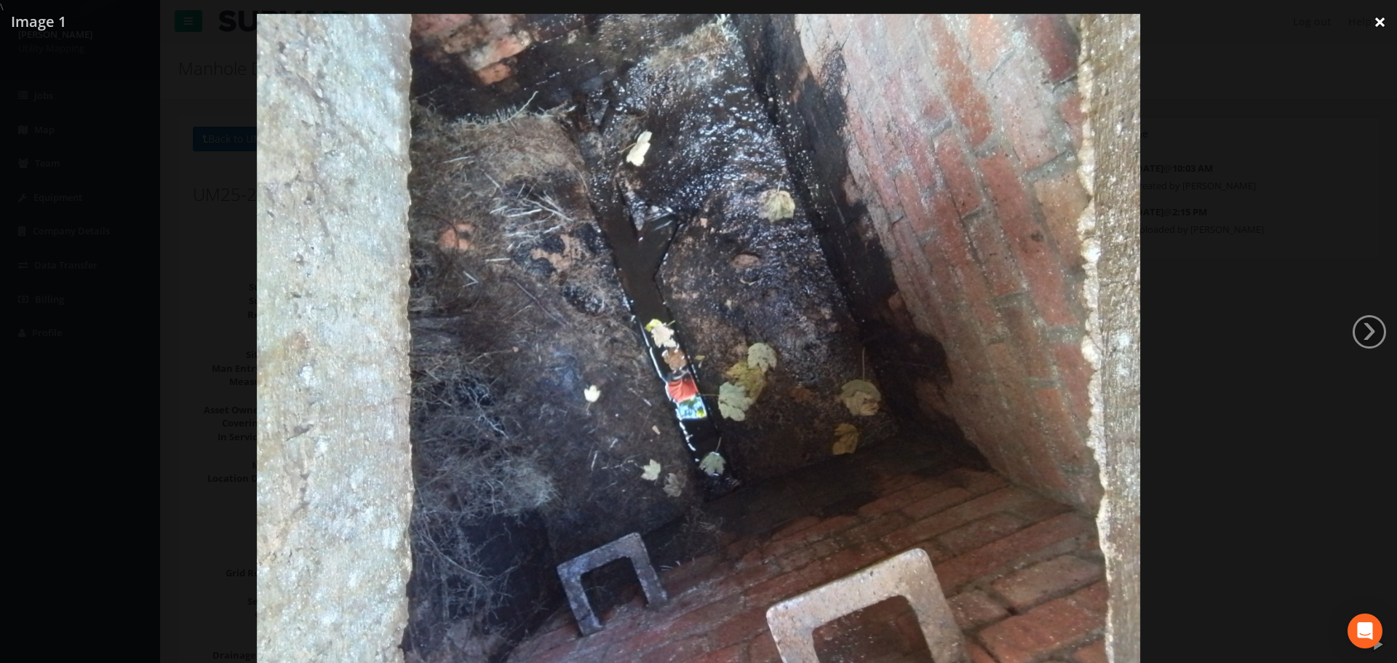
click at [1379, 18] on link "×" at bounding box center [1380, 22] width 34 height 44
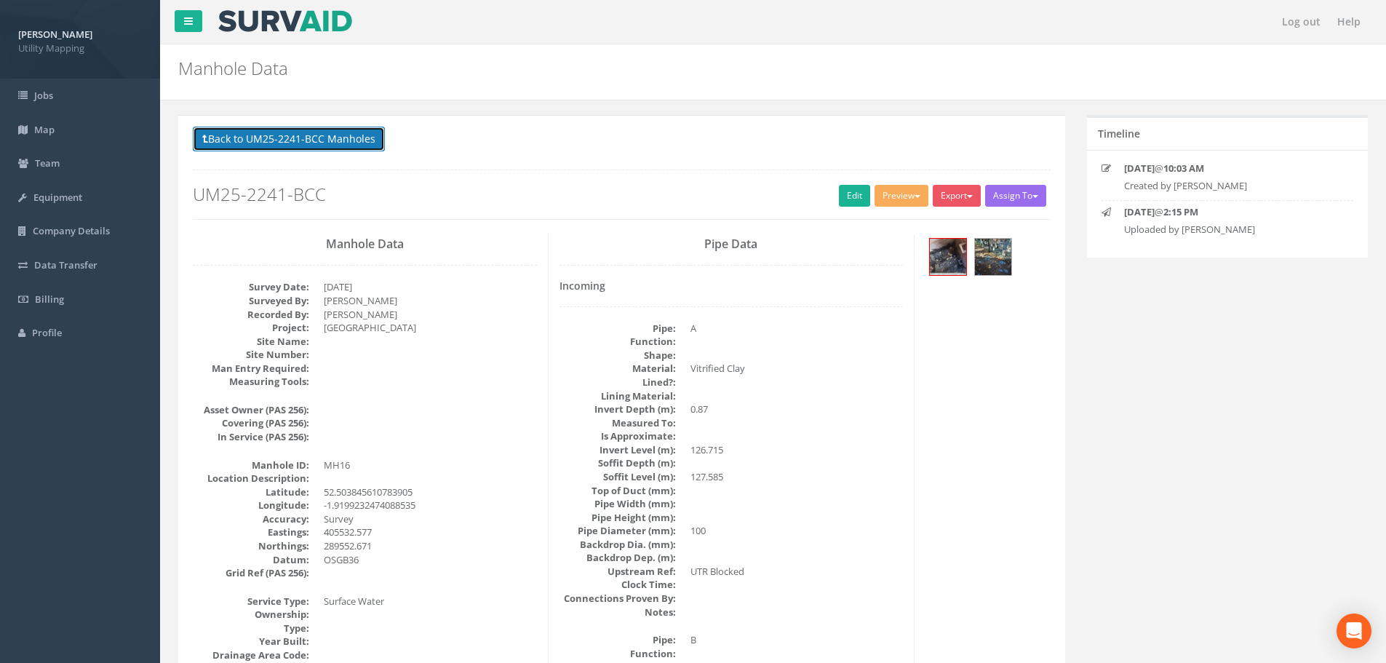
click at [316, 139] on button "Back to UM25-2241-BCC Manholes" at bounding box center [289, 139] width 192 height 25
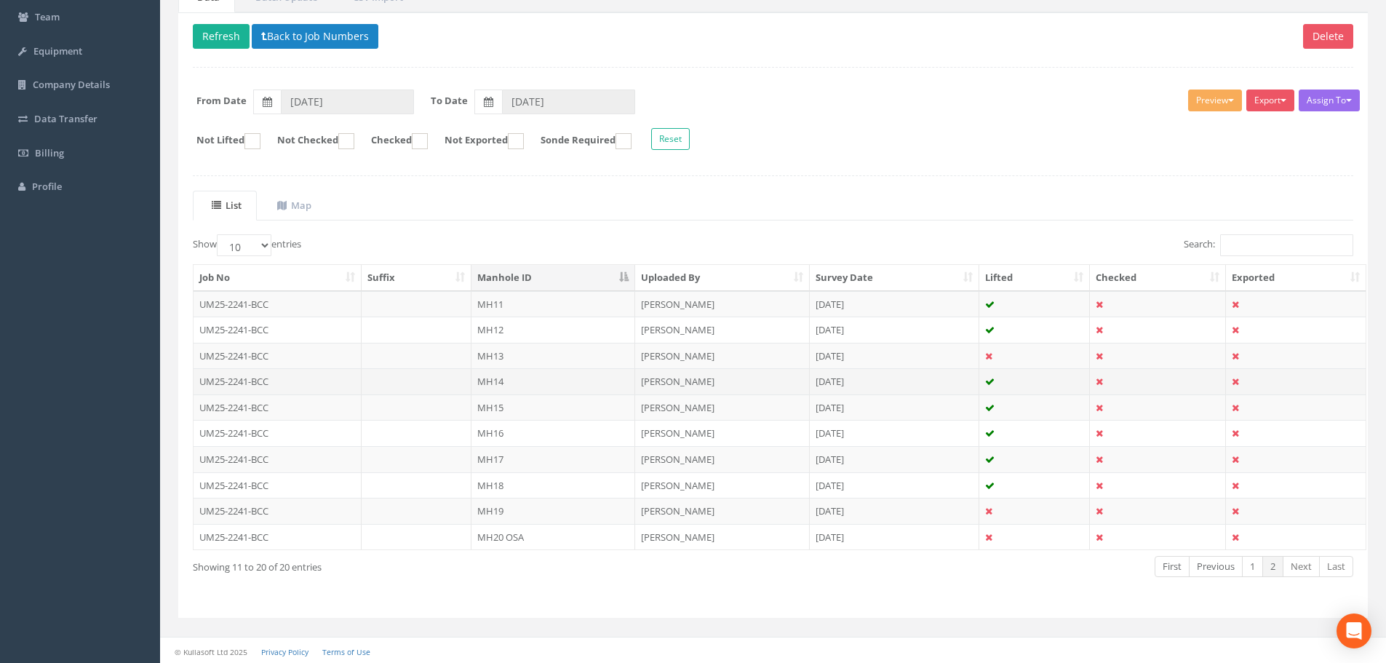
scroll to position [148, 0]
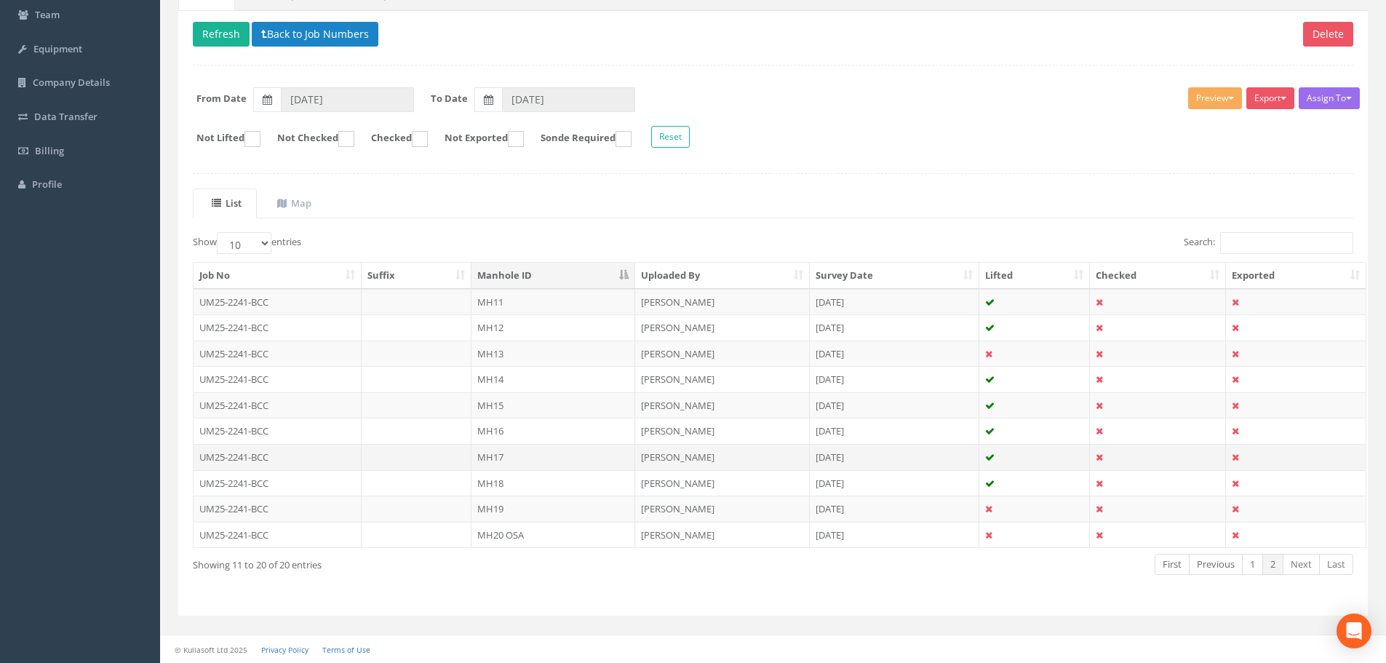
click at [442, 451] on td at bounding box center [417, 457] width 111 height 26
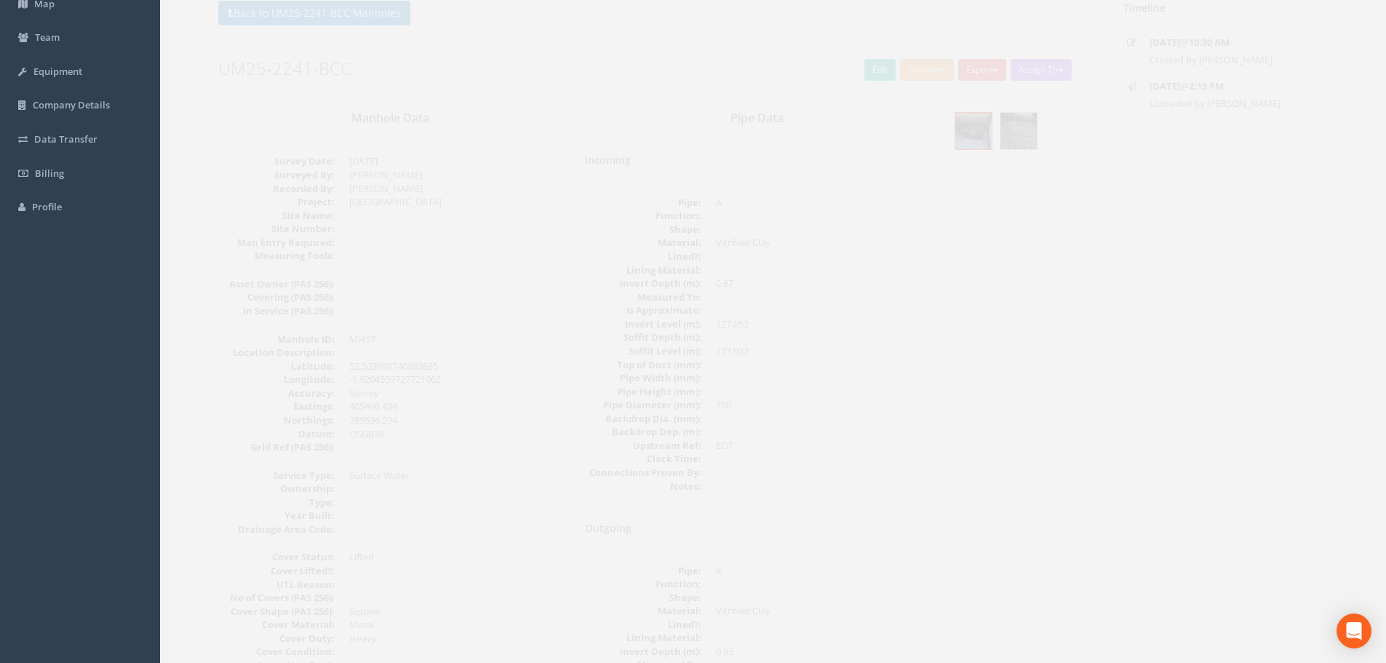
scroll to position [0, 0]
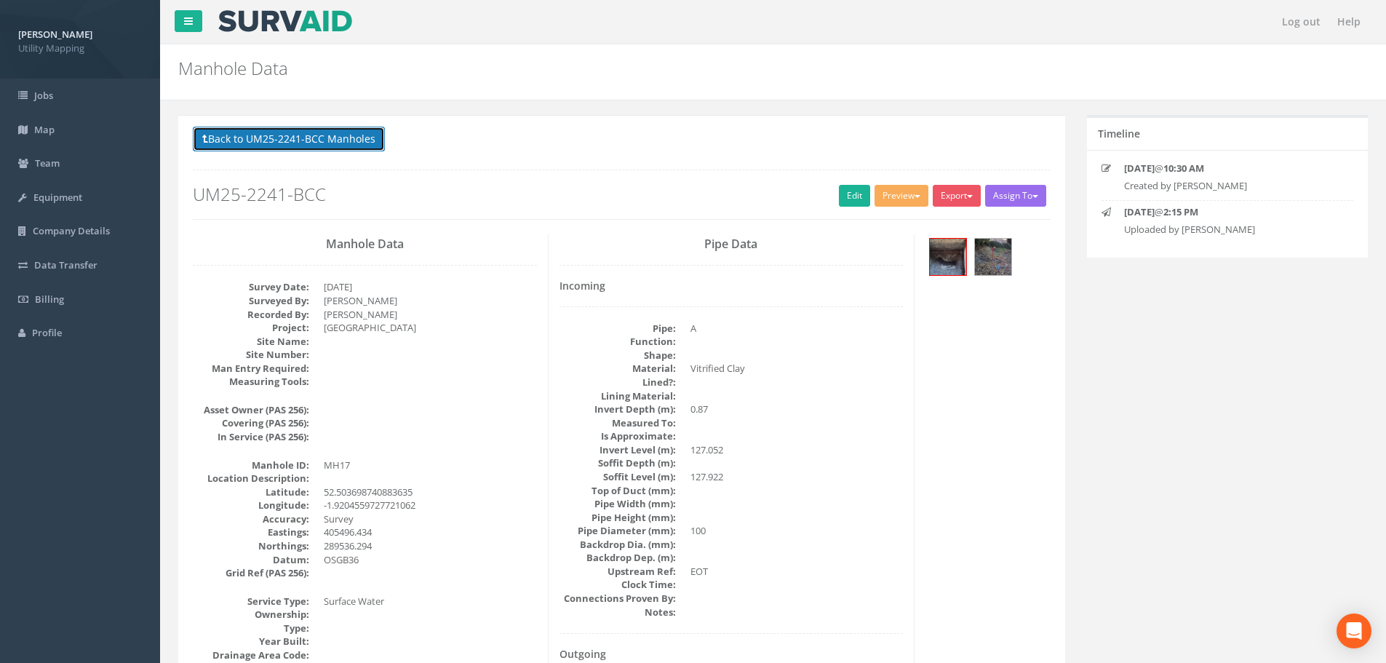
click at [322, 140] on button "Back to UM25-2241-BCC Manholes" at bounding box center [289, 139] width 192 height 25
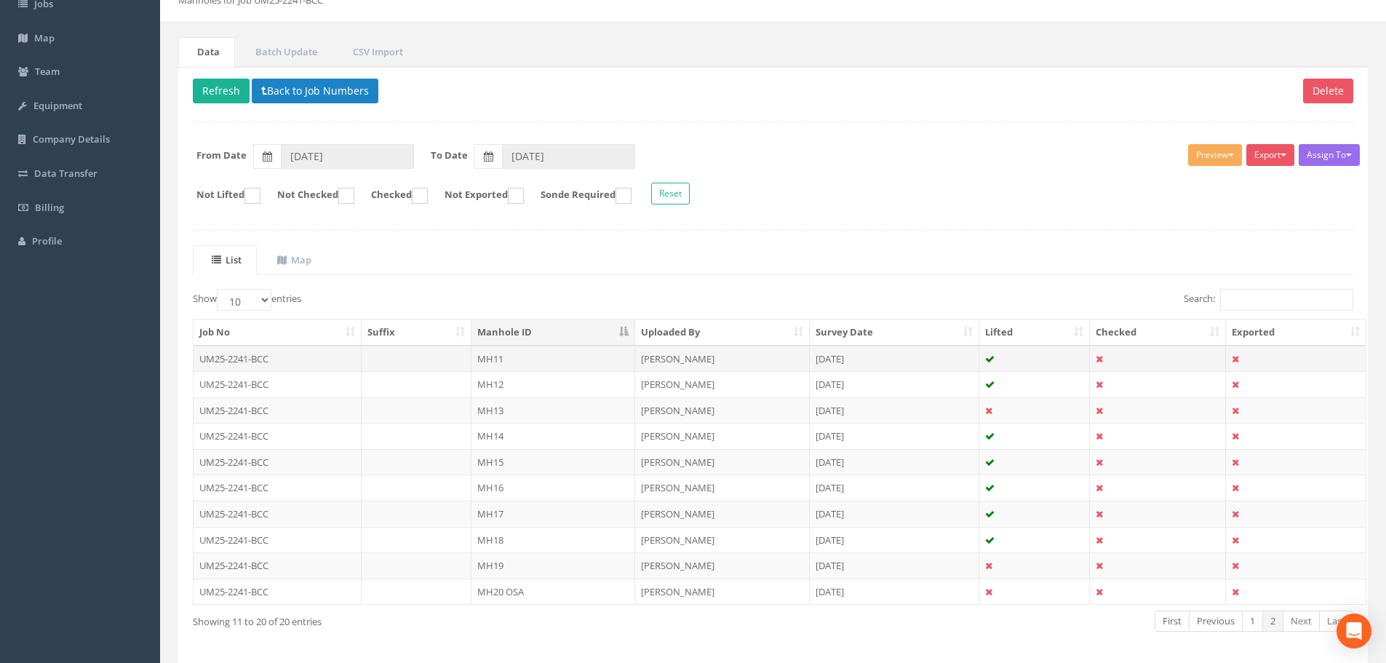
scroll to position [148, 0]
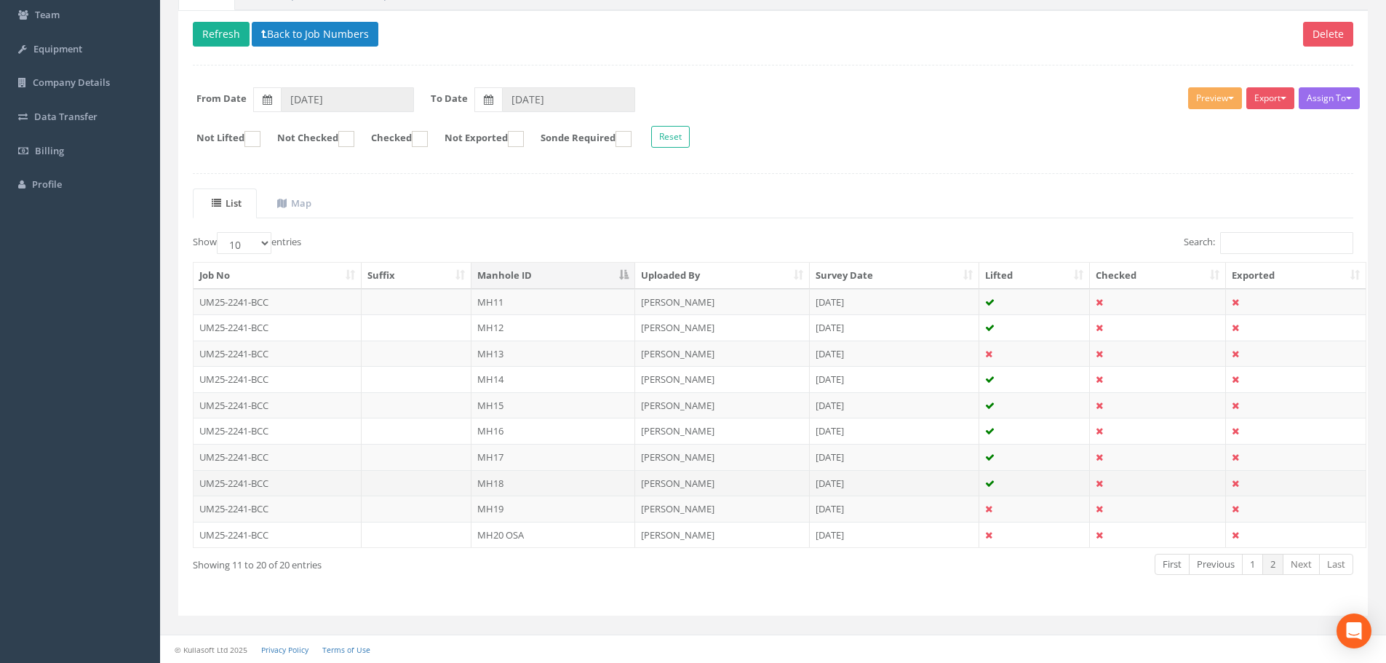
click at [452, 484] on td at bounding box center [417, 483] width 111 height 26
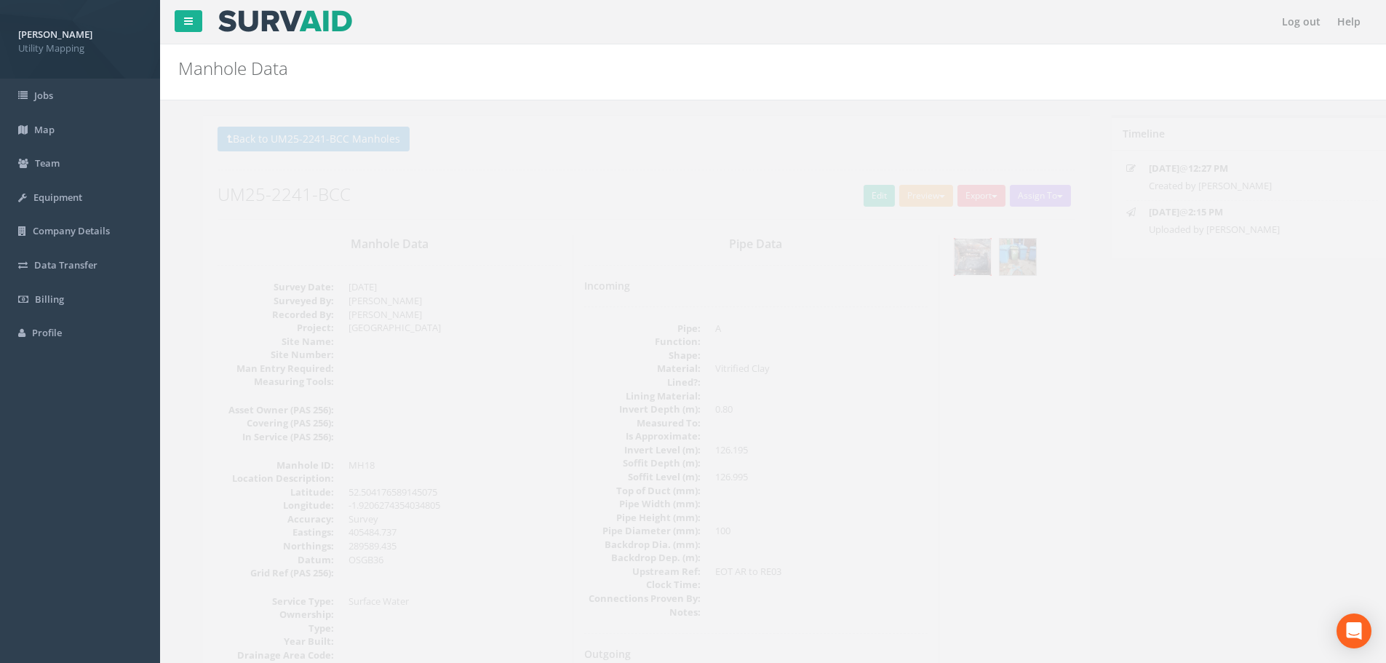
click at [955, 263] on img at bounding box center [948, 257] width 36 height 36
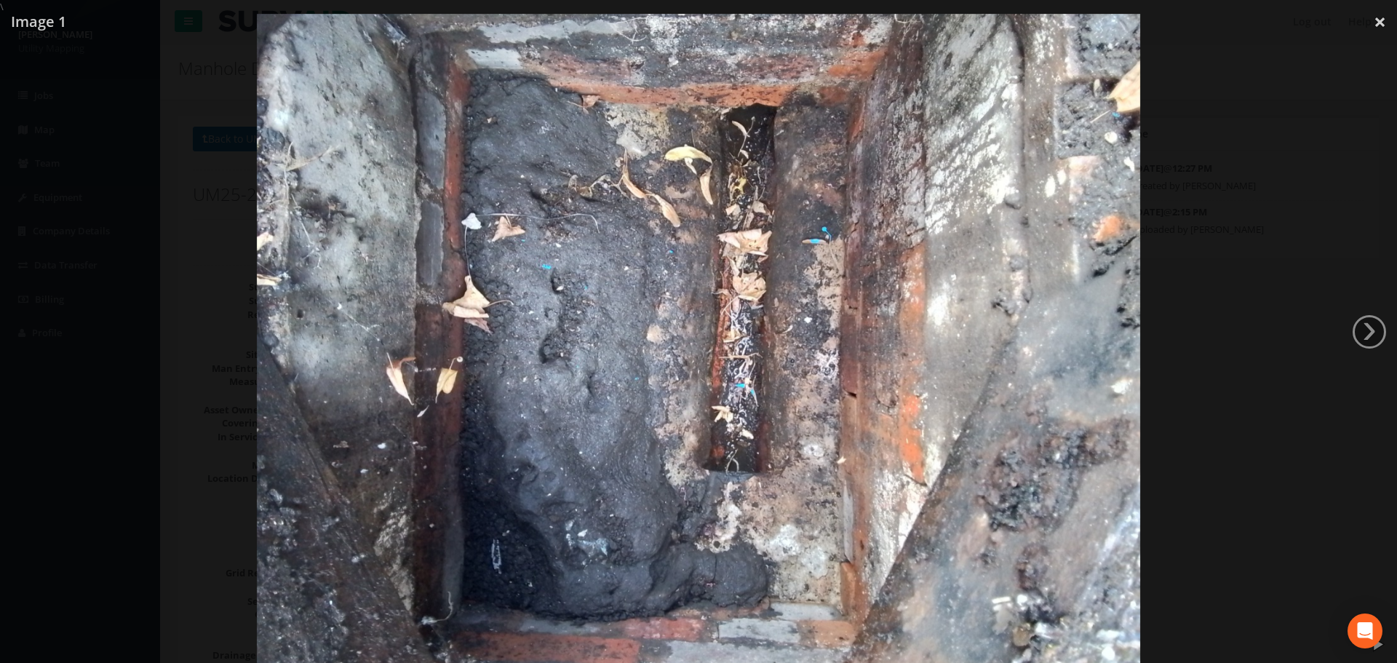
click at [180, 169] on div at bounding box center [698, 345] width 1397 height 663
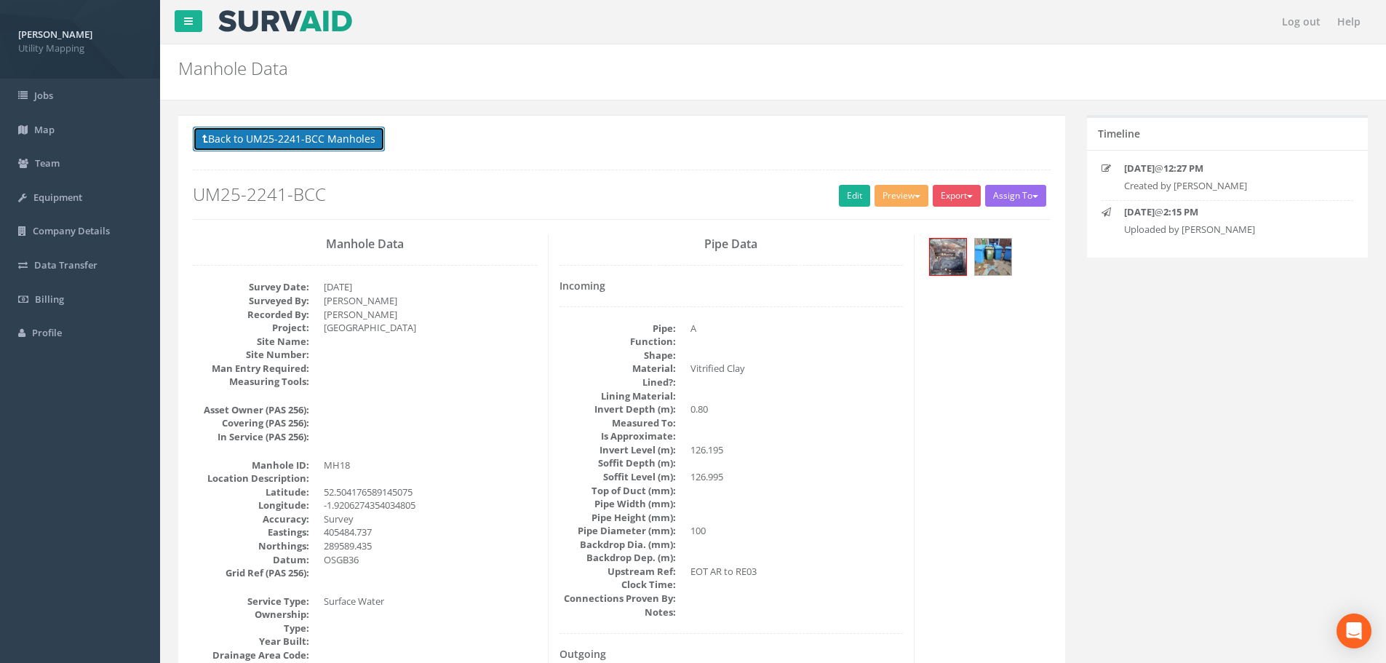
drag, startPoint x: 226, startPoint y: 140, endPoint x: 258, endPoint y: 171, distance: 44.3
click at [226, 140] on button "Back to UM25-2241-BCC Manholes" at bounding box center [289, 139] width 192 height 25
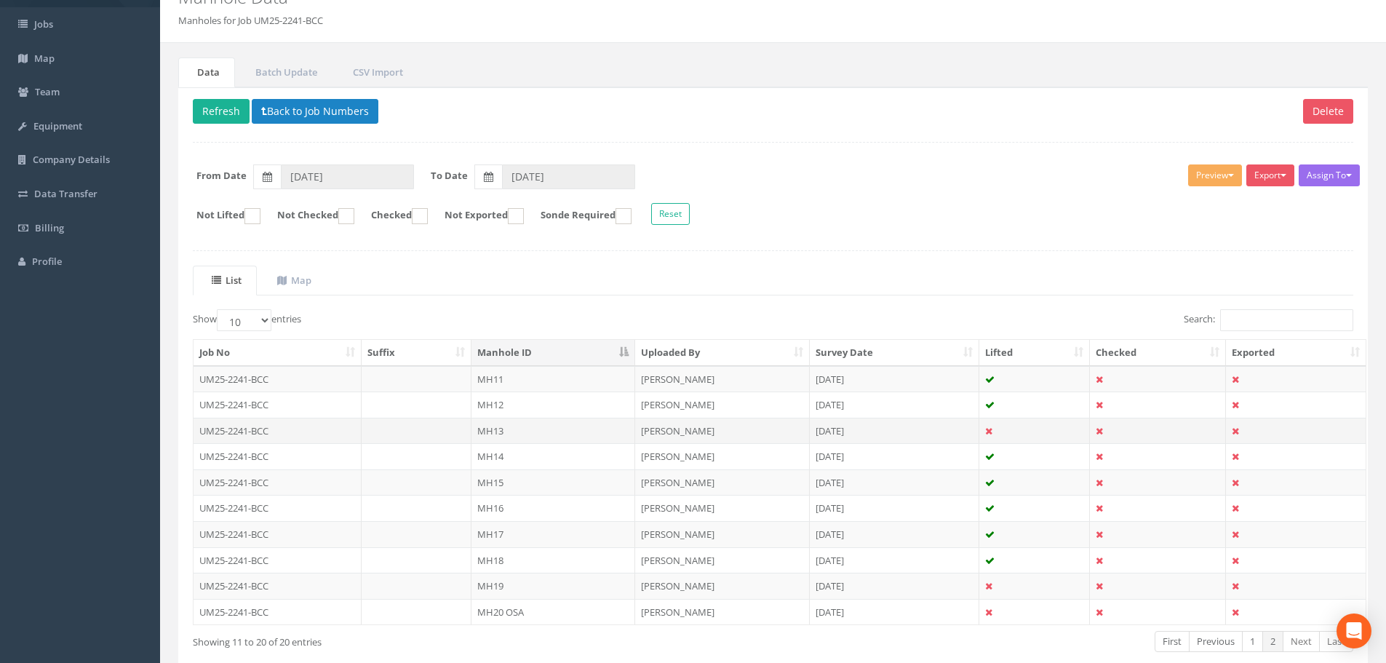
scroll to position [148, 0]
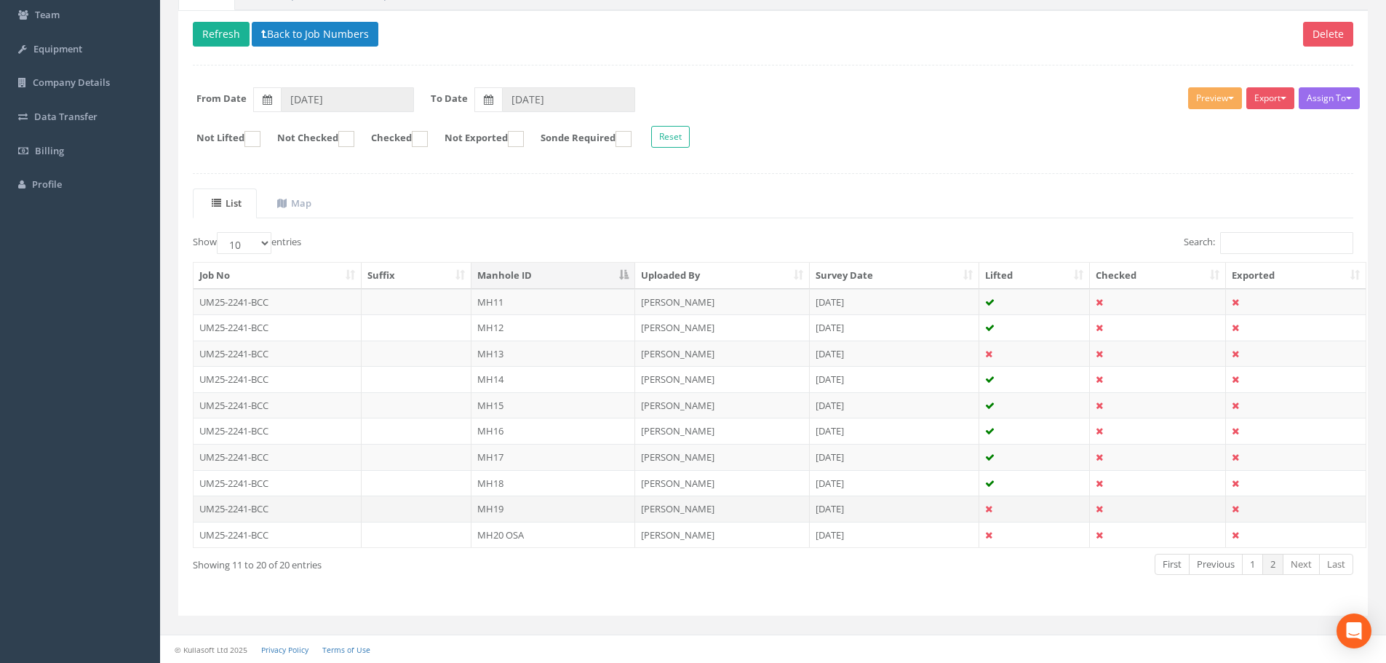
click at [463, 504] on td at bounding box center [417, 509] width 111 height 26
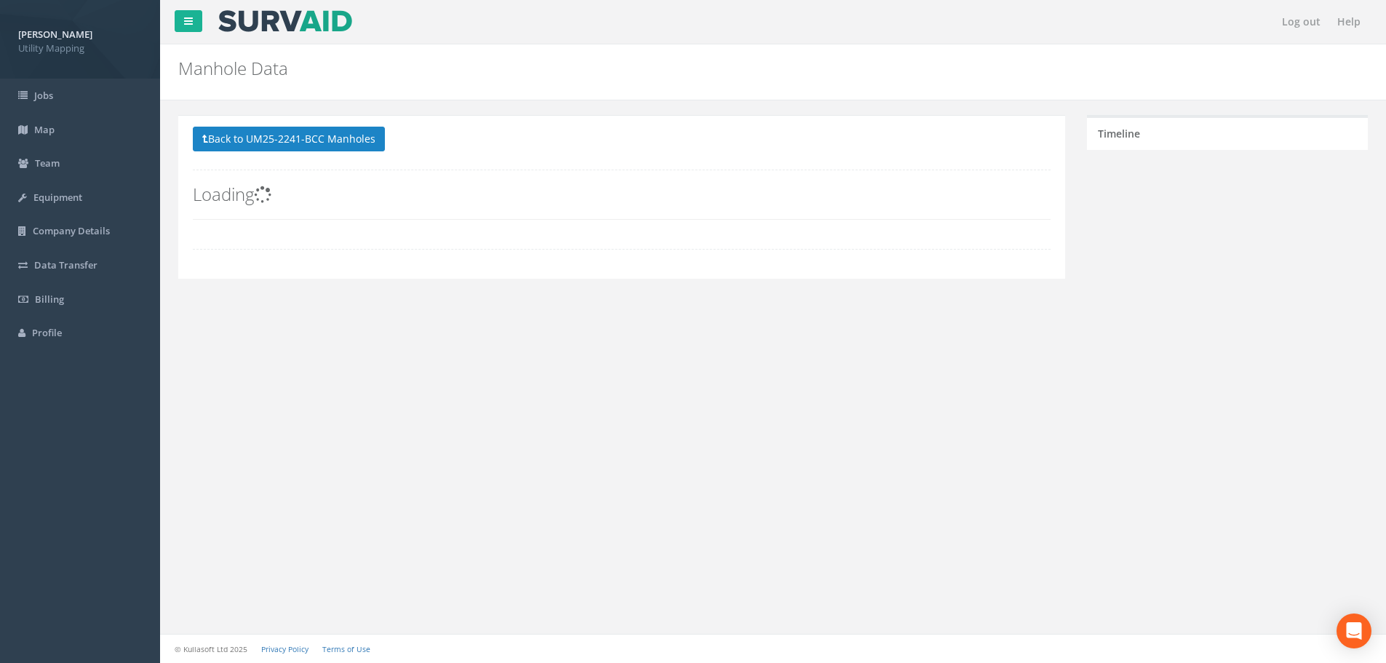
scroll to position [0, 0]
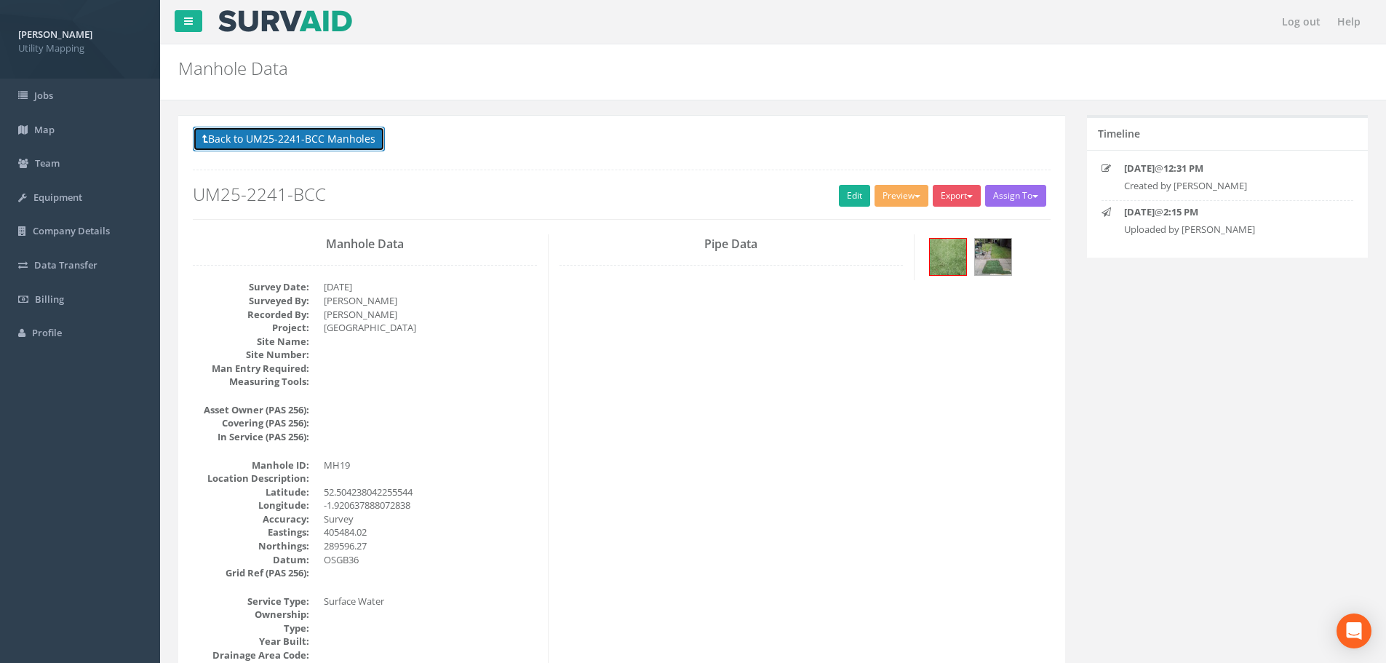
drag, startPoint x: 338, startPoint y: 144, endPoint x: 363, endPoint y: 169, distance: 35.0
click at [338, 144] on button "Back to UM25-2241-BCC Manholes" at bounding box center [289, 139] width 192 height 25
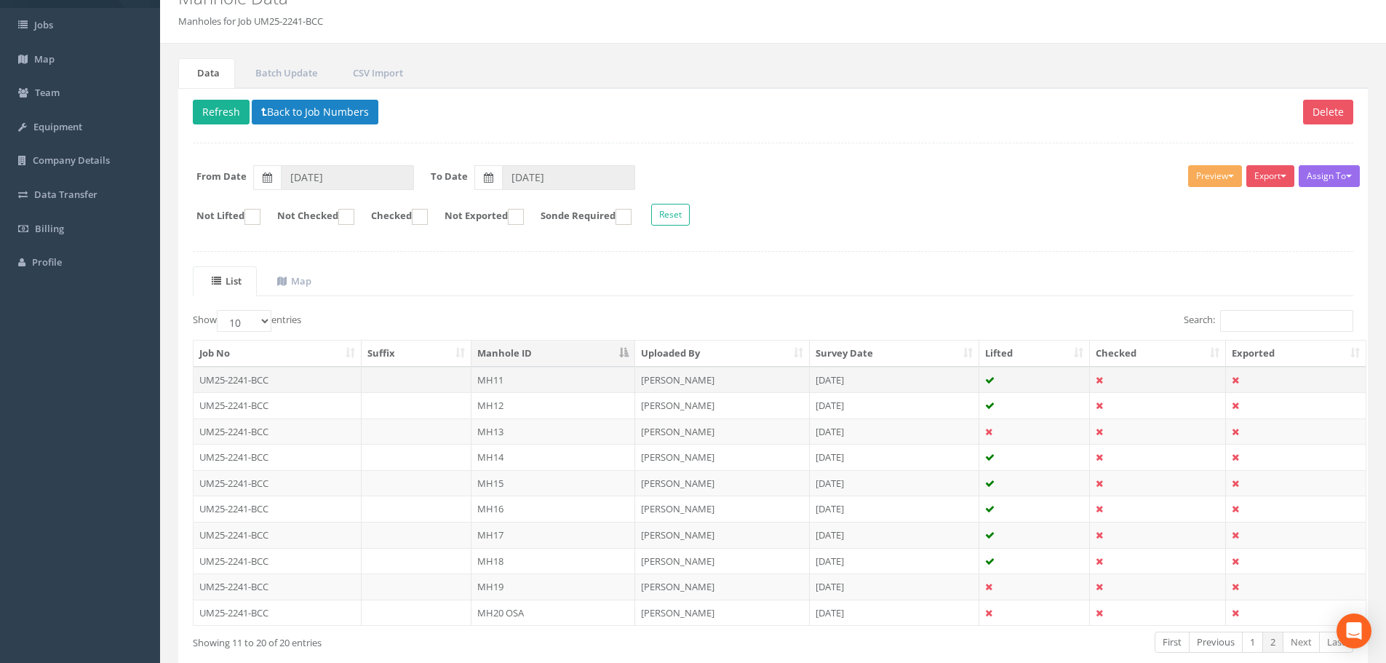
scroll to position [148, 0]
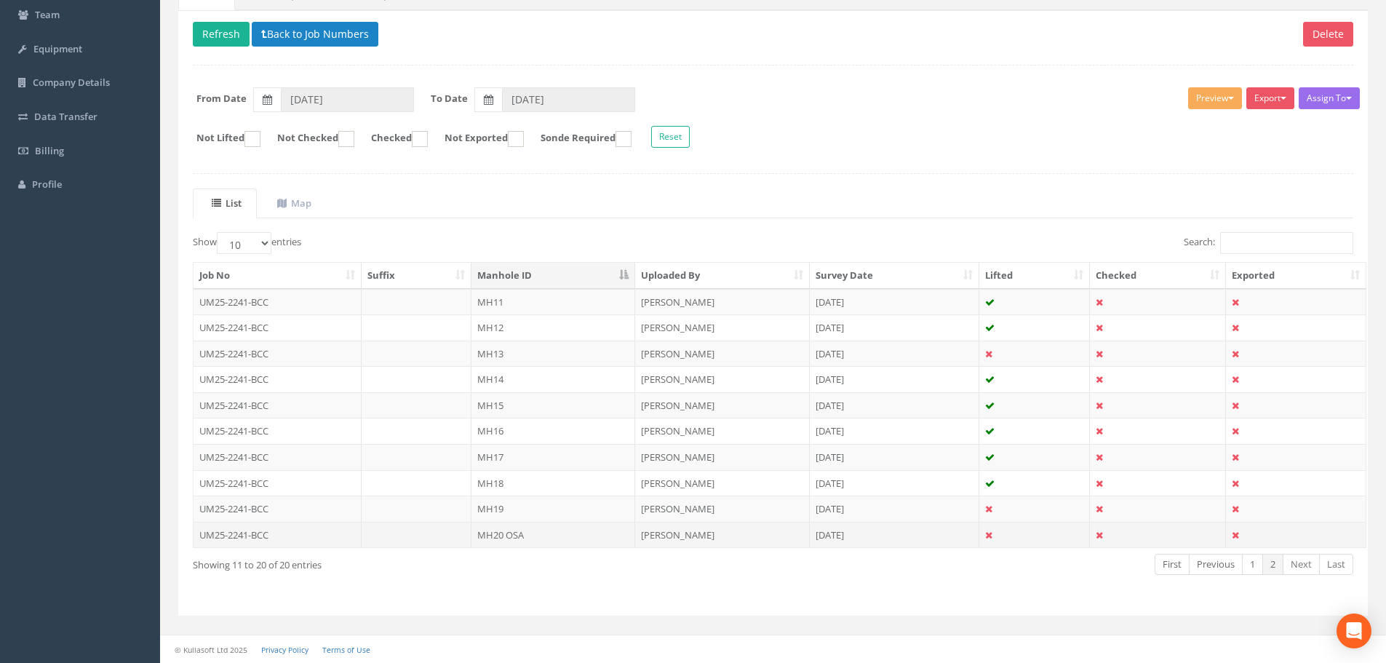
click at [411, 530] on td at bounding box center [417, 535] width 111 height 26
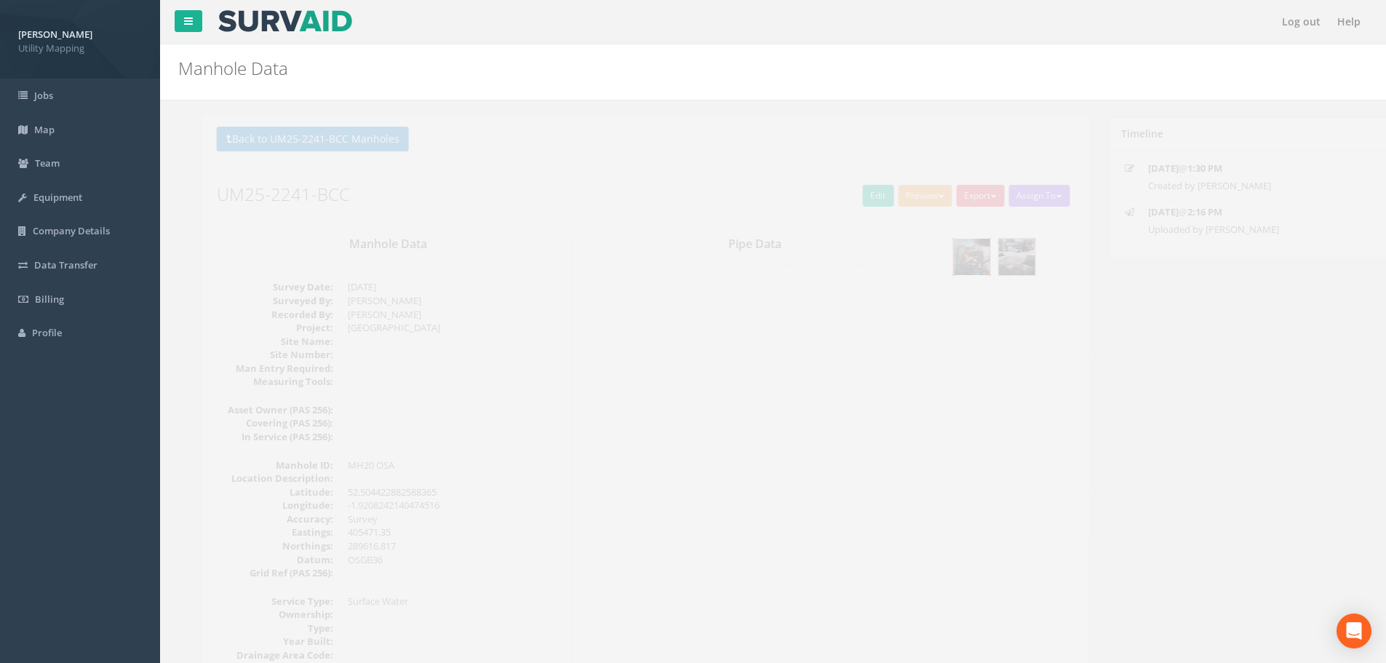
click at [938, 269] on img at bounding box center [948, 257] width 36 height 36
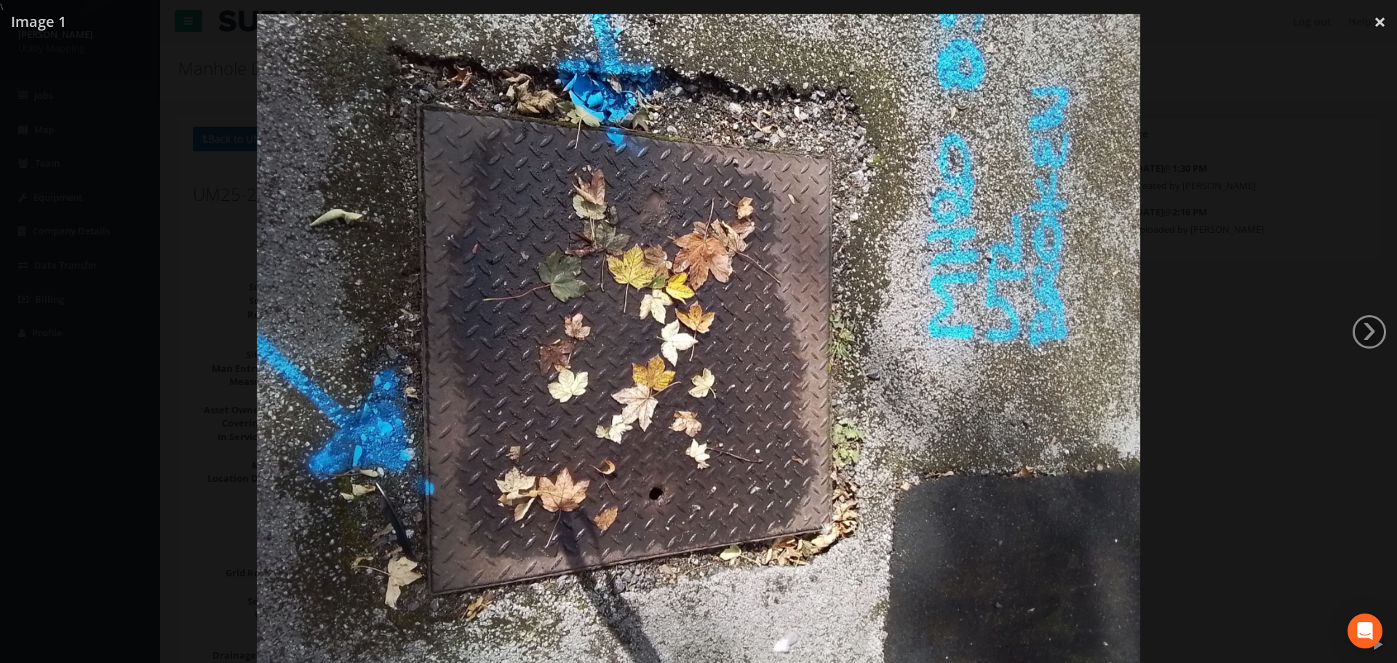
drag, startPoint x: 208, startPoint y: 84, endPoint x: 231, endPoint y: 119, distance: 41.6
click at [208, 85] on div at bounding box center [698, 345] width 1397 height 663
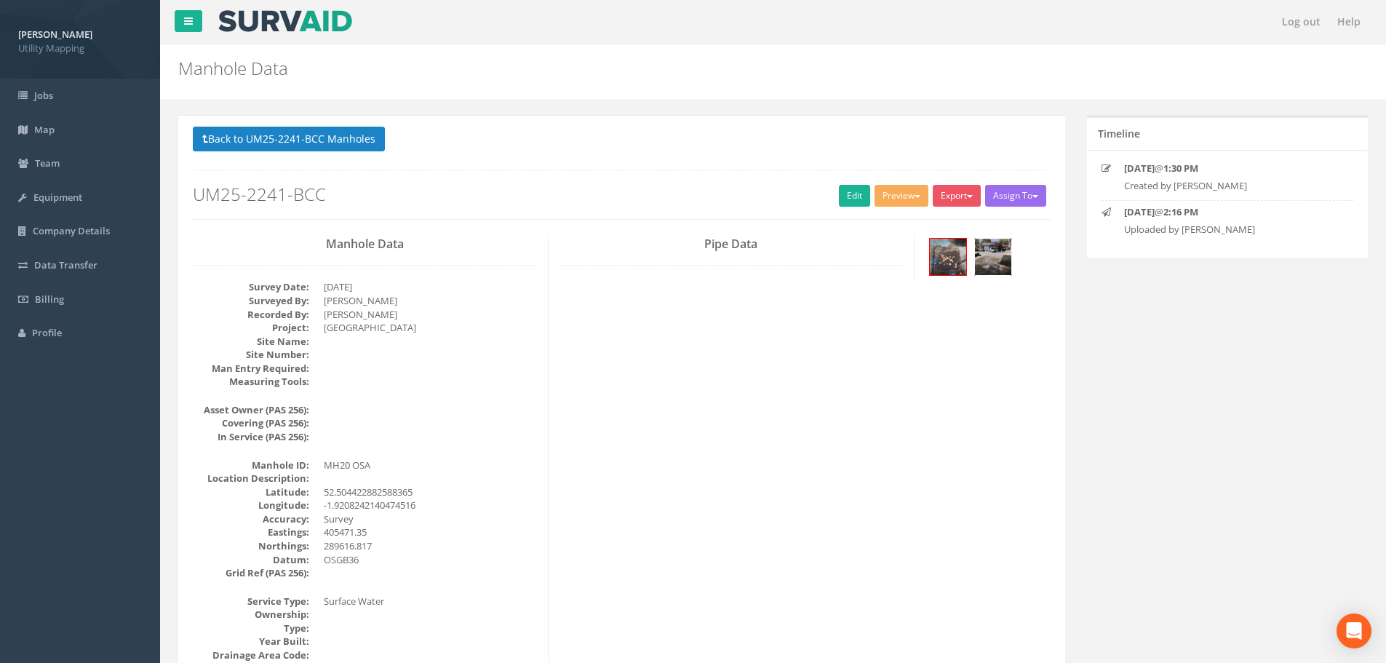
click at [995, 265] on img at bounding box center [993, 257] width 36 height 36
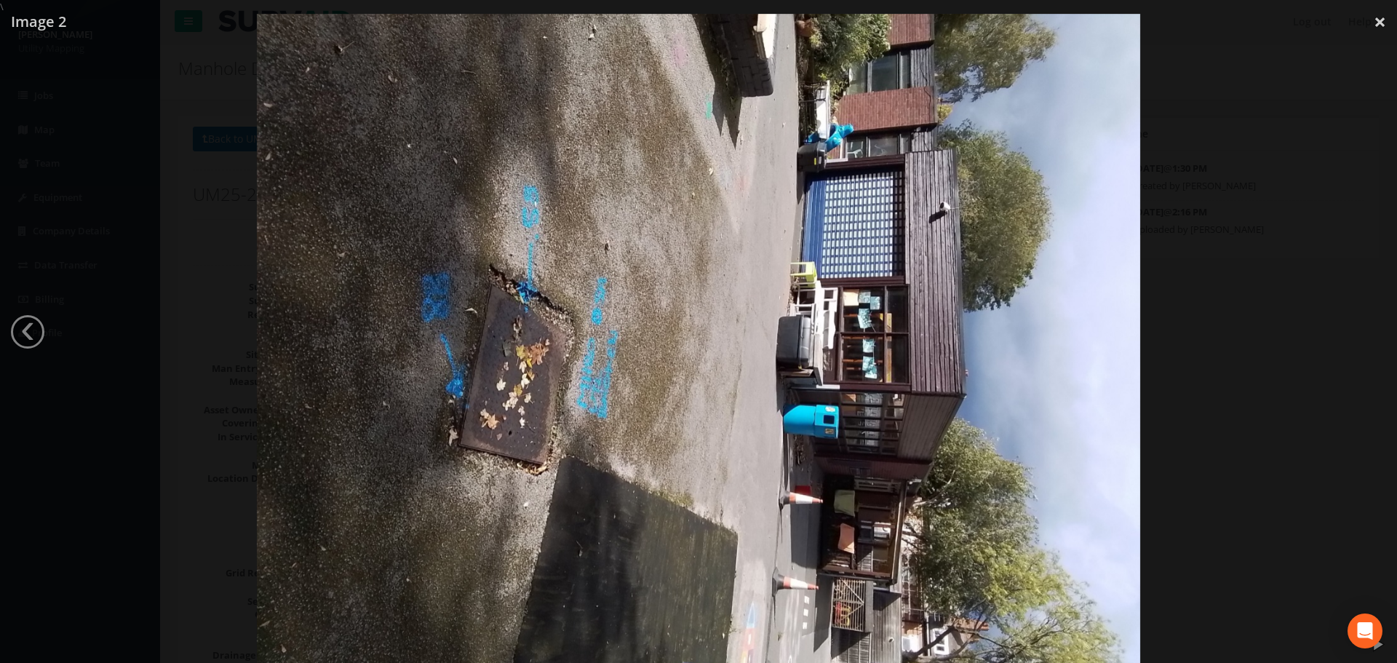
click at [92, 330] on div at bounding box center [698, 345] width 1397 height 663
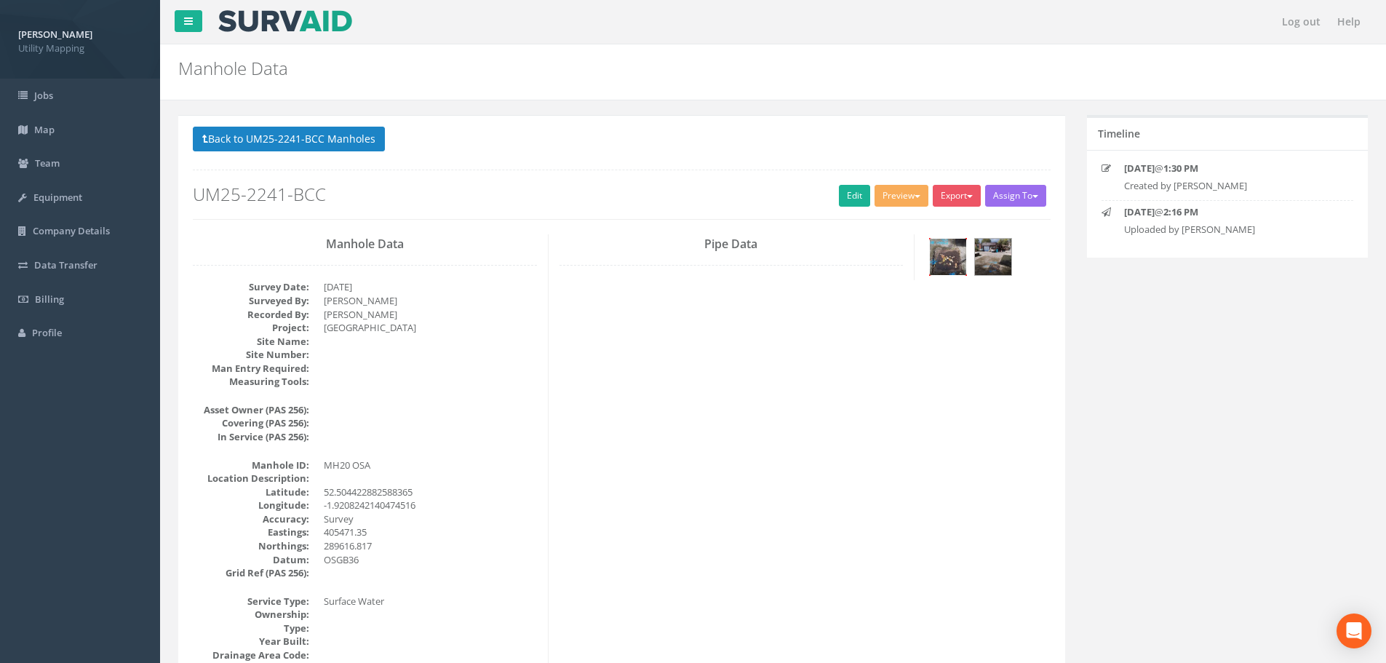
click at [939, 256] on img at bounding box center [948, 257] width 36 height 36
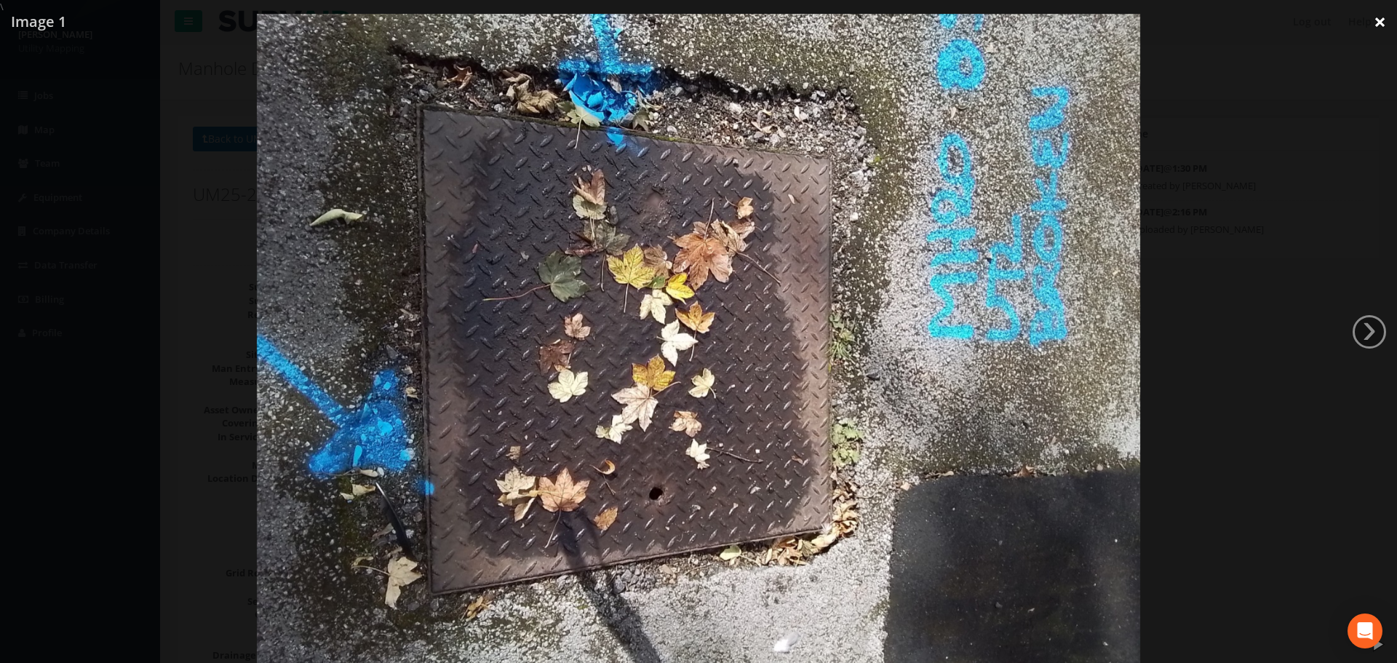
click at [1378, 27] on link "×" at bounding box center [1380, 22] width 34 height 44
